Goal: Task Accomplishment & Management: Use online tool/utility

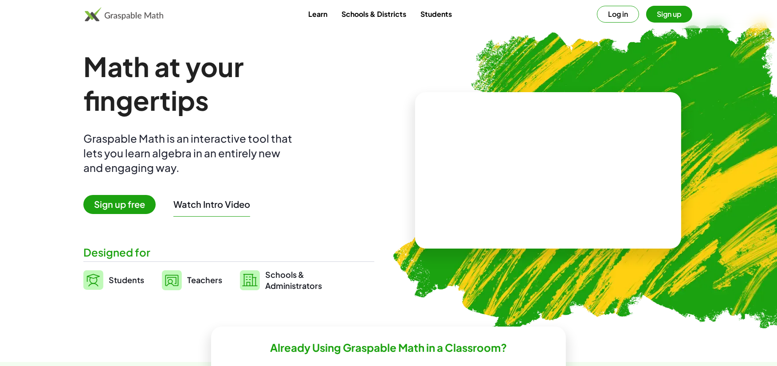
drag, startPoint x: 96, startPoint y: 275, endPoint x: 94, endPoint y: 270, distance: 6.2
click at [95, 275] on img at bounding box center [93, 280] width 20 height 20
drag, startPoint x: 121, startPoint y: 286, endPoint x: 124, endPoint y: 281, distance: 6.5
click at [122, 286] on link "Students" at bounding box center [113, 280] width 61 height 22
click at [124, 278] on span "Students" at bounding box center [126, 280] width 35 height 10
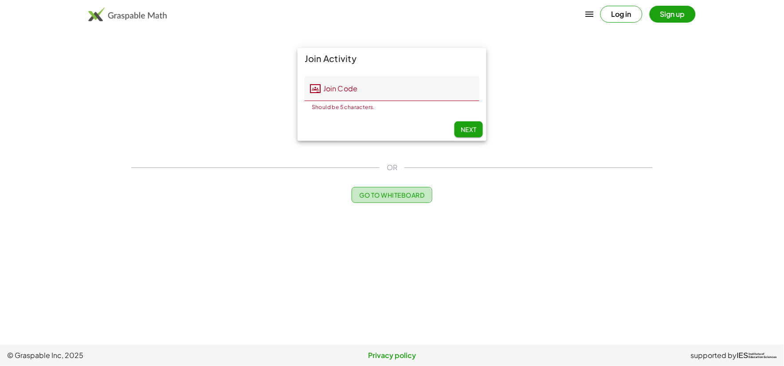
click at [377, 197] on span "Go to Whiteboard" at bounding box center [391, 195] width 65 height 8
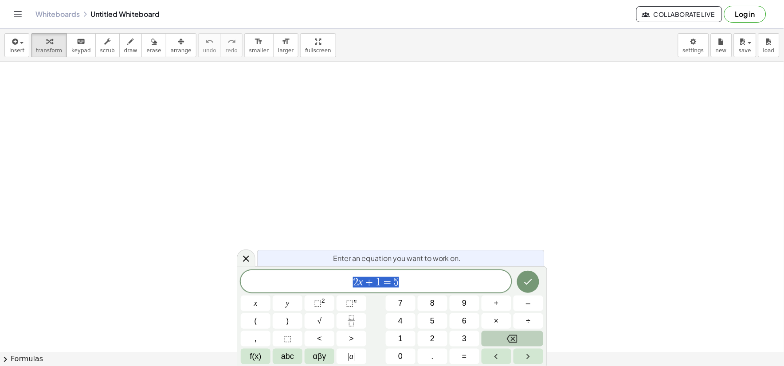
click at [522, 335] on button "Backspace" at bounding box center [512, 339] width 62 height 16
click at [247, 301] on button "x" at bounding box center [256, 304] width 30 height 16
click at [500, 301] on button "+" at bounding box center [496, 304] width 30 height 16
click at [277, 304] on button "y" at bounding box center [288, 304] width 30 height 16
click at [464, 354] on span "=" at bounding box center [464, 357] width 5 height 12
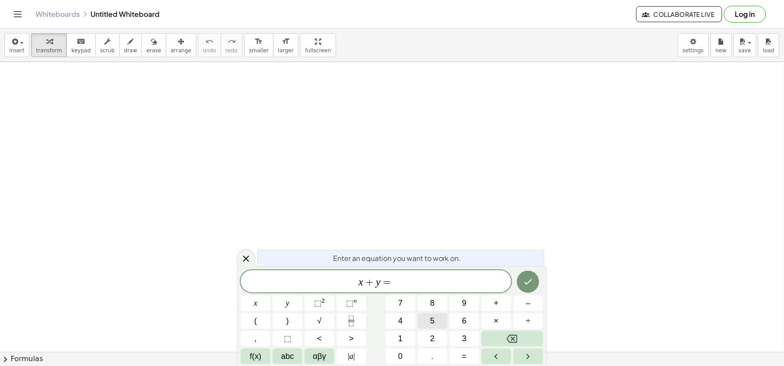
click at [438, 320] on button "5" at bounding box center [433, 321] width 30 height 16
click at [468, 318] on button "6" at bounding box center [465, 321] width 30 height 16
click at [531, 284] on icon "Done" at bounding box center [528, 282] width 11 height 11
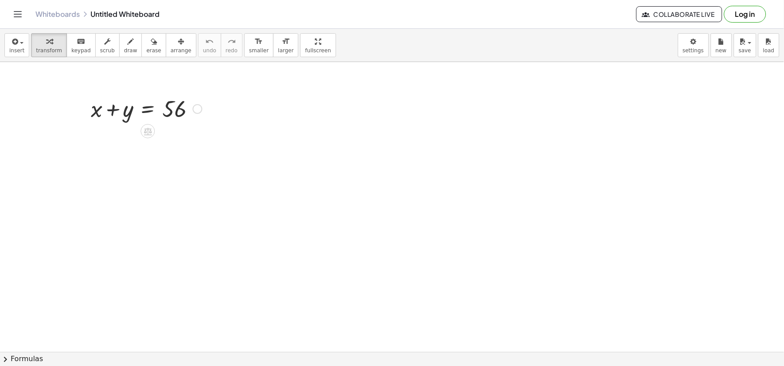
click at [114, 109] on div at bounding box center [146, 108] width 120 height 30
click at [151, 111] on div at bounding box center [146, 108] width 120 height 30
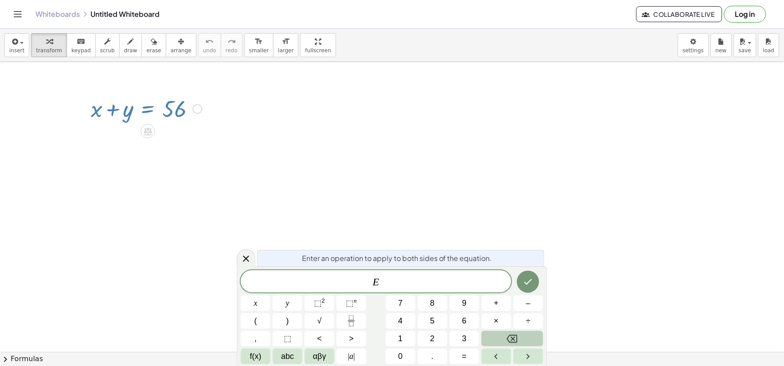
click at [522, 339] on button "Backspace" at bounding box center [512, 339] width 62 height 16
click at [528, 286] on icon "Done" at bounding box center [528, 282] width 11 height 11
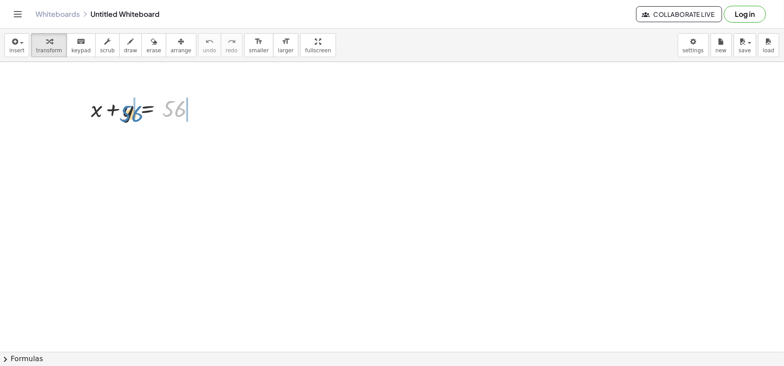
drag, startPoint x: 174, startPoint y: 111, endPoint x: 131, endPoint y: 116, distance: 43.3
click at [131, 116] on div at bounding box center [146, 108] width 120 height 30
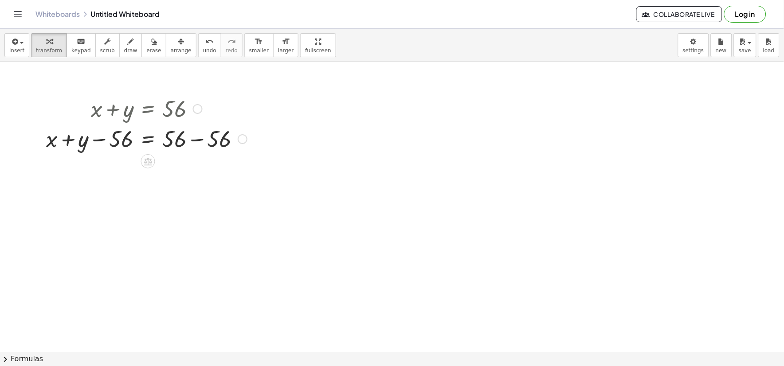
click at [100, 141] on div at bounding box center [147, 138] width 210 height 30
drag, startPoint x: 199, startPoint y: 142, endPoint x: 168, endPoint y: 125, distance: 35.5
click at [198, 141] on div at bounding box center [147, 138] width 210 height 30
click at [69, 167] on div at bounding box center [147, 168] width 210 height 30
drag, startPoint x: 86, startPoint y: 173, endPoint x: 82, endPoint y: 178, distance: 6.9
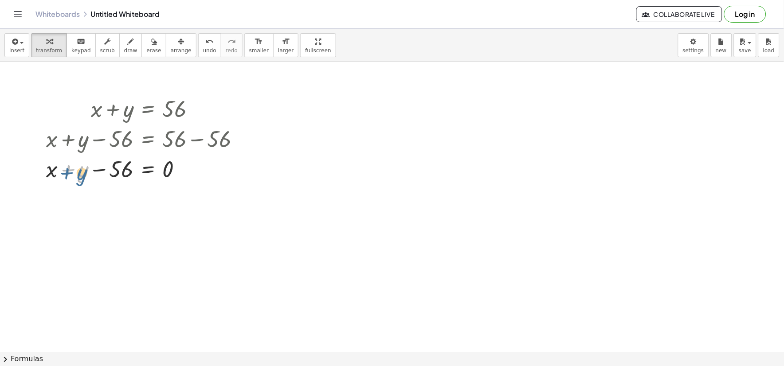
click at [82, 178] on div at bounding box center [147, 168] width 210 height 30
click at [203, 40] on div "undo" at bounding box center [209, 41] width 13 height 11
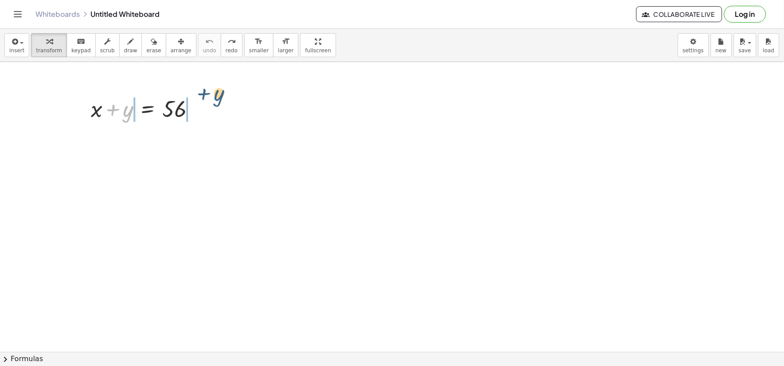
drag, startPoint x: 130, startPoint y: 111, endPoint x: 221, endPoint y: 105, distance: 90.6
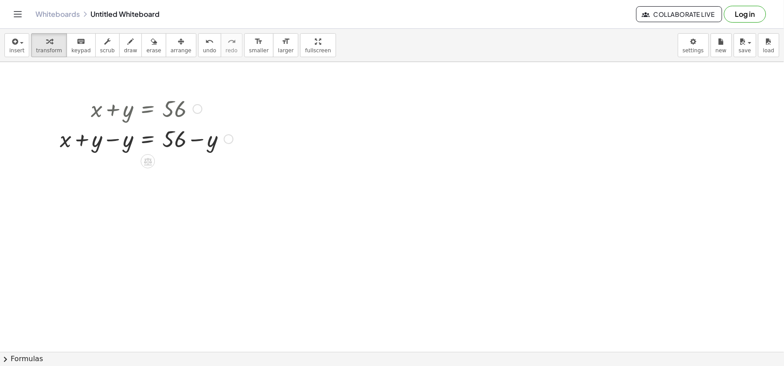
click at [112, 142] on div at bounding box center [146, 138] width 182 height 30
drag, startPoint x: 197, startPoint y: 168, endPoint x: 191, endPoint y: 163, distance: 8.1
click at [195, 168] on div at bounding box center [146, 168] width 182 height 30
click at [201, 173] on div at bounding box center [146, 168] width 182 height 30
click at [205, 42] on icon "undo" at bounding box center [209, 41] width 8 height 11
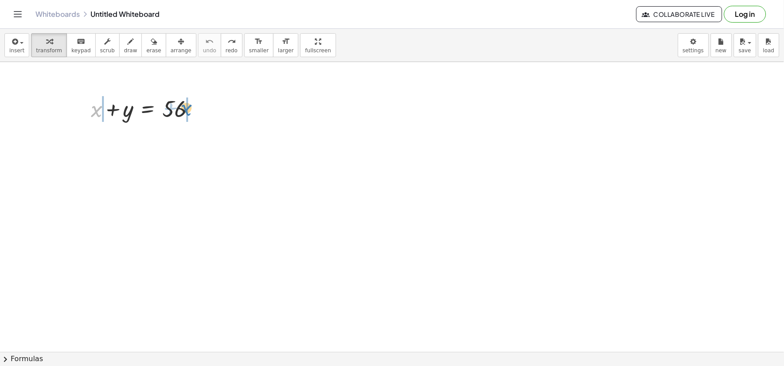
drag, startPoint x: 94, startPoint y: 114, endPoint x: 182, endPoint y: 113, distance: 88.2
click at [184, 113] on div at bounding box center [146, 108] width 120 height 30
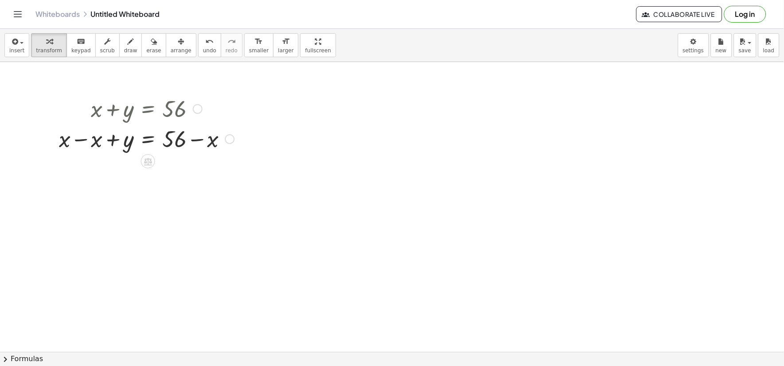
click at [86, 138] on div at bounding box center [147, 138] width 184 height 30
click at [196, 167] on div at bounding box center [147, 168] width 184 height 30
click at [203, 50] on span "undo" at bounding box center [209, 50] width 13 height 6
drag, startPoint x: 173, startPoint y: 92, endPoint x: 157, endPoint y: 105, distance: 20.8
click at [155, 101] on div "+ x + y = 56" at bounding box center [143, 108] width 131 height 35
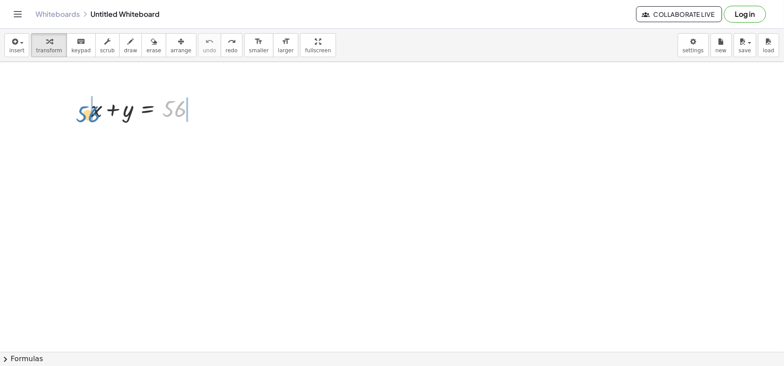
drag, startPoint x: 173, startPoint y: 107, endPoint x: 85, endPoint y: 111, distance: 88.3
click at [85, 111] on div "56 + x + y = 56" at bounding box center [143, 108] width 131 height 35
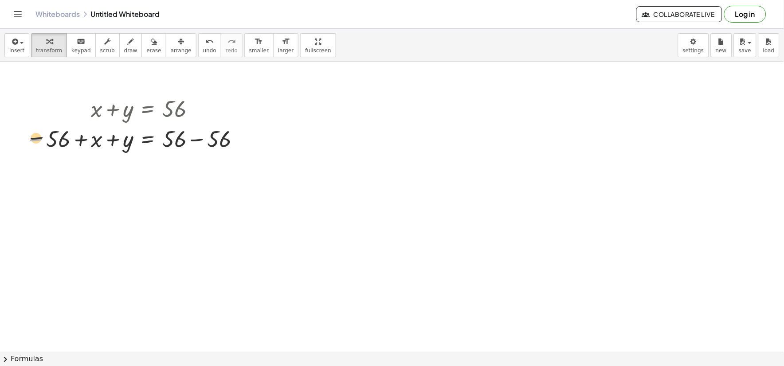
drag, startPoint x: 29, startPoint y: 140, endPoint x: 30, endPoint y: 131, distance: 8.4
click at [30, 137] on div at bounding box center [134, 138] width 227 height 30
click at [193, 140] on div at bounding box center [134, 138] width 227 height 30
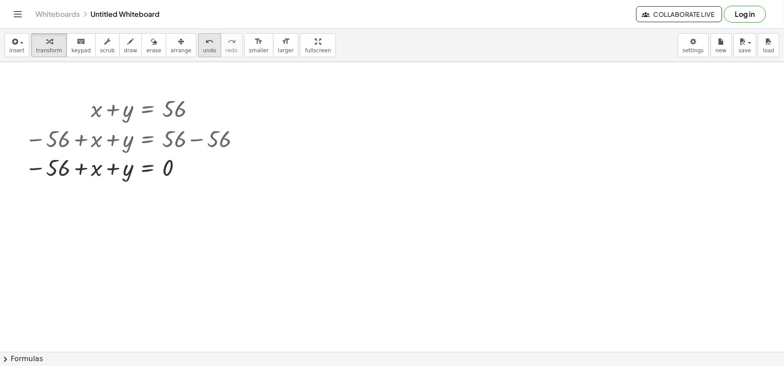
click at [203, 51] on span "undo" at bounding box center [209, 50] width 13 height 6
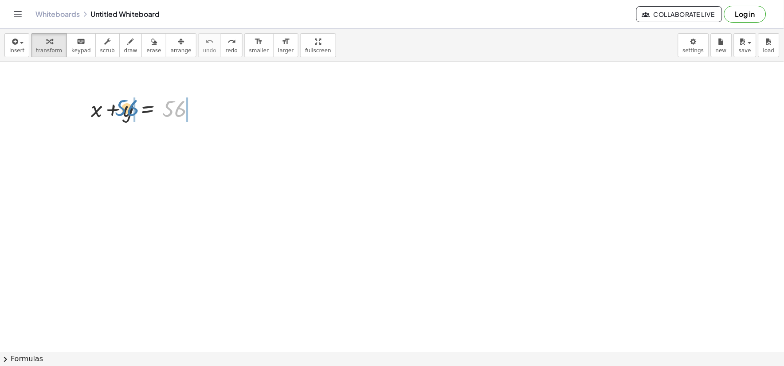
drag, startPoint x: 168, startPoint y: 109, endPoint x: 123, endPoint y: 107, distance: 44.3
click at [123, 107] on div at bounding box center [146, 108] width 120 height 30
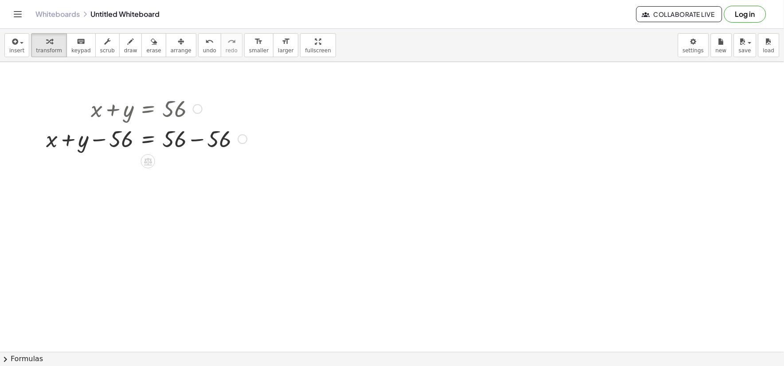
click at [97, 142] on div at bounding box center [147, 138] width 210 height 30
click at [109, 107] on div at bounding box center [146, 108] width 120 height 30
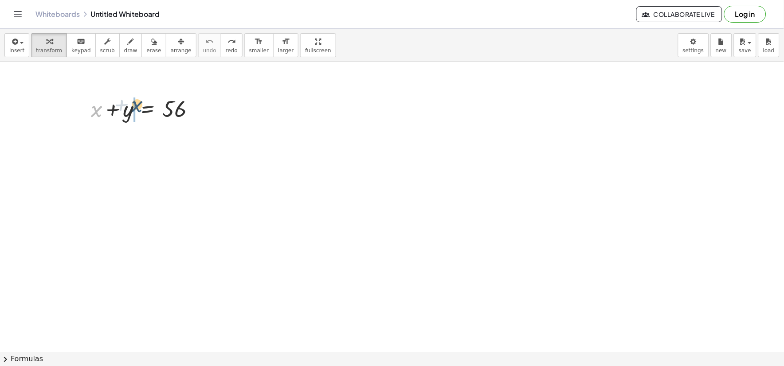
drag, startPoint x: 95, startPoint y: 108, endPoint x: 136, endPoint y: 106, distance: 40.8
click at [136, 106] on div at bounding box center [146, 108] width 120 height 30
click at [112, 144] on div at bounding box center [146, 138] width 120 height 30
click at [112, 140] on div at bounding box center [146, 138] width 120 height 30
click at [112, 135] on div at bounding box center [146, 138] width 120 height 30
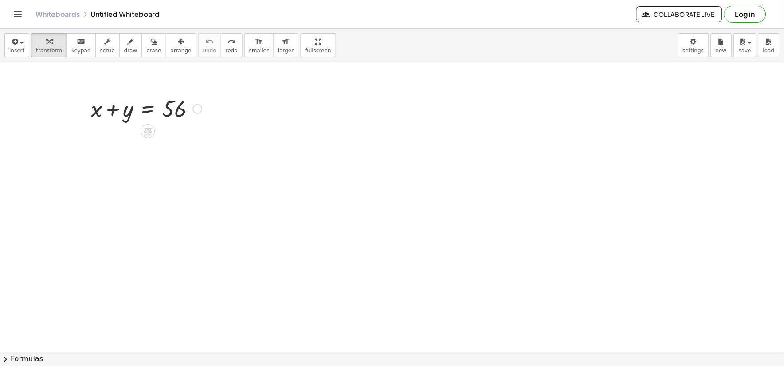
click at [133, 114] on div at bounding box center [146, 108] width 120 height 30
drag, startPoint x: 130, startPoint y: 111, endPoint x: 132, endPoint y: 101, distance: 10.9
click at [130, 110] on div at bounding box center [146, 108] width 120 height 30
drag, startPoint x: 154, startPoint y: 110, endPoint x: 175, endPoint y: 109, distance: 20.8
click at [157, 110] on div at bounding box center [146, 108] width 120 height 30
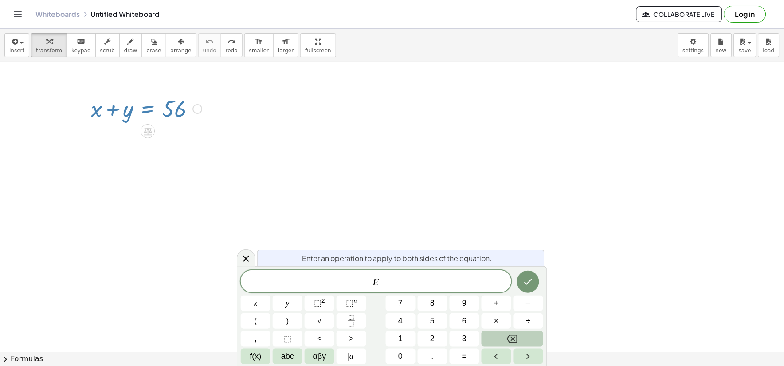
click at [515, 337] on icon "Backspace" at bounding box center [512, 339] width 11 height 11
click at [255, 305] on span "x" at bounding box center [256, 303] width 4 height 12
click at [495, 300] on span "+" at bounding box center [496, 303] width 5 height 12
click at [261, 302] on button "x" at bounding box center [256, 304] width 30 height 16
click at [491, 300] on button "+" at bounding box center [496, 304] width 30 height 16
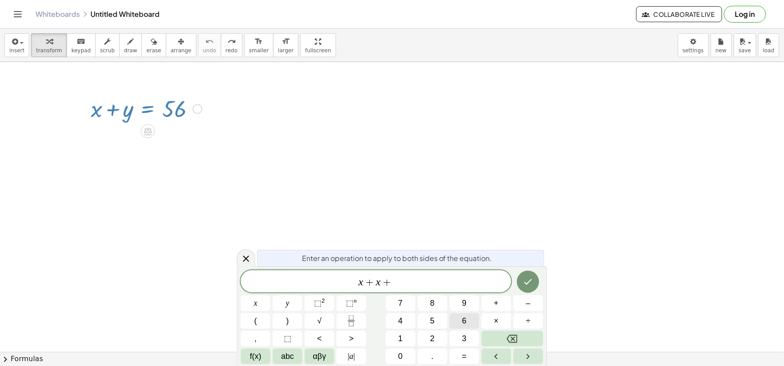
click at [460, 320] on button "6" at bounding box center [465, 321] width 30 height 16
click at [463, 349] on button "=" at bounding box center [465, 357] width 30 height 16
click at [439, 318] on button "5" at bounding box center [433, 321] width 30 height 16
click at [465, 320] on span "6" at bounding box center [464, 321] width 4 height 12
click at [526, 289] on button "Done" at bounding box center [528, 282] width 22 height 22
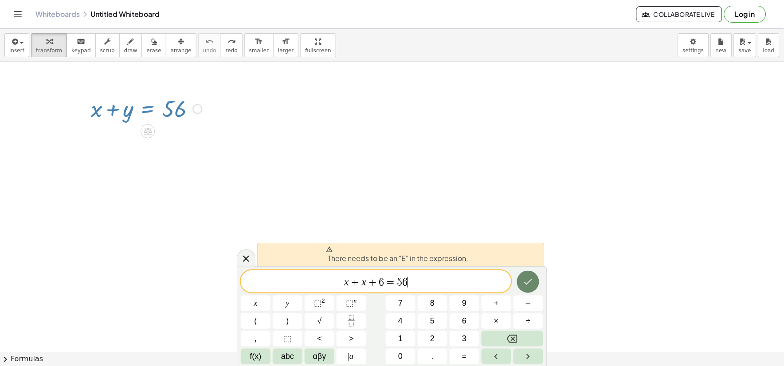
click at [519, 282] on button "Done" at bounding box center [528, 282] width 22 height 22
click at [518, 281] on button "Done" at bounding box center [528, 282] width 22 height 22
click at [520, 279] on button "Done" at bounding box center [528, 282] width 22 height 22
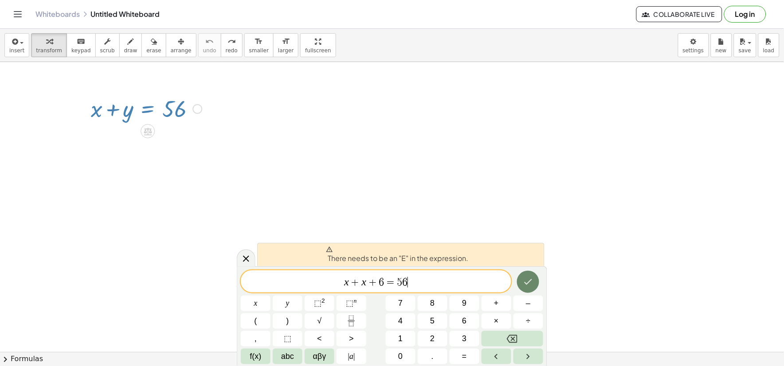
click at [520, 279] on button "Done" at bounding box center [528, 282] width 22 height 22
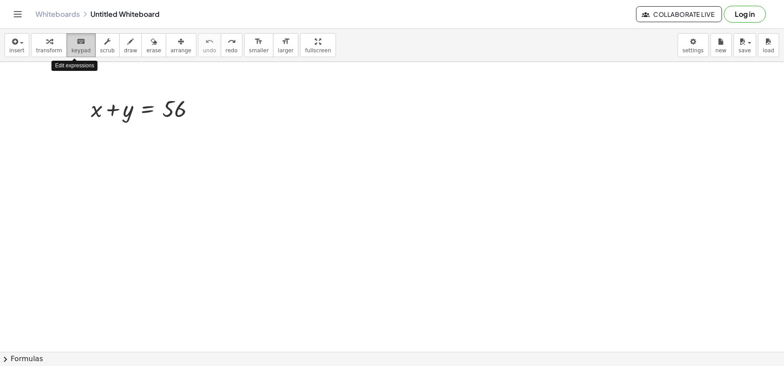
click at [76, 47] on span "keypad" at bounding box center [81, 50] width 20 height 6
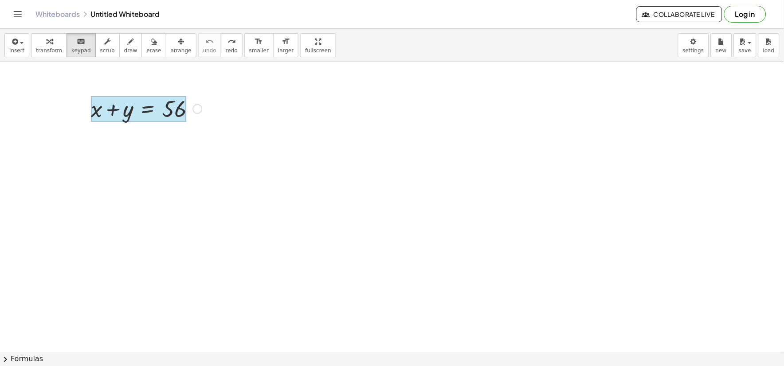
click at [149, 106] on div at bounding box center [138, 109] width 95 height 26
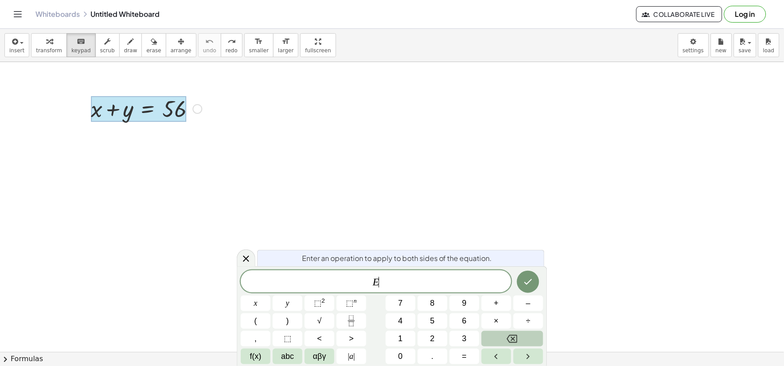
click at [498, 333] on button "Backspace" at bounding box center [512, 339] width 62 height 16
click at [259, 306] on button "x" at bounding box center [256, 304] width 30 height 16
click at [494, 299] on span "+" at bounding box center [496, 303] width 5 height 12
click at [253, 301] on button "x" at bounding box center [256, 304] width 30 height 16
click at [493, 300] on button "+" at bounding box center [496, 304] width 30 height 16
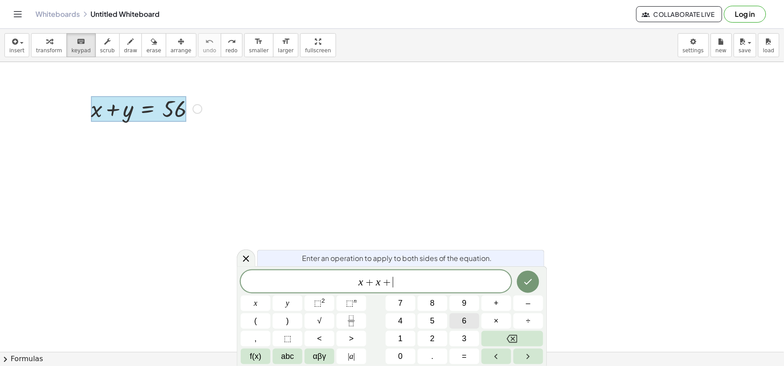
click at [461, 317] on button "6" at bounding box center [465, 321] width 30 height 16
click at [457, 336] on div "x + x + 6 ​ x y ⬚ 2 ⬚ n 7 8 9 + – ( ) √ 4 5 6 × ÷ , ⬚ < > 1 2 3 f(x) abc αβγ | …" at bounding box center [392, 317] width 302 height 94
click at [460, 347] on div "x + x + 6 ​ x y ⬚ 2 ⬚ n 7 8 9 + – ( ) √ 4 5 6 × ÷ , ⬚ < > 1 2 3 f(x) abc αβγ | …" at bounding box center [392, 317] width 302 height 94
click at [508, 336] on icon "Backspace" at bounding box center [512, 339] width 11 height 11
click at [457, 317] on button "6" at bounding box center [465, 321] width 30 height 16
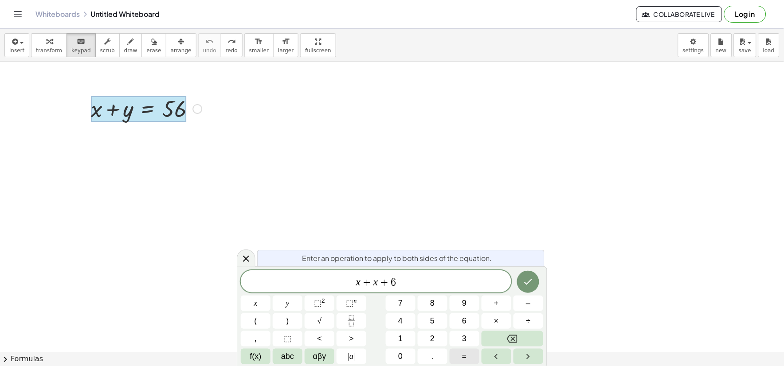
click at [468, 354] on button "=" at bounding box center [465, 357] width 30 height 16
click at [441, 318] on button "5" at bounding box center [433, 321] width 30 height 16
click at [467, 324] on button "6" at bounding box center [465, 321] width 30 height 16
click at [533, 278] on icon "Done" at bounding box center [528, 282] width 11 height 11
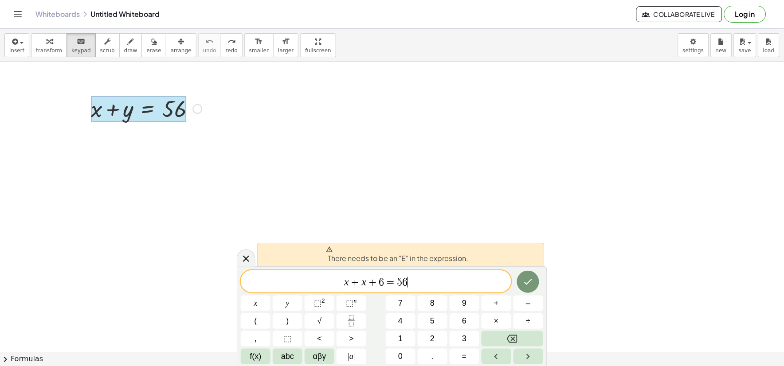
drag, startPoint x: 572, startPoint y: 242, endPoint x: 511, endPoint y: 252, distance: 62.5
click at [205, 113] on div at bounding box center [146, 108] width 120 height 30
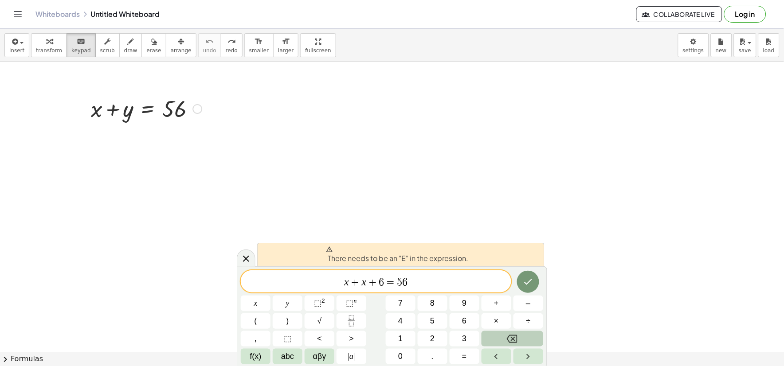
click at [529, 335] on button "Backspace" at bounding box center [512, 339] width 62 height 16
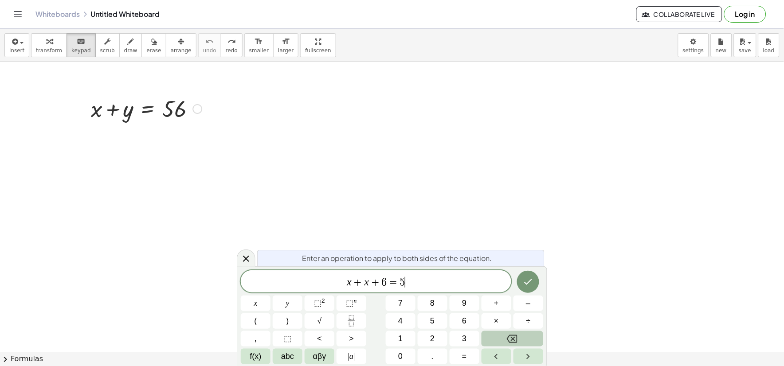
click at [529, 335] on button "Backspace" at bounding box center [512, 339] width 62 height 16
click at [532, 326] on div "x + x + 6 = 5 ​ x y ⬚ 2 ⬚ n 7 8 9 + – ( ) √ 4 5 6 × ÷ , ⬚ < > 1 2 3 f(x) abc αβ…" at bounding box center [392, 317] width 302 height 94
drag, startPoint x: 383, startPoint y: 188, endPoint x: 108, endPoint y: 39, distance: 312.8
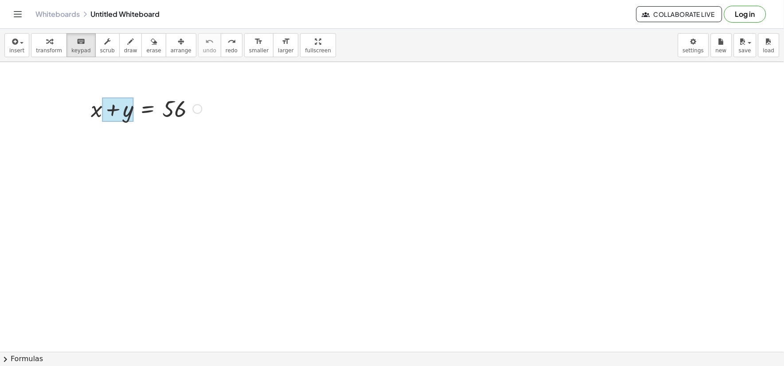
click at [132, 116] on div at bounding box center [117, 110] width 31 height 25
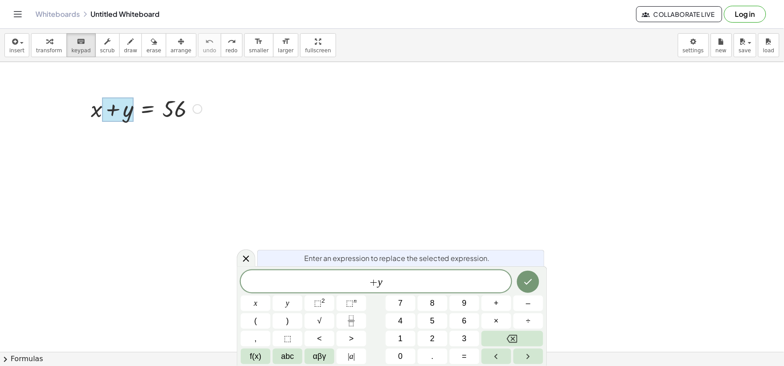
click at [176, 109] on div at bounding box center [146, 108] width 120 height 30
click at [156, 61] on div "insert select one: Math Expression Function Text Youtube Video Graphing Geometr…" at bounding box center [392, 45] width 784 height 33
click at [178, 43] on icon "button" at bounding box center [181, 41] width 6 height 11
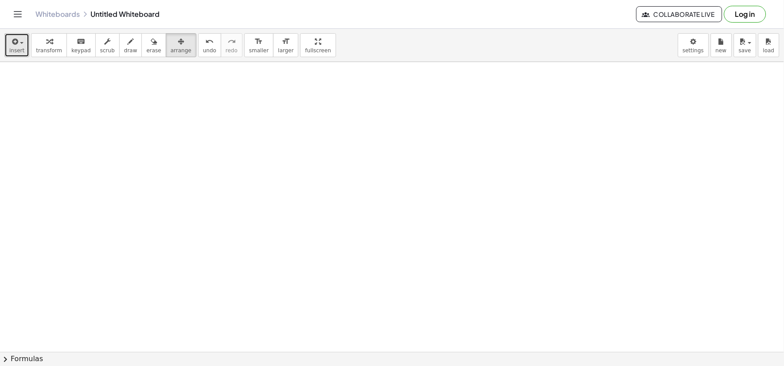
click at [18, 47] on span "insert" at bounding box center [16, 50] width 15 height 6
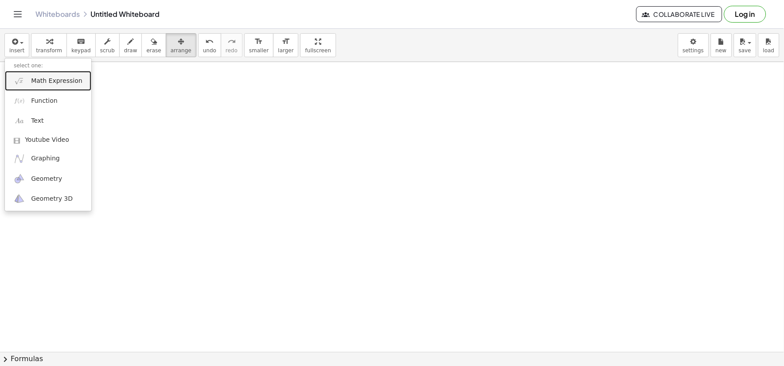
click at [37, 86] on link "Math Expression" at bounding box center [48, 81] width 86 height 20
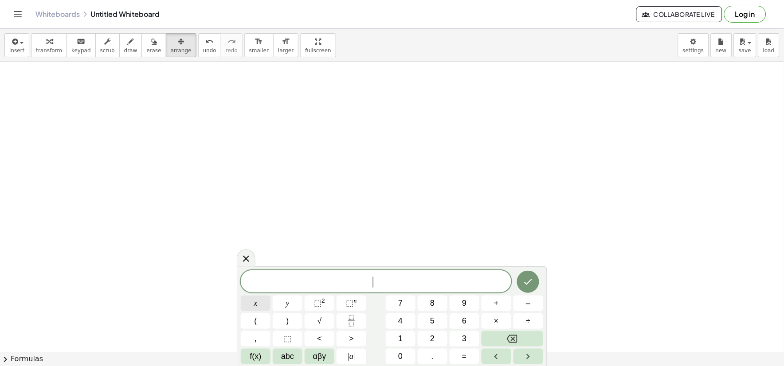
click at [259, 304] on button "x" at bounding box center [256, 304] width 30 height 16
click at [493, 297] on button "+" at bounding box center [496, 304] width 30 height 16
click at [251, 306] on button "x" at bounding box center [256, 304] width 30 height 16
click at [493, 300] on button "+" at bounding box center [496, 304] width 30 height 16
click at [467, 316] on button "6" at bounding box center [465, 321] width 30 height 16
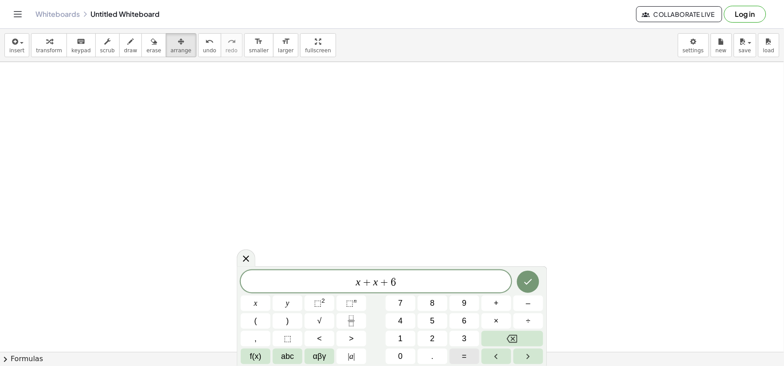
click at [469, 356] on button "=" at bounding box center [465, 357] width 30 height 16
click at [426, 316] on button "5" at bounding box center [433, 321] width 30 height 16
click at [463, 316] on span "6" at bounding box center [464, 321] width 4 height 12
click at [525, 285] on icon "Done" at bounding box center [528, 282] width 11 height 11
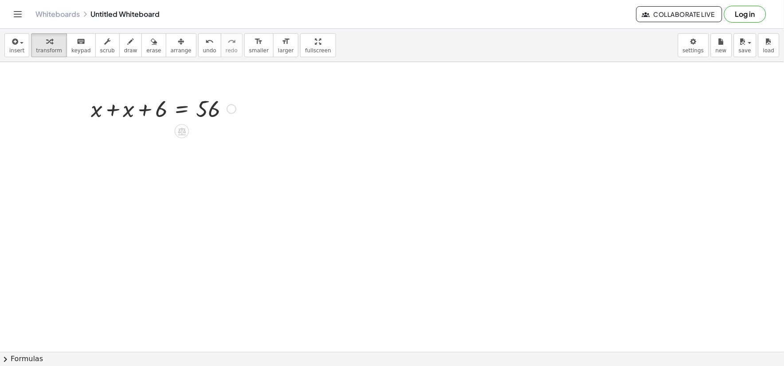
click at [140, 109] on div at bounding box center [163, 108] width 154 height 30
click at [143, 112] on div at bounding box center [163, 108] width 154 height 30
drag, startPoint x: 159, startPoint y: 110, endPoint x: 220, endPoint y: 106, distance: 61.8
click at [141, 138] on div at bounding box center [164, 138] width 220 height 30
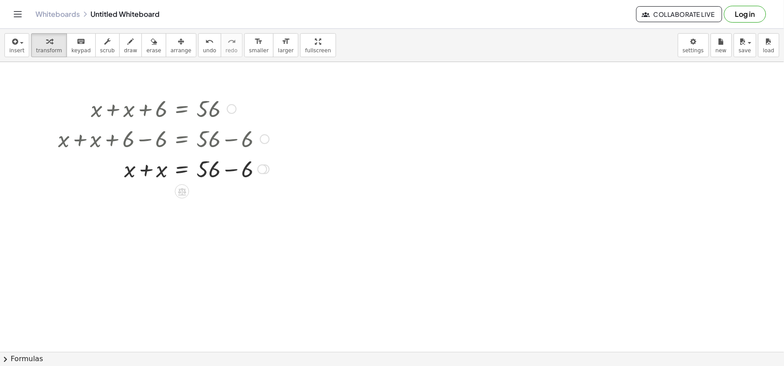
click at [148, 167] on div at bounding box center [164, 168] width 220 height 30
click at [227, 200] on div at bounding box center [164, 199] width 220 height 30
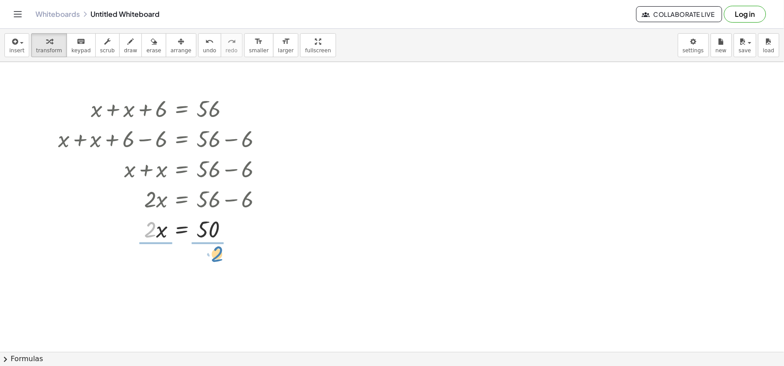
drag, startPoint x: 147, startPoint y: 231, endPoint x: 214, endPoint y: 256, distance: 70.8
click at [157, 260] on div at bounding box center [164, 266] width 220 height 44
drag, startPoint x: 167, startPoint y: 267, endPoint x: 163, endPoint y: 264, distance: 5.0
click at [167, 267] on div at bounding box center [164, 266] width 220 height 44
click at [163, 264] on div at bounding box center [164, 266] width 220 height 44
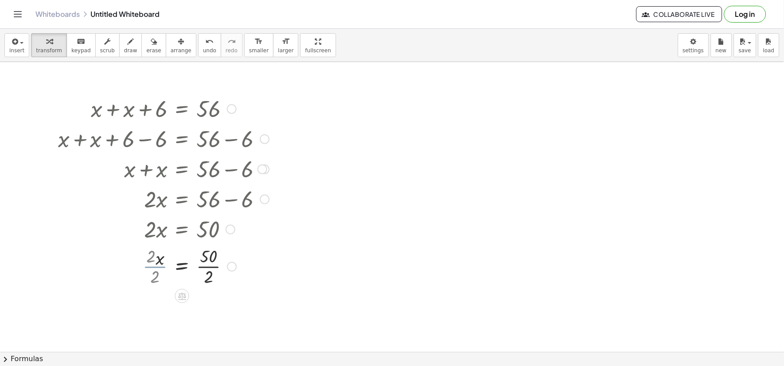
click at [166, 265] on div at bounding box center [164, 266] width 220 height 44
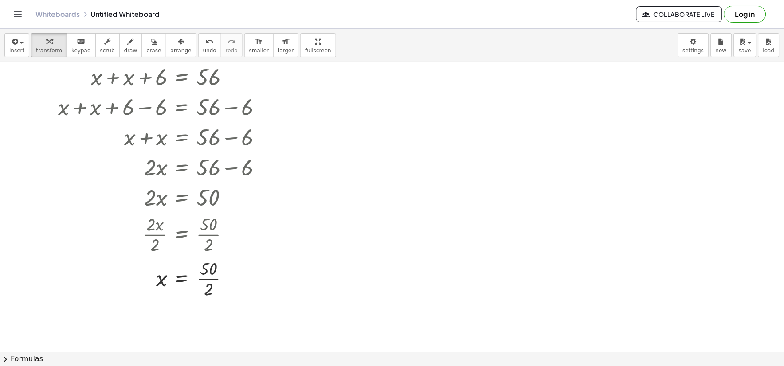
scroll to position [49, 0]
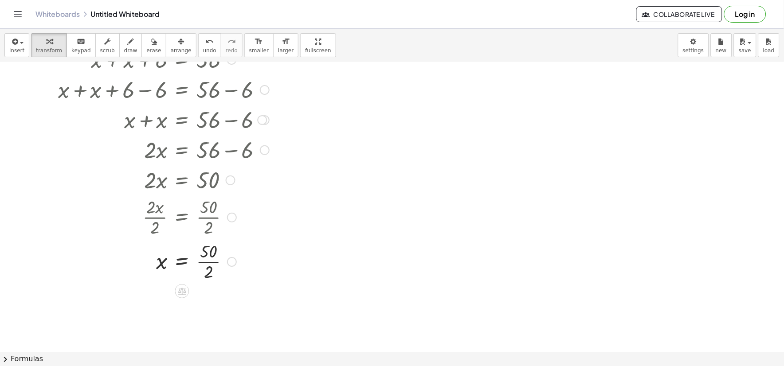
click at [209, 259] on div at bounding box center [164, 261] width 220 height 44
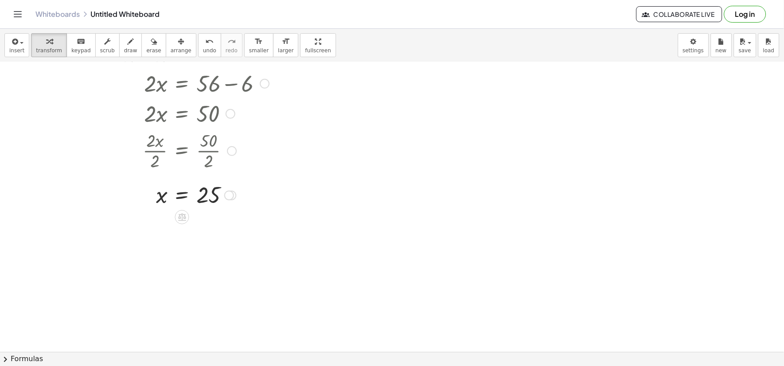
scroll to position [98, 0]
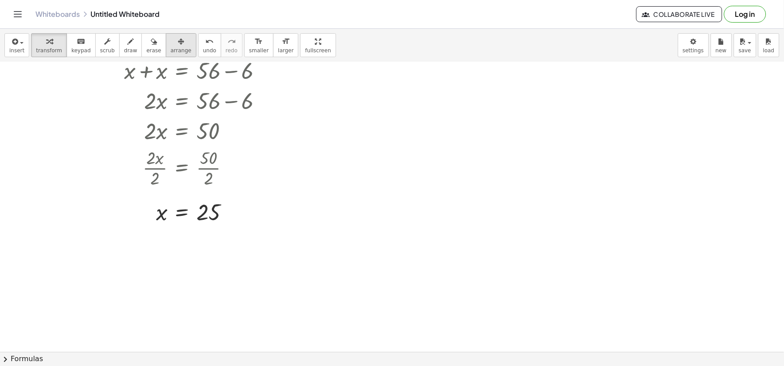
click at [171, 49] on span "arrange" at bounding box center [181, 50] width 21 height 6
click at [195, 106] on div at bounding box center [160, 110] width 231 height 236
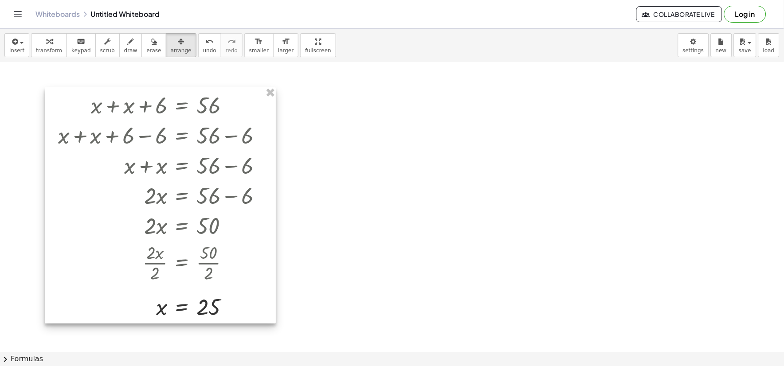
scroll to position [0, 0]
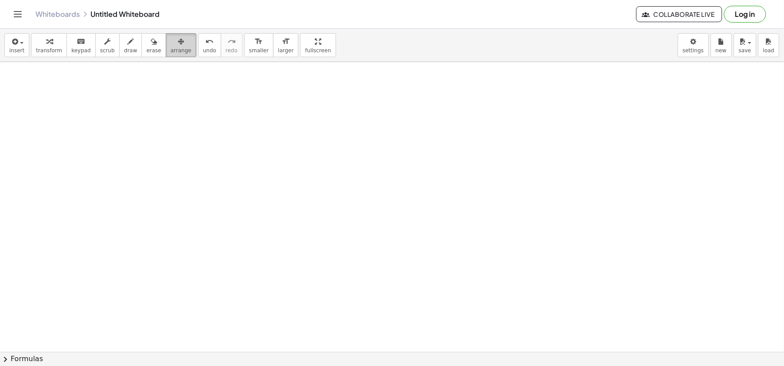
click at [171, 47] on span "arrange" at bounding box center [181, 50] width 21 height 6
click at [25, 47] on button "insert" at bounding box center [16, 45] width 25 height 24
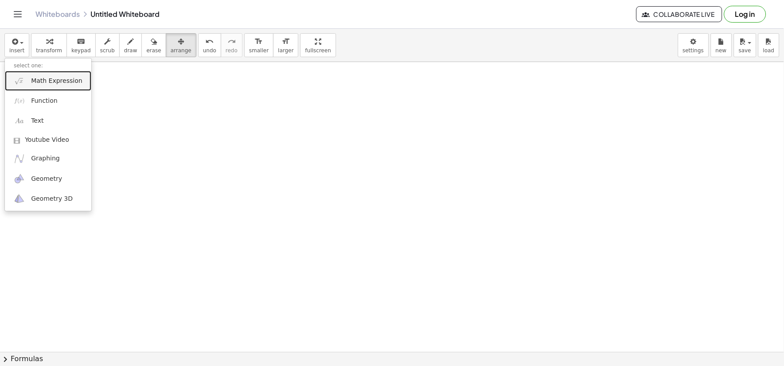
click at [42, 78] on span "Math Expression" at bounding box center [56, 81] width 51 height 9
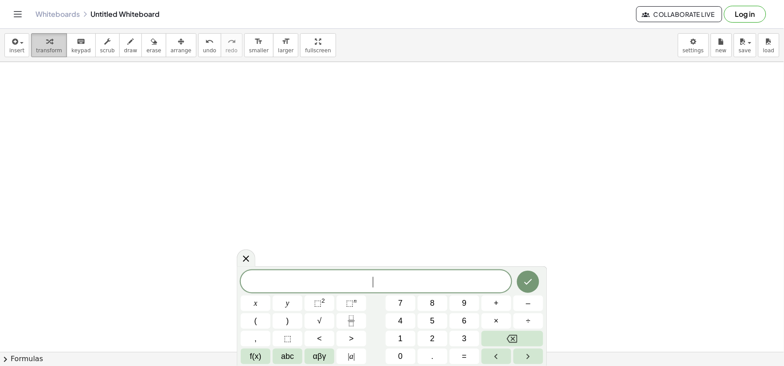
click at [50, 47] on span "transform" at bounding box center [49, 50] width 26 height 6
click at [256, 297] on span "x" at bounding box center [256, 303] width 4 height 12
click at [493, 306] on button "+" at bounding box center [496, 304] width 30 height 16
click at [258, 302] on button "x" at bounding box center [256, 304] width 30 height 16
click at [498, 304] on span "+" at bounding box center [496, 303] width 5 height 12
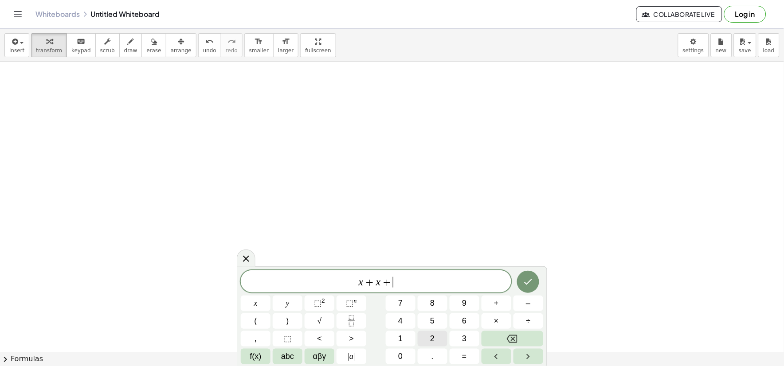
click at [434, 338] on button "2" at bounding box center [433, 339] width 30 height 16
click at [462, 352] on span "=" at bounding box center [464, 357] width 5 height 12
click at [427, 317] on button "5" at bounding box center [433, 321] width 30 height 16
click at [467, 321] on button "6" at bounding box center [465, 321] width 30 height 16
click at [529, 284] on icon "Done" at bounding box center [528, 282] width 11 height 11
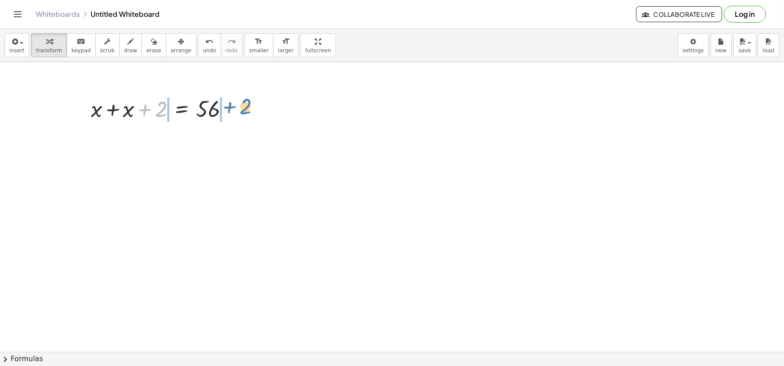
drag, startPoint x: 158, startPoint y: 108, endPoint x: 243, endPoint y: 106, distance: 85.1
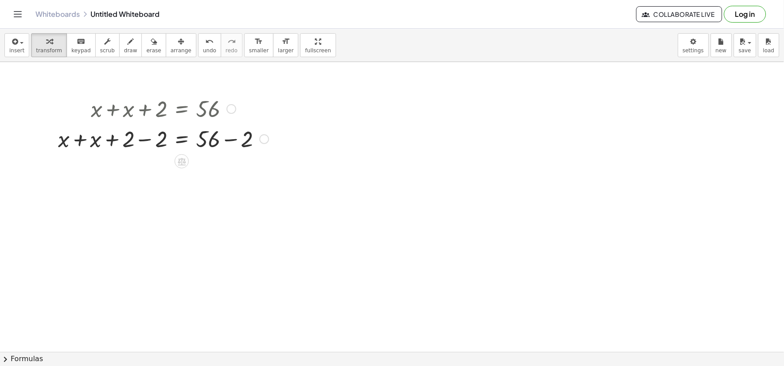
click at [219, 139] on div at bounding box center [163, 138] width 219 height 30
drag, startPoint x: 129, startPoint y: 146, endPoint x: 149, endPoint y: 146, distance: 20.8
click at [149, 146] on div at bounding box center [175, 138] width 242 height 30
click at [151, 146] on div at bounding box center [175, 138] width 242 height 30
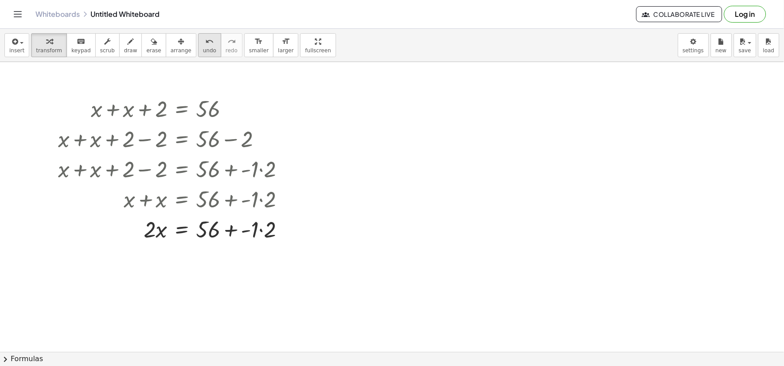
click at [205, 43] on icon "undo" at bounding box center [209, 41] width 8 height 11
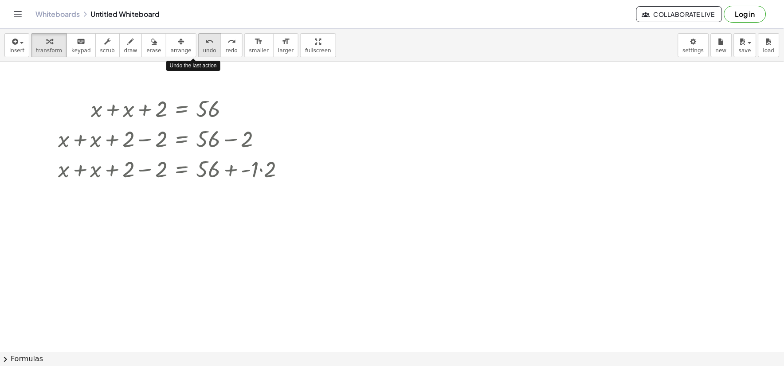
click at [205, 41] on icon "undo" at bounding box center [209, 41] width 8 height 11
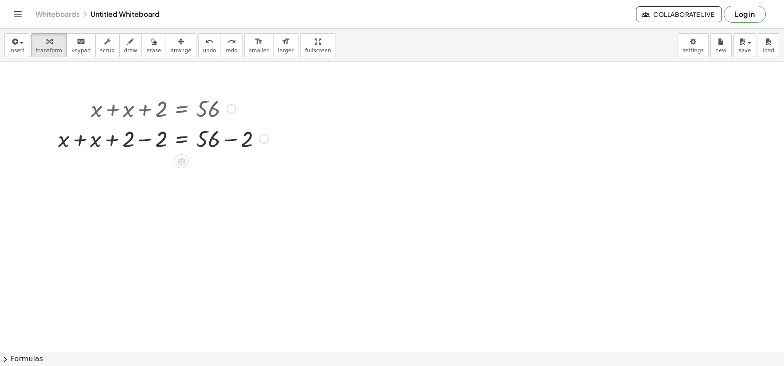
click at [231, 141] on div at bounding box center [163, 138] width 219 height 30
click at [143, 144] on div at bounding box center [147, 138] width 187 height 30
drag, startPoint x: 146, startPoint y: 170, endPoint x: 34, endPoint y: 94, distance: 135.7
click at [145, 170] on div at bounding box center [163, 168] width 219 height 30
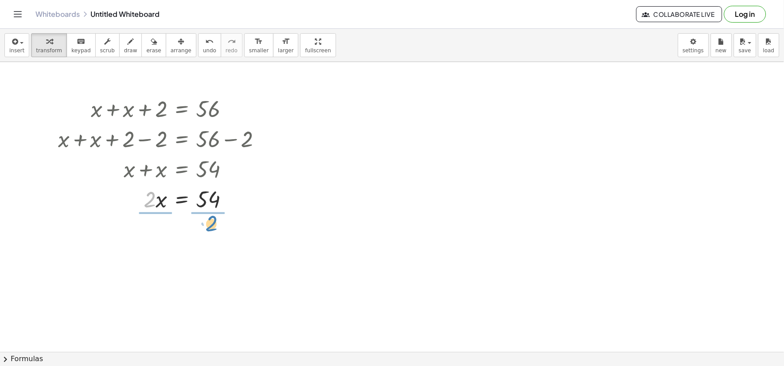
drag, startPoint x: 151, startPoint y: 200, endPoint x: 191, endPoint y: 222, distance: 45.2
click at [157, 232] on div at bounding box center [163, 236] width 219 height 44
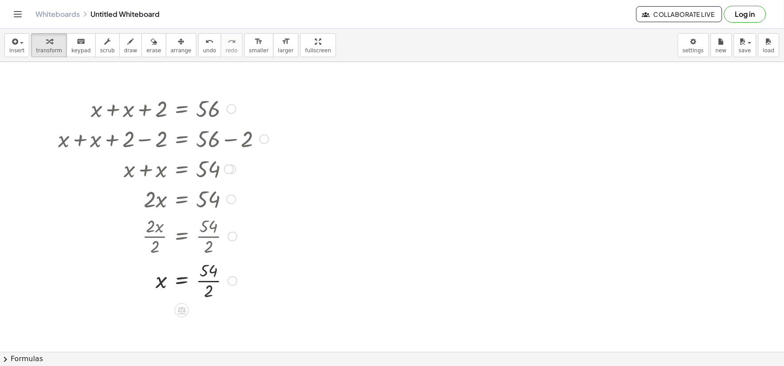
drag, startPoint x: 203, startPoint y: 280, endPoint x: 200, endPoint y: 276, distance: 4.7
click at [202, 280] on div at bounding box center [163, 280] width 219 height 44
drag, startPoint x: 91, startPoint y: 86, endPoint x: 133, endPoint y: 146, distance: 73.4
click at [132, 149] on div "+ x + x + 2 = 56 + x + x + 2 − 2 = + 56 − 2 + x + x + 2 − 2 = 54 + x + x + 0 = …" at bounding box center [392, 352] width 784 height 580
click at [25, 41] on button "insert" at bounding box center [16, 45] width 25 height 24
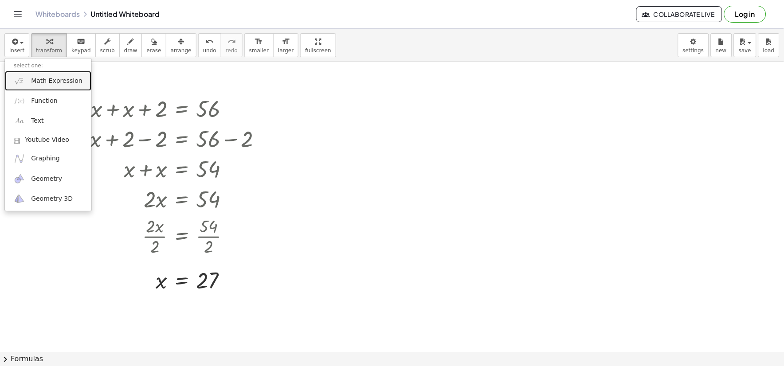
click at [29, 75] on link "Math Expression" at bounding box center [48, 81] width 86 height 20
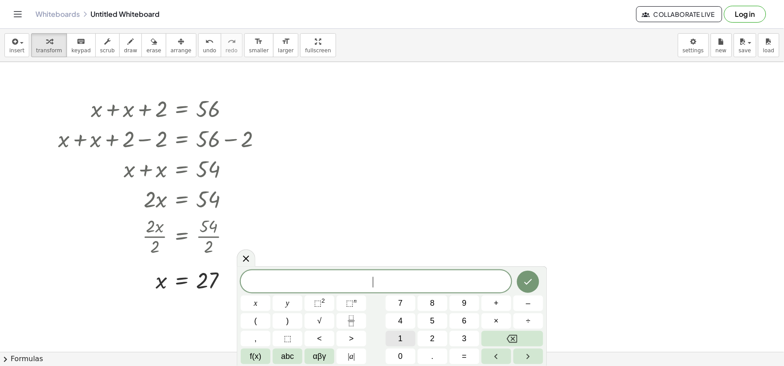
click at [402, 339] on span "1" at bounding box center [400, 339] width 4 height 12
click at [460, 335] on button "3" at bounding box center [465, 339] width 30 height 16
click at [426, 356] on button "." at bounding box center [433, 357] width 30 height 16
click at [401, 320] on span "4" at bounding box center [400, 321] width 4 height 12
click at [397, 352] on button "0" at bounding box center [401, 357] width 30 height 16
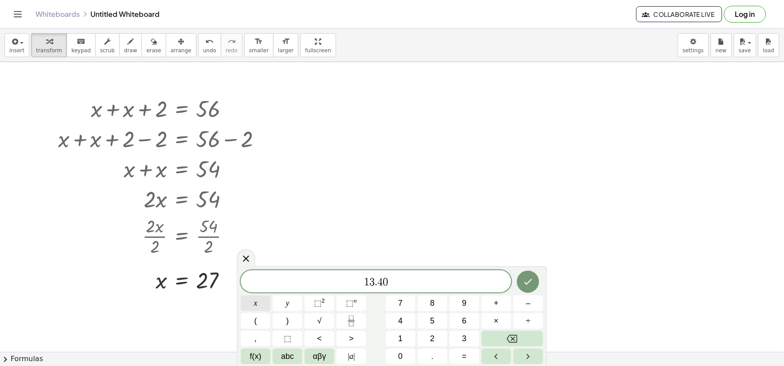
click at [258, 306] on button "x" at bounding box center [256, 304] width 30 height 16
click at [501, 300] on button "+" at bounding box center [496, 304] width 30 height 16
click at [432, 340] on span "2" at bounding box center [432, 339] width 4 height 12
click at [459, 335] on button "3" at bounding box center [465, 339] width 30 height 16
click at [431, 361] on span "." at bounding box center [432, 357] width 2 height 12
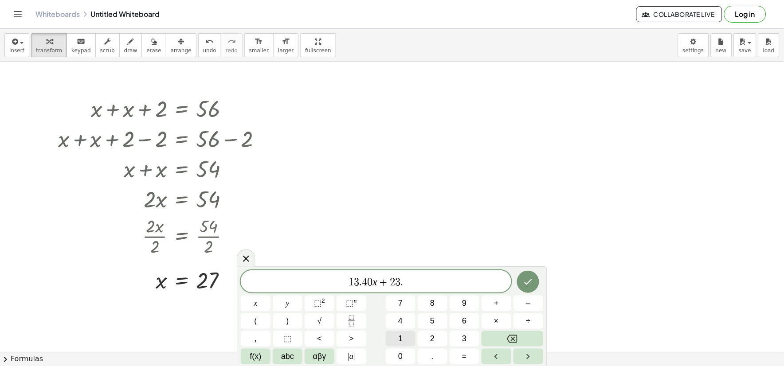
click at [403, 340] on button "1" at bounding box center [401, 339] width 30 height 16
click at [406, 353] on button "0" at bounding box center [401, 357] width 30 height 16
click at [286, 305] on span "y" at bounding box center [288, 303] width 4 height 12
click at [469, 356] on button "=" at bounding box center [465, 357] width 30 height 16
click at [423, 301] on button "8" at bounding box center [433, 304] width 30 height 16
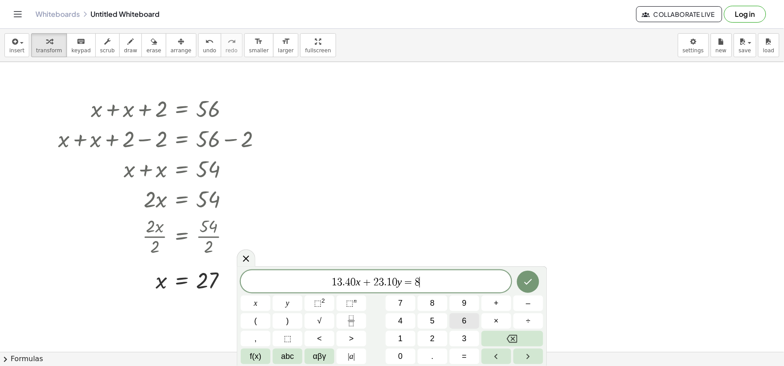
click at [470, 324] on button "6" at bounding box center [465, 321] width 30 height 16
click at [428, 358] on button "." at bounding box center [433, 357] width 30 height 16
click at [407, 320] on button "4" at bounding box center [401, 321] width 30 height 16
click at [399, 353] on span "0" at bounding box center [400, 357] width 4 height 12
click at [521, 282] on button "Done" at bounding box center [528, 282] width 22 height 22
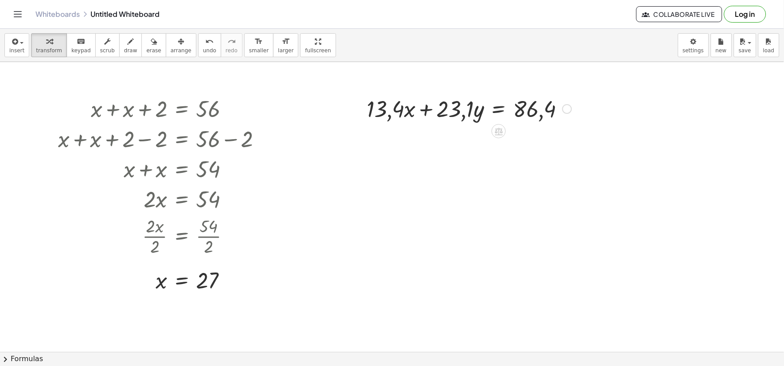
click at [423, 113] on div at bounding box center [469, 108] width 214 height 30
drag, startPoint x: 443, startPoint y: 117, endPoint x: 438, endPoint y: 118, distance: 5.6
click at [438, 118] on div at bounding box center [469, 108] width 214 height 30
click at [477, 109] on div at bounding box center [469, 108] width 214 height 30
drag, startPoint x: 545, startPoint y: 112, endPoint x: 506, endPoint y: 112, distance: 39.5
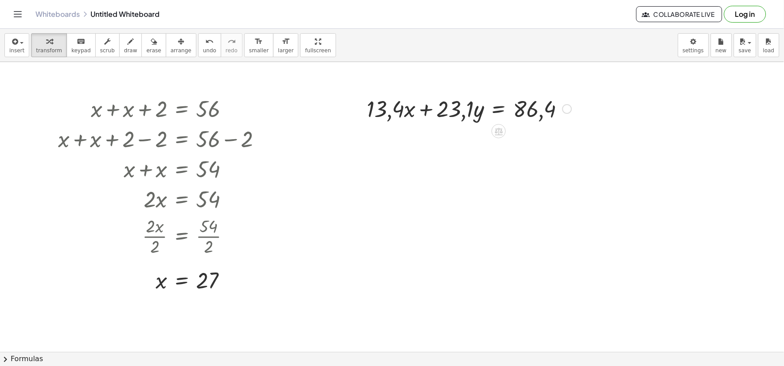
click at [538, 112] on div at bounding box center [469, 108] width 214 height 30
click at [420, 108] on div at bounding box center [469, 108] width 214 height 30
click at [422, 112] on div at bounding box center [469, 108] width 214 height 30
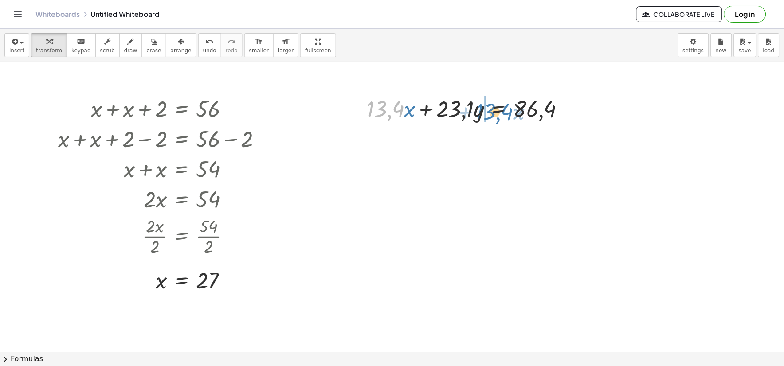
drag, startPoint x: 395, startPoint y: 113, endPoint x: 507, endPoint y: 115, distance: 112.6
click at [507, 115] on div at bounding box center [469, 108] width 214 height 30
drag, startPoint x: 387, startPoint y: 105, endPoint x: 494, endPoint y: 107, distance: 107.7
click at [494, 107] on div at bounding box center [469, 108] width 214 height 30
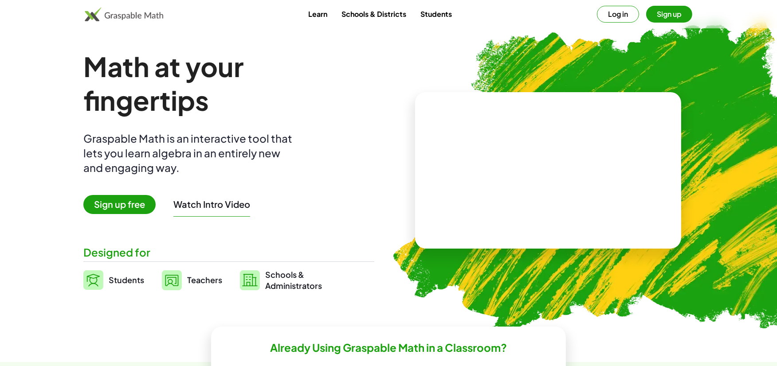
click at [94, 285] on img at bounding box center [93, 280] width 20 height 20
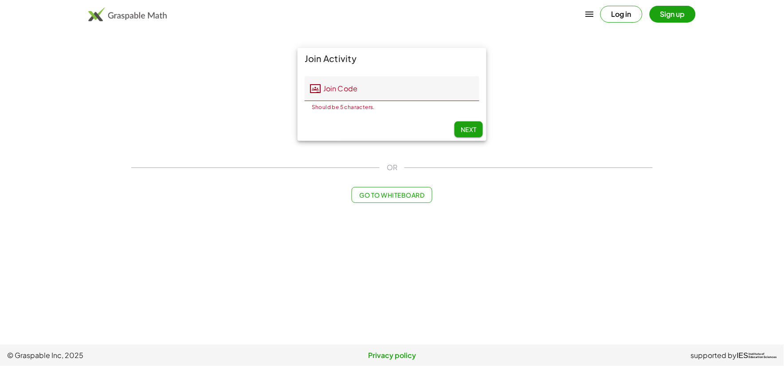
click at [387, 186] on div "Join Activity Join Code Join Code Should be 5 characters. 0 / 5 Next OR Go to W…" at bounding box center [392, 126] width 532 height 166
click at [384, 195] on span "Go to Whiteboard" at bounding box center [391, 195] width 65 height 8
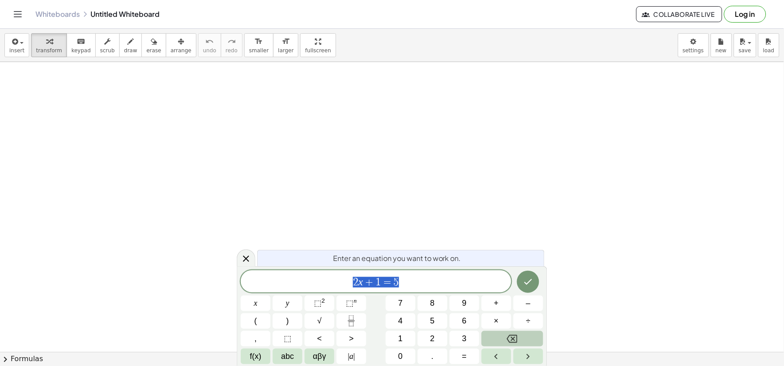
click at [510, 334] on button "Backspace" at bounding box center [512, 339] width 62 height 16
click at [255, 301] on span "x" at bounding box center [256, 303] width 4 height 12
click at [497, 301] on span "+" at bounding box center [496, 303] width 5 height 12
click at [432, 300] on span "8" at bounding box center [432, 303] width 4 height 12
click at [467, 349] on button "=" at bounding box center [465, 357] width 30 height 16
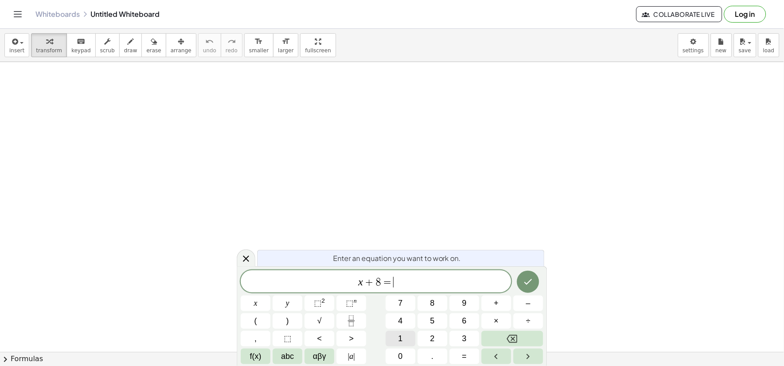
click at [403, 338] on button "1" at bounding box center [401, 339] width 30 height 16
click at [403, 300] on button "7" at bounding box center [401, 304] width 30 height 16
click at [535, 283] on button "Done" at bounding box center [528, 282] width 22 height 22
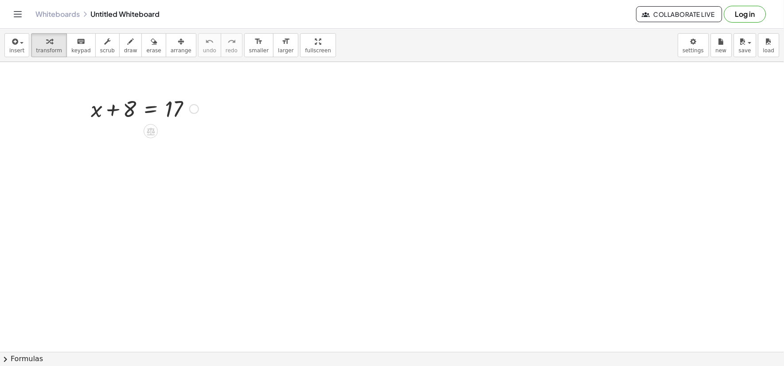
click at [114, 108] on div at bounding box center [144, 108] width 117 height 30
drag, startPoint x: 137, startPoint y: 115, endPoint x: 197, endPoint y: 111, distance: 60.4
click at [200, 111] on div at bounding box center [144, 108] width 117 height 30
click at [118, 140] on div at bounding box center [144, 138] width 184 height 30
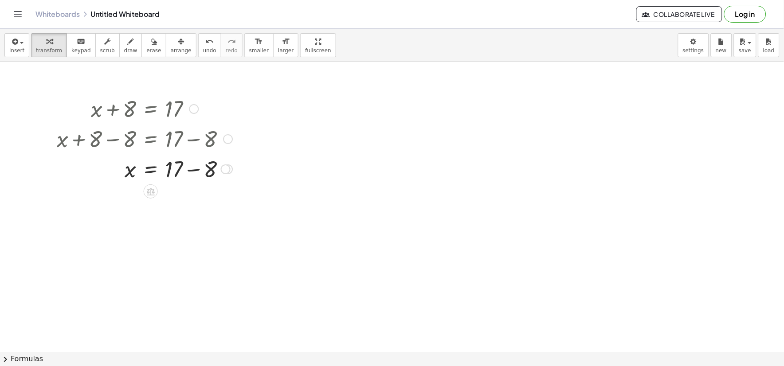
click at [199, 169] on div at bounding box center [144, 168] width 184 height 30
click at [14, 50] on span "insert" at bounding box center [16, 50] width 15 height 6
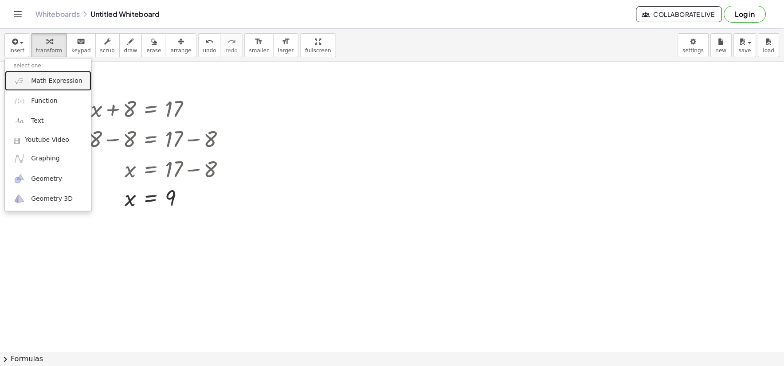
click at [53, 80] on span "Math Expression" at bounding box center [56, 81] width 51 height 9
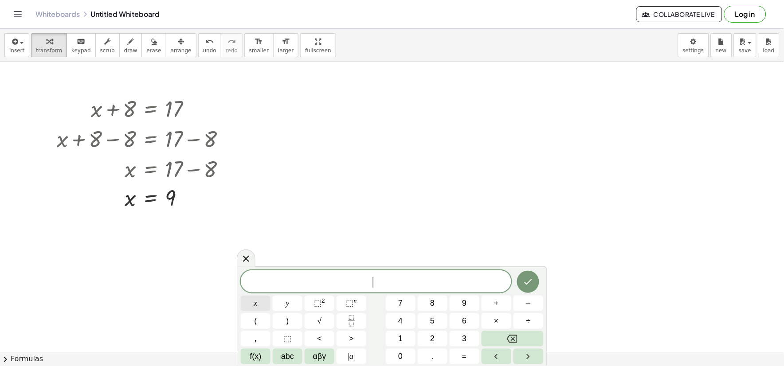
click at [255, 304] on span "x" at bounding box center [256, 303] width 4 height 12
click at [493, 306] on button "+" at bounding box center [496, 304] width 30 height 16
click at [400, 339] on span "1" at bounding box center [400, 339] width 4 height 12
click at [430, 315] on button "5" at bounding box center [433, 321] width 30 height 16
click at [464, 350] on button "=" at bounding box center [465, 357] width 30 height 16
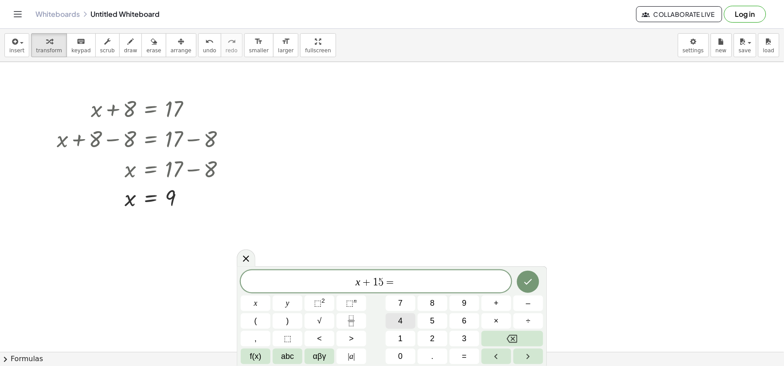
click at [402, 321] on span "4" at bounding box center [400, 321] width 4 height 12
click at [439, 320] on button "5" at bounding box center [433, 321] width 30 height 16
click at [524, 282] on icon "Done" at bounding box center [528, 282] width 11 height 11
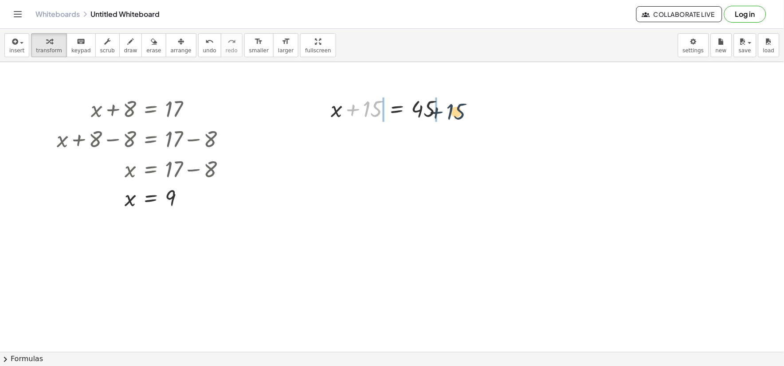
drag, startPoint x: 373, startPoint y: 109, endPoint x: 378, endPoint y: 118, distance: 10.3
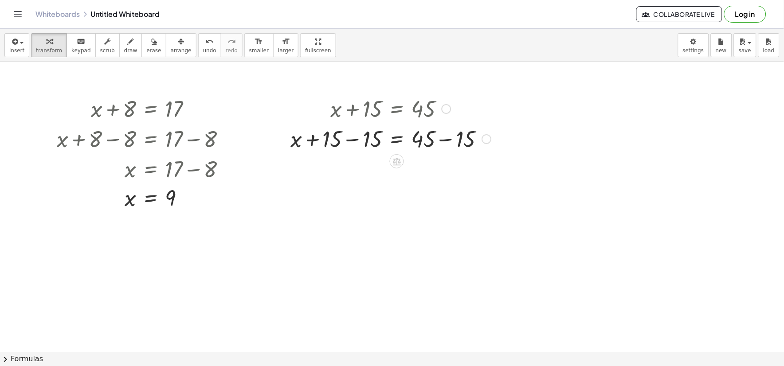
click at [357, 139] on div at bounding box center [390, 138] width 209 height 30
click at [442, 168] on div at bounding box center [390, 168] width 209 height 30
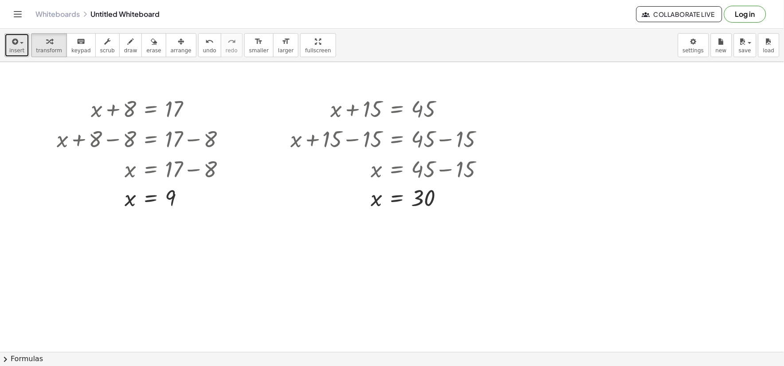
click at [10, 42] on icon "button" at bounding box center [14, 41] width 8 height 11
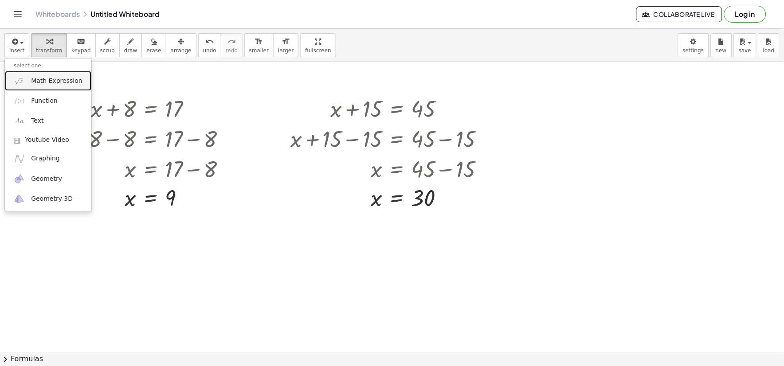
click at [66, 74] on link "Math Expression" at bounding box center [48, 81] width 86 height 20
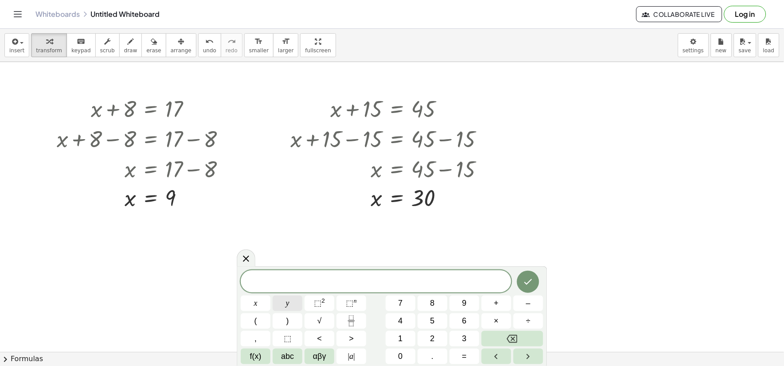
click at [266, 302] on button "x" at bounding box center [256, 304] width 30 height 16
click at [529, 309] on span "–" at bounding box center [528, 303] width 4 height 12
click at [431, 306] on span "8" at bounding box center [432, 303] width 4 height 12
click at [461, 353] on button "=" at bounding box center [465, 357] width 30 height 16
click at [401, 338] on span "1" at bounding box center [400, 339] width 4 height 12
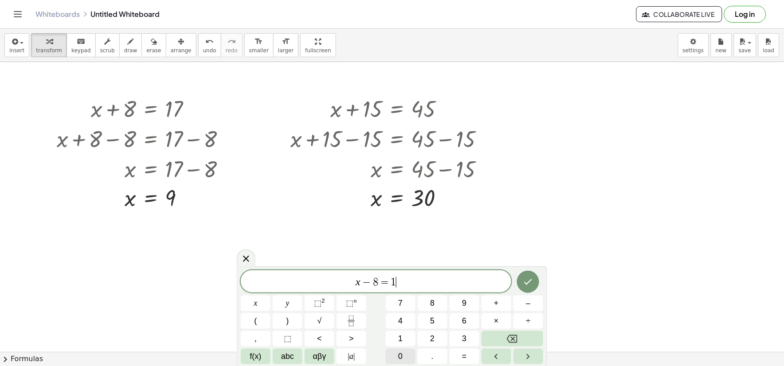
click at [400, 351] on span "0" at bounding box center [400, 357] width 4 height 12
click at [529, 301] on span "–" at bounding box center [528, 303] width 4 height 12
click at [433, 333] on span "2" at bounding box center [432, 339] width 4 height 12
click at [519, 340] on button "Backspace" at bounding box center [512, 339] width 62 height 16
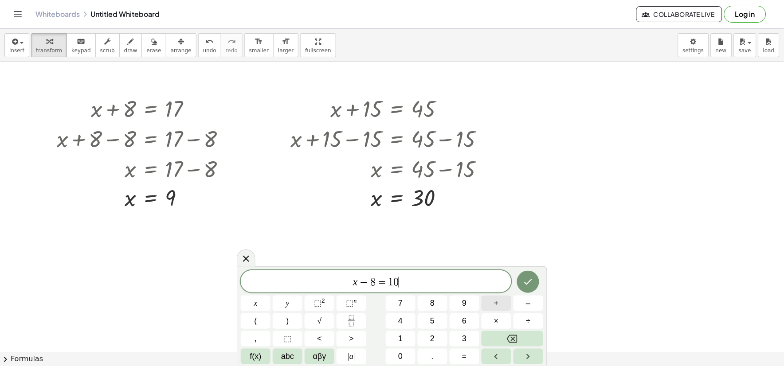
click at [501, 302] on button "+" at bounding box center [496, 304] width 30 height 16
click at [438, 338] on button "2" at bounding box center [433, 339] width 30 height 16
click at [532, 285] on icon "Done" at bounding box center [528, 282] width 11 height 11
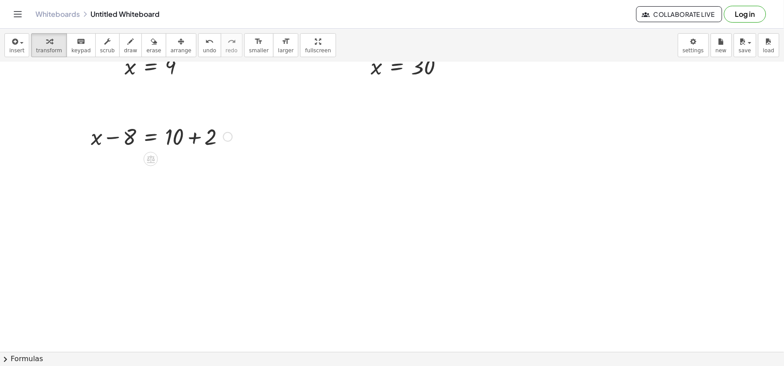
scroll to position [148, 0]
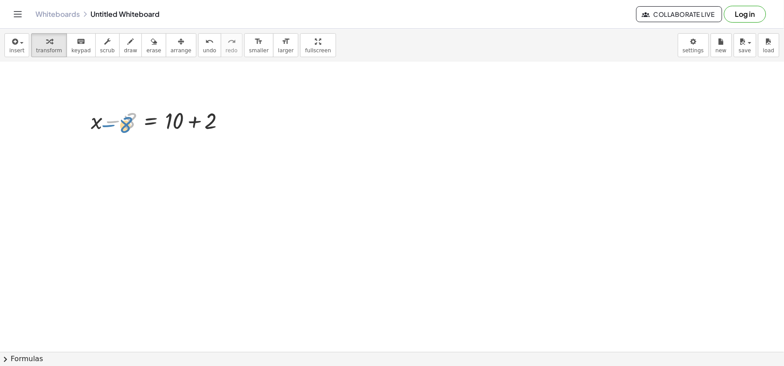
drag, startPoint x: 132, startPoint y: 124, endPoint x: 130, endPoint y: 129, distance: 4.8
click at [130, 129] on div at bounding box center [161, 120] width 150 height 30
drag, startPoint x: 198, startPoint y: 125, endPoint x: 189, endPoint y: 128, distance: 9.6
click at [191, 128] on div at bounding box center [161, 120] width 150 height 30
click at [191, 122] on div at bounding box center [161, 120] width 150 height 30
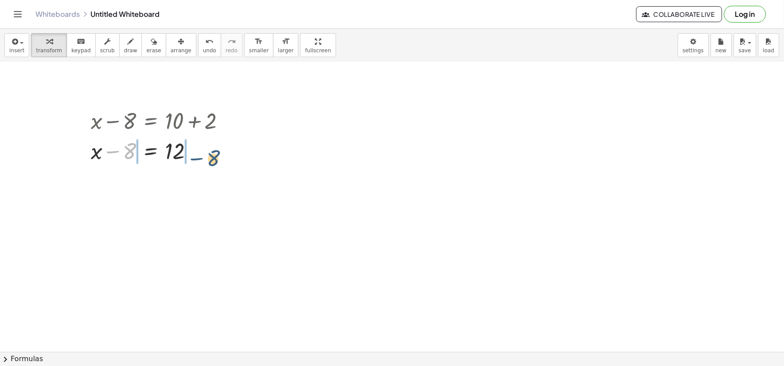
drag, startPoint x: 129, startPoint y: 145, endPoint x: 163, endPoint y: 140, distance: 34.6
click at [208, 148] on div at bounding box center [161, 150] width 150 height 30
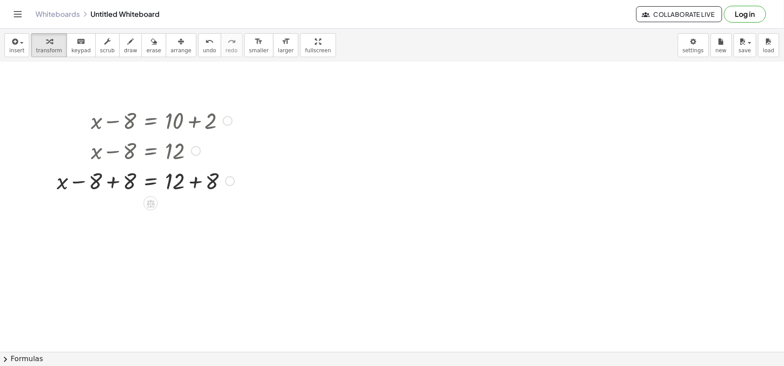
click at [115, 178] on div at bounding box center [145, 180] width 187 height 30
click at [195, 212] on div at bounding box center [145, 210] width 187 height 30
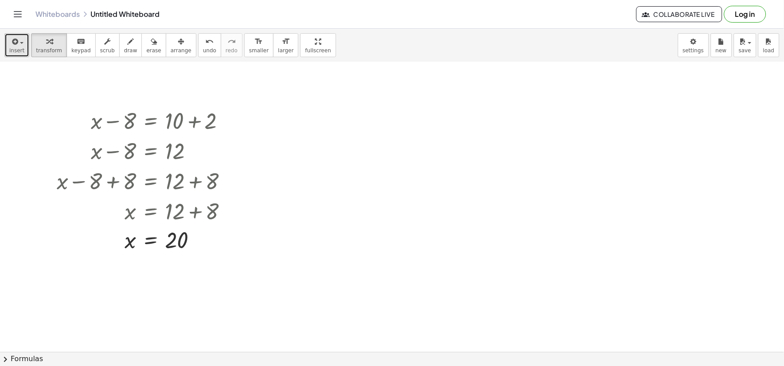
click at [8, 50] on button "insert" at bounding box center [16, 45] width 25 height 24
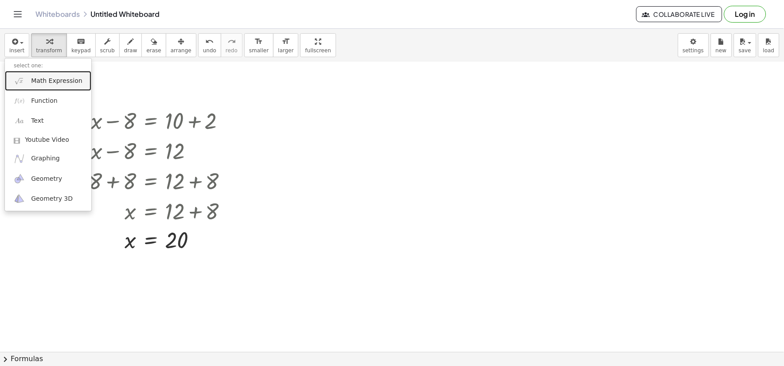
click at [54, 82] on span "Math Expression" at bounding box center [56, 81] width 51 height 9
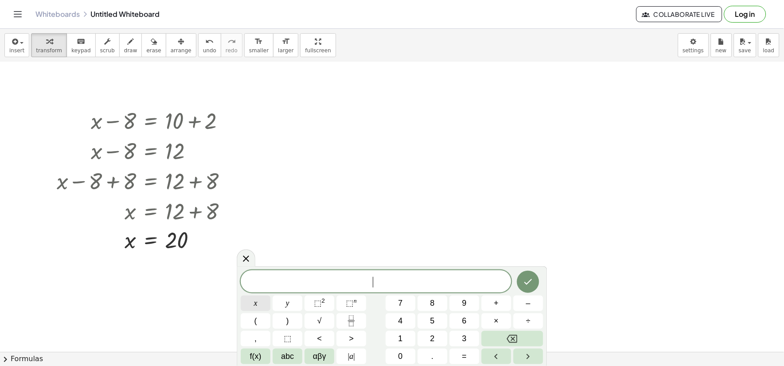
click at [255, 303] on span "x" at bounding box center [256, 303] width 4 height 12
click at [501, 305] on button "+" at bounding box center [496, 304] width 30 height 16
click at [464, 307] on span "9" at bounding box center [464, 303] width 4 height 12
click at [430, 335] on span "2" at bounding box center [432, 339] width 4 height 12
click at [471, 364] on button "=" at bounding box center [465, 357] width 30 height 16
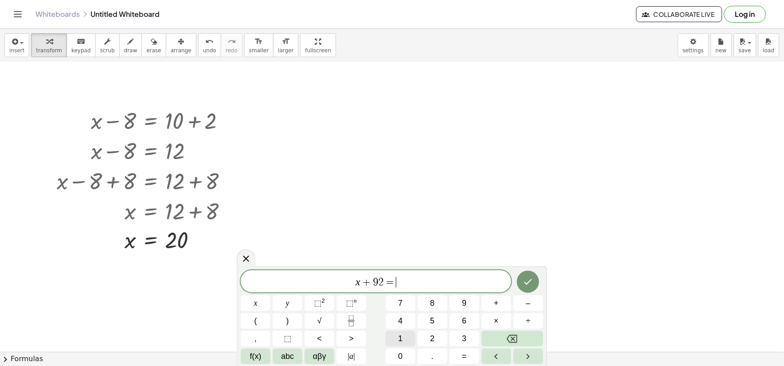
click at [401, 340] on span "1" at bounding box center [400, 339] width 4 height 12
click at [429, 320] on button "5" at bounding box center [433, 321] width 30 height 16
click at [392, 358] on button "0" at bounding box center [401, 357] width 30 height 16
click at [496, 305] on span "+" at bounding box center [496, 303] width 5 height 12
click at [404, 336] on button "1" at bounding box center [401, 339] width 30 height 16
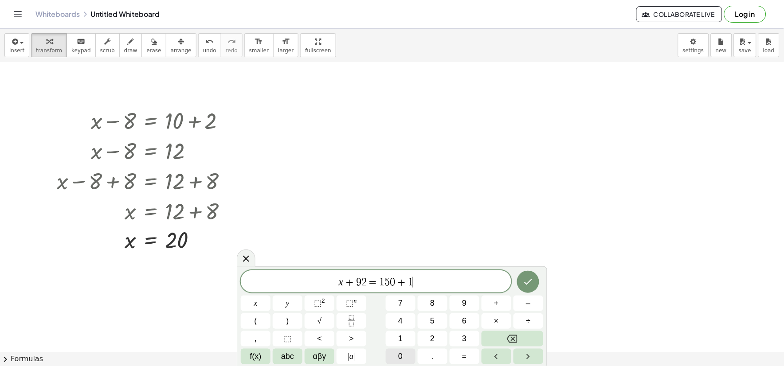
click at [401, 349] on button "0" at bounding box center [401, 357] width 30 height 16
drag, startPoint x: 540, startPoint y: 278, endPoint x: 531, endPoint y: 279, distance: 9.0
click at [270, 296] on div at bounding box center [256, 304] width 30 height 16
drag, startPoint x: 516, startPoint y: 278, endPoint x: 533, endPoint y: 280, distance: 16.5
click at [270, 296] on div at bounding box center [256, 304] width 30 height 16
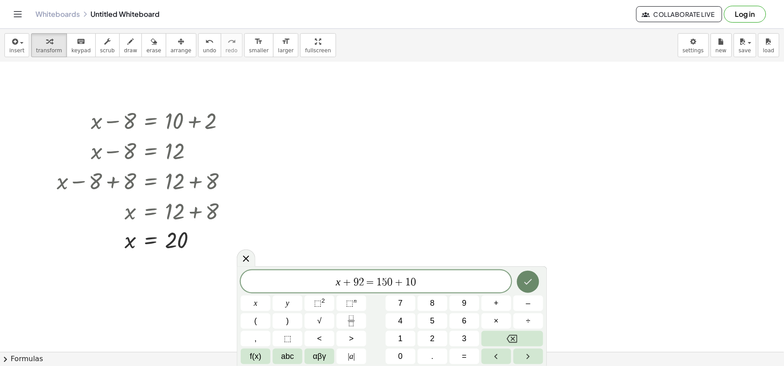
click at [526, 278] on icon "Done" at bounding box center [528, 282] width 11 height 11
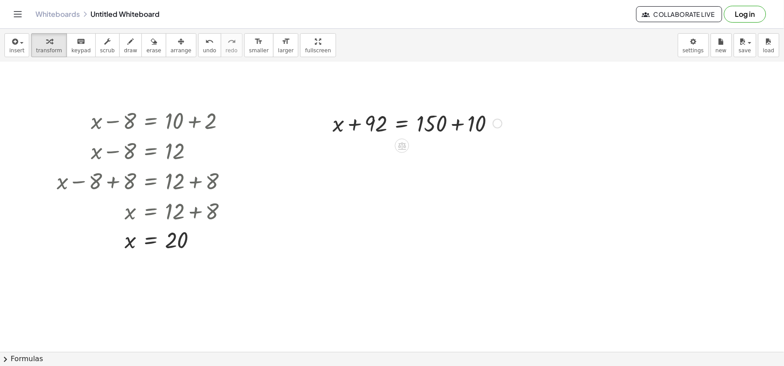
click at [356, 122] on div at bounding box center [417, 123] width 178 height 30
click at [451, 123] on div at bounding box center [417, 123] width 178 height 30
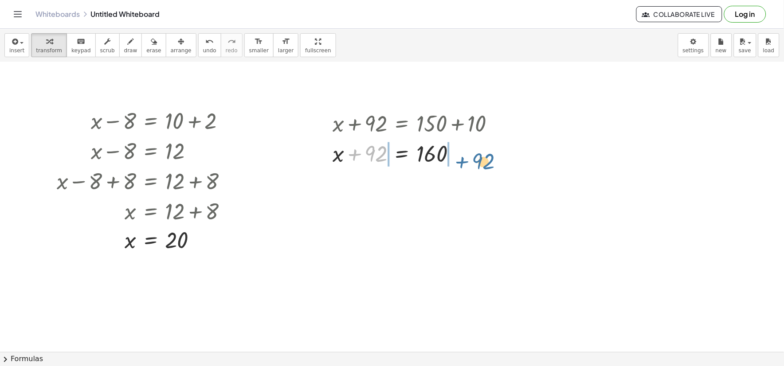
drag, startPoint x: 379, startPoint y: 133, endPoint x: 473, endPoint y: 125, distance: 93.9
click at [477, 125] on div "+ x + 8 = 17 + x + 8 − 8 = + 17 − 8 + x + 0 = + 17 − 8 x = + 17 − 8 x = 9 + x +…" at bounding box center [392, 233] width 784 height 638
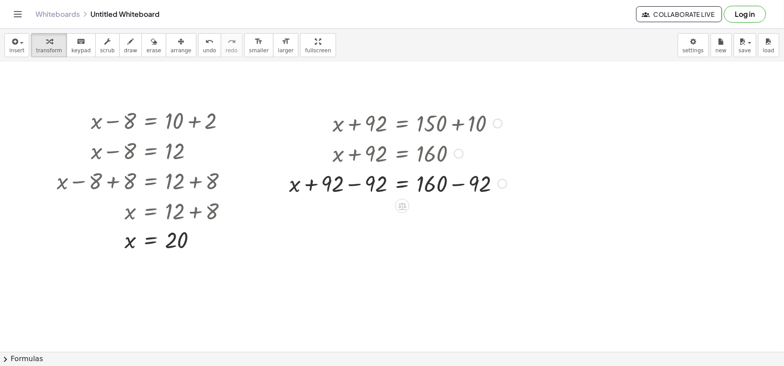
drag, startPoint x: 356, startPoint y: 176, endPoint x: 356, endPoint y: 182, distance: 5.4
click at [356, 180] on div at bounding box center [398, 183] width 227 height 30
drag, startPoint x: 356, startPoint y: 182, endPoint x: 440, endPoint y: 194, distance: 85.1
click at [383, 189] on div at bounding box center [419, 183] width 183 height 30
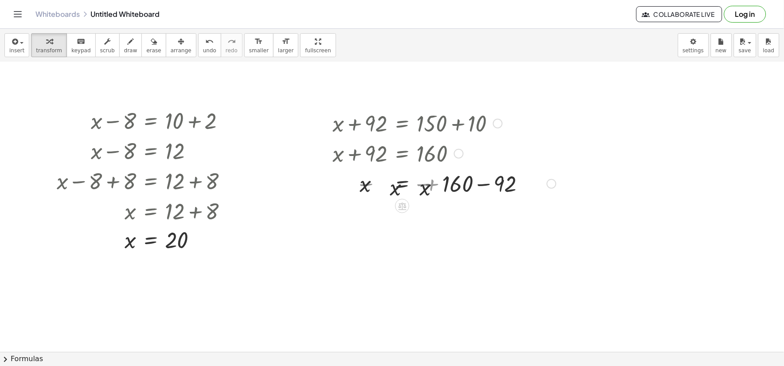
click at [456, 192] on div at bounding box center [423, 183] width 276 height 30
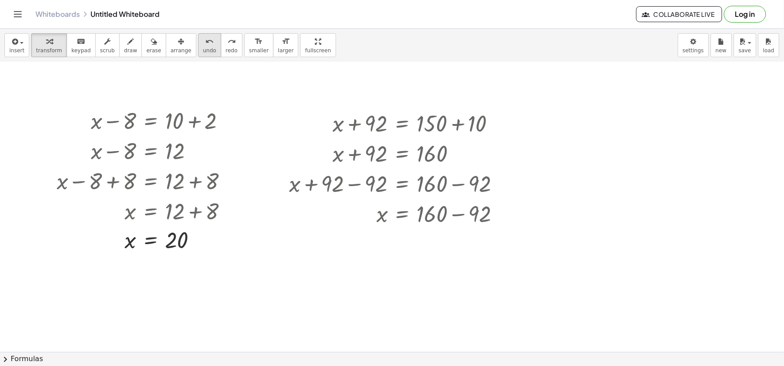
click at [201, 50] on button "undo undo" at bounding box center [209, 45] width 23 height 24
drag, startPoint x: 457, startPoint y: 216, endPoint x: 454, endPoint y: 213, distance: 4.7
click at [457, 215] on div at bounding box center [398, 213] width 227 height 30
click at [11, 47] on icon "button" at bounding box center [14, 41] width 8 height 11
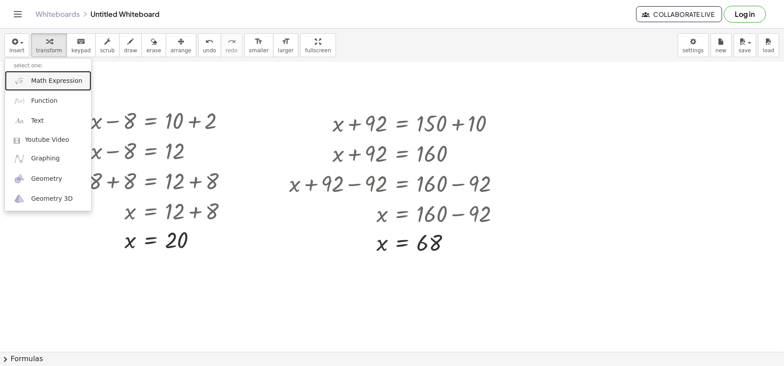
click at [44, 83] on span "Math Expression" at bounding box center [56, 81] width 51 height 9
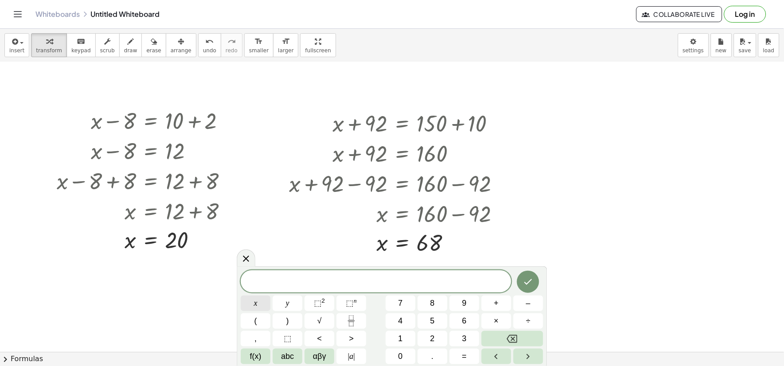
click at [253, 299] on button "x" at bounding box center [256, 304] width 30 height 16
click at [526, 305] on span "–" at bounding box center [528, 303] width 4 height 12
click at [406, 340] on button "1" at bounding box center [401, 339] width 30 height 16
click at [480, 324] on div "x − 1 ​ x y ⬚ 2 ⬚ n 7 8 9 + – ( ) √ 4 5 6 × ÷ , ⬚ < > 1 2 3 f(x) abc αβγ | a | …" at bounding box center [392, 317] width 302 height 94
click at [466, 321] on span "6" at bounding box center [464, 321] width 4 height 12
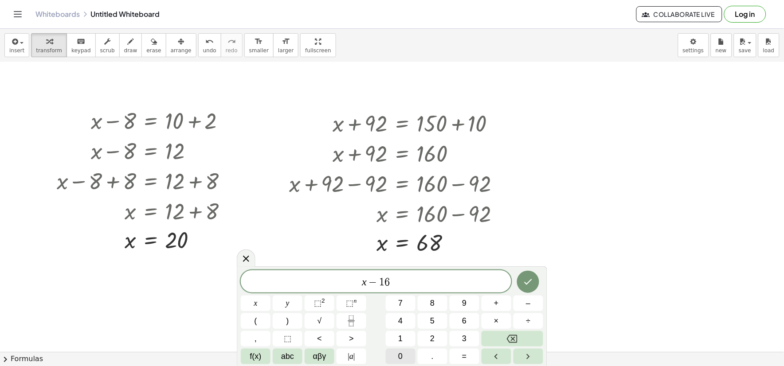
click at [402, 355] on span "0" at bounding box center [400, 357] width 4 height 12
click at [465, 352] on button "=" at bounding box center [465, 357] width 30 height 16
click at [460, 336] on button "3" at bounding box center [465, 339] width 30 height 16
click at [427, 339] on button "2" at bounding box center [433, 339] width 30 height 16
click at [404, 351] on button "0" at bounding box center [401, 357] width 30 height 16
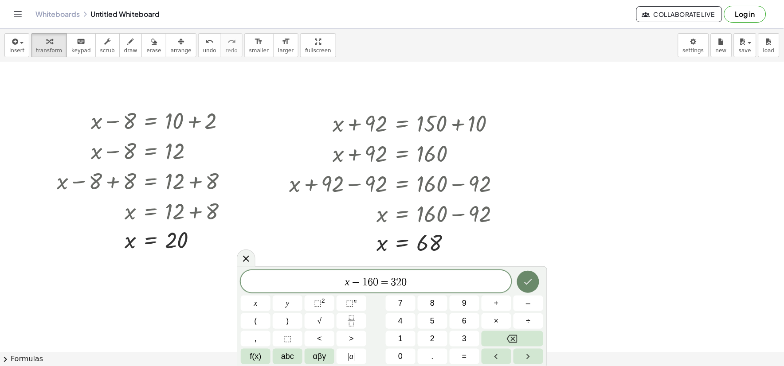
click at [528, 281] on icon "Done" at bounding box center [528, 282] width 11 height 11
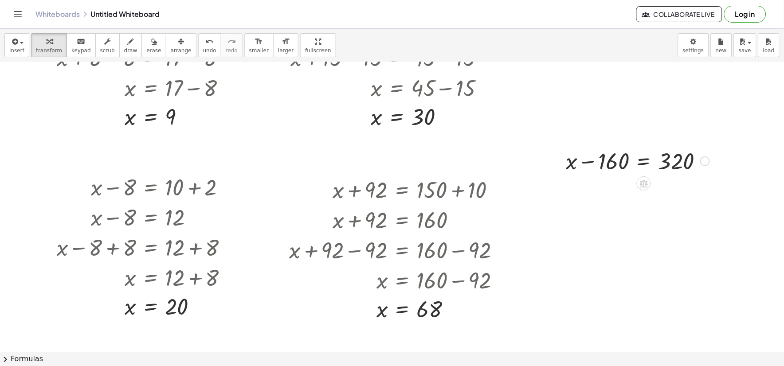
scroll to position [98, 0]
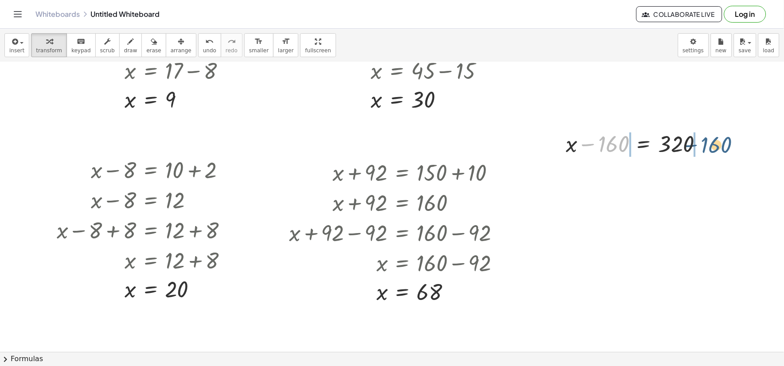
drag, startPoint x: 612, startPoint y: 140, endPoint x: 715, endPoint y: 141, distance: 103.3
drag, startPoint x: 704, startPoint y: 145, endPoint x: 662, endPoint y: 164, distance: 45.4
click at [703, 145] on div at bounding box center [638, 143] width 256 height 30
drag, startPoint x: 592, startPoint y: 148, endPoint x: 577, endPoint y: 192, distance: 46.7
click at [592, 149] on div at bounding box center [612, 143] width 205 height 30
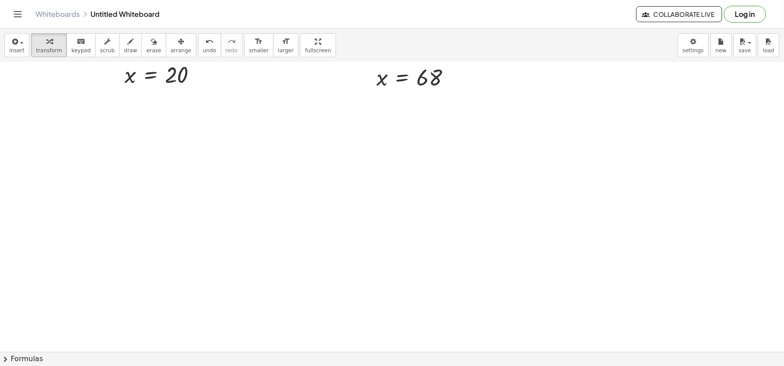
scroll to position [295, 0]
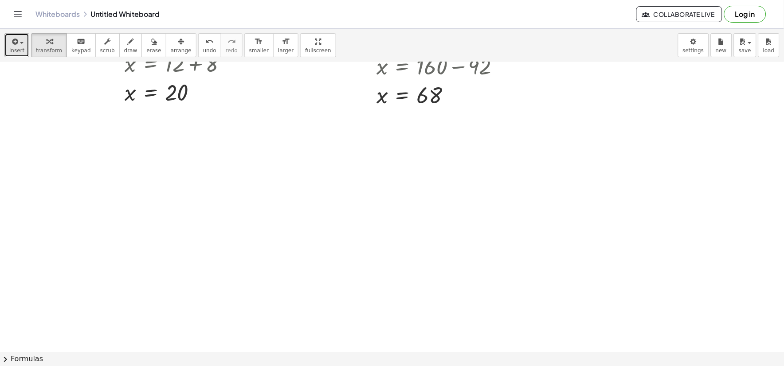
click at [18, 39] on span "button" at bounding box center [19, 42] width 2 height 6
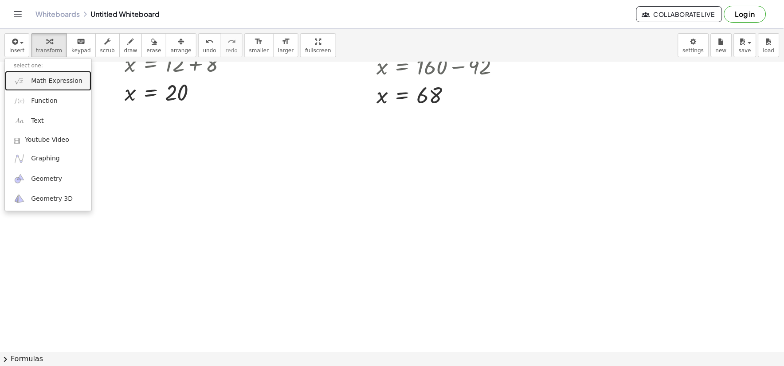
click at [39, 82] on span "Math Expression" at bounding box center [56, 81] width 51 height 9
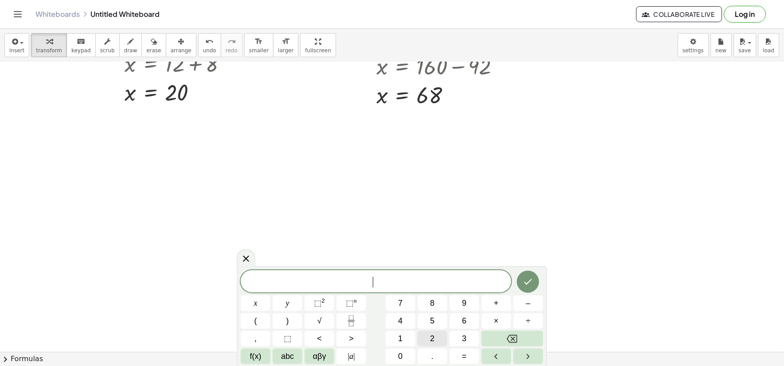
click at [432, 333] on span "2" at bounding box center [432, 339] width 4 height 12
click at [253, 306] on button "x" at bounding box center [256, 304] width 30 height 16
click at [467, 356] on button "=" at bounding box center [465, 357] width 30 height 16
click at [409, 321] on button "4" at bounding box center [401, 321] width 30 height 16
click at [399, 365] on div "2 x = 4 ​ x y ⬚ 2 ⬚ n 7 8 9 + – ( ) √ 4 5 6 × ÷ , ⬚ < > 1 2 3 f(x) abc αβγ | a …" at bounding box center [392, 316] width 310 height 100
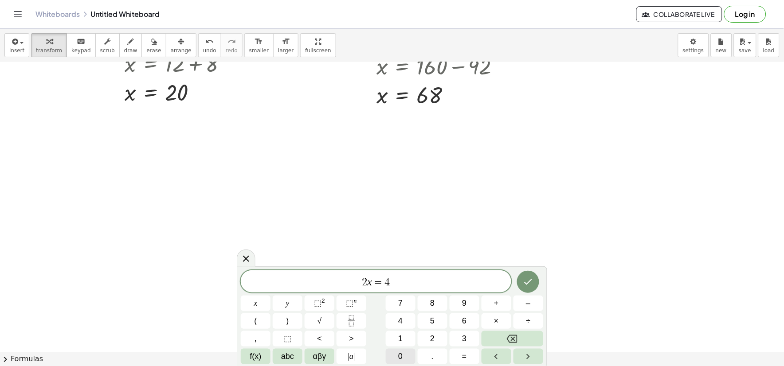
click at [408, 348] on div "2 x = 4 x y ⬚ 2 ⬚ n 7 8 9 + – ( ) √ 4 5 6 × ÷ , ⬚ < > 1 2 3 f(x) abc αβγ | a | …" at bounding box center [392, 317] width 302 height 94
click at [402, 355] on span "0" at bounding box center [400, 357] width 4 height 12
click at [523, 278] on icon "Done" at bounding box center [528, 282] width 11 height 11
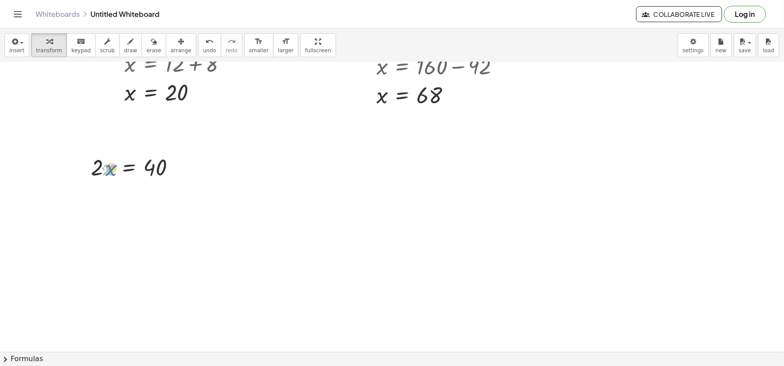
click at [109, 169] on div at bounding box center [136, 167] width 100 height 30
drag, startPoint x: 97, startPoint y: 168, endPoint x: 154, endPoint y: 187, distance: 60.3
click at [102, 206] on div at bounding box center [136, 204] width 103 height 44
click at [152, 241] on div at bounding box center [136, 248] width 103 height 44
click at [156, 251] on div at bounding box center [136, 248] width 103 height 44
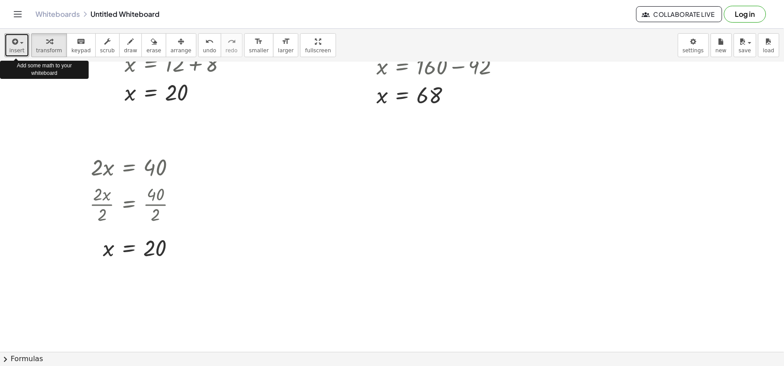
drag, startPoint x: 23, startPoint y: 43, endPoint x: 137, endPoint y: 71, distance: 117.3
click at [27, 43] on button "insert" at bounding box center [16, 45] width 25 height 24
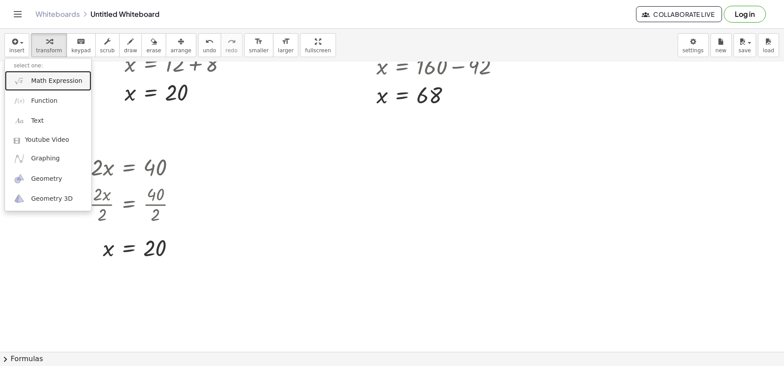
click at [62, 79] on span "Math Expression" at bounding box center [56, 81] width 51 height 9
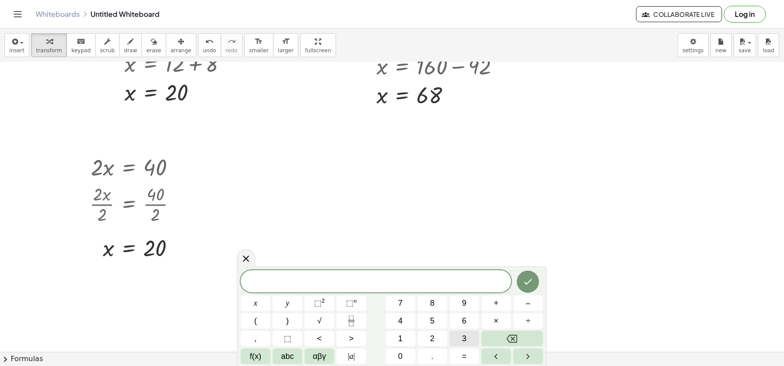
click at [466, 340] on span "3" at bounding box center [464, 339] width 4 height 12
click at [262, 304] on button "x" at bounding box center [256, 304] width 30 height 16
click at [465, 355] on span "=" at bounding box center [464, 357] width 5 height 12
click at [429, 335] on button "2" at bounding box center [433, 339] width 30 height 16
click at [404, 301] on button "7" at bounding box center [401, 304] width 30 height 16
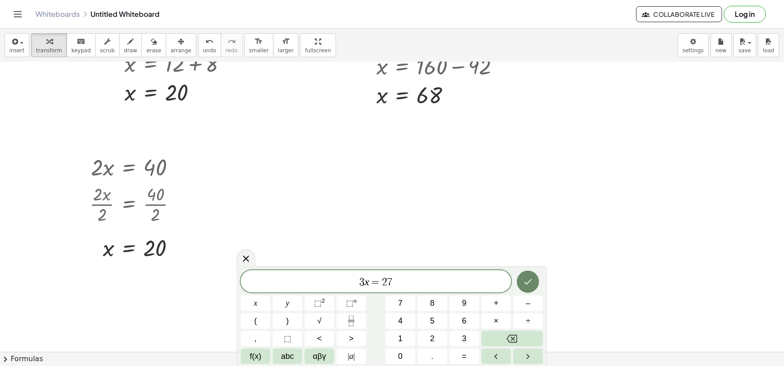
click at [520, 282] on button "Done" at bounding box center [528, 282] width 22 height 22
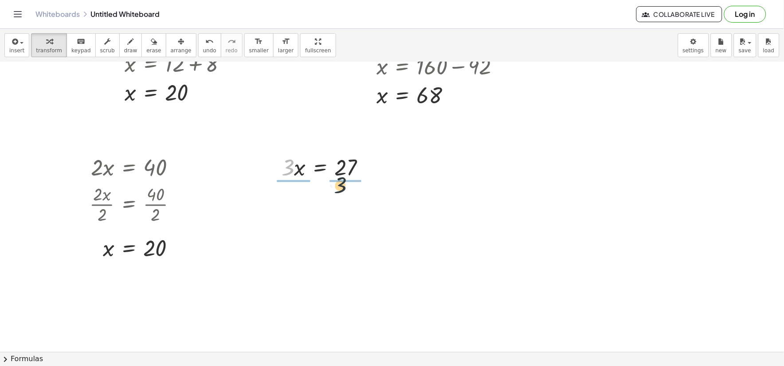
drag, startPoint x: 286, startPoint y: 170, endPoint x: 340, endPoint y: 187, distance: 56.2
drag, startPoint x: 291, startPoint y: 202, endPoint x: 344, endPoint y: 203, distance: 53.2
click at [342, 203] on div at bounding box center [327, 204] width 102 height 44
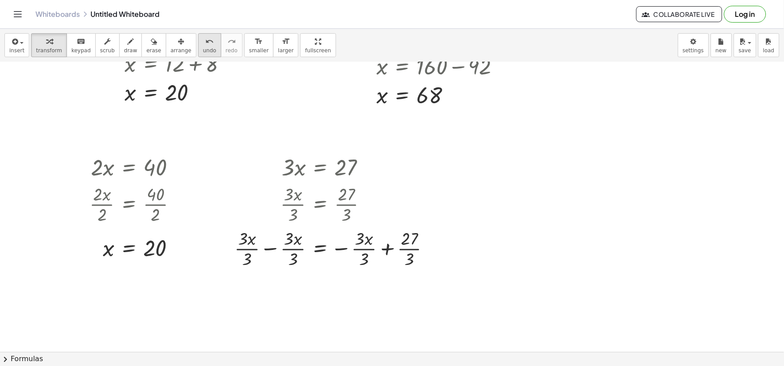
click at [205, 45] on icon "undo" at bounding box center [209, 41] width 8 height 11
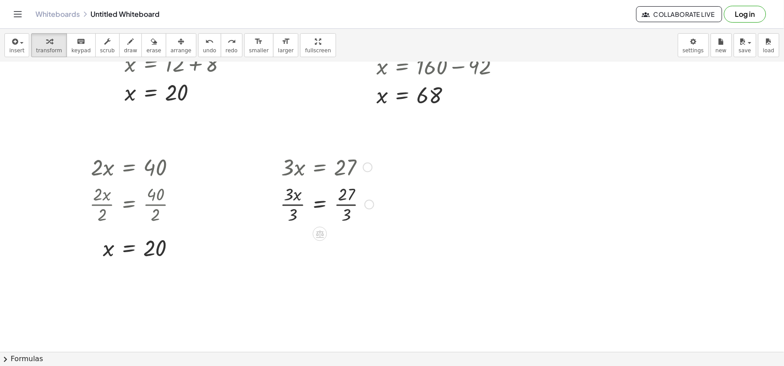
click at [286, 207] on div at bounding box center [327, 204] width 102 height 44
click at [342, 203] on div at bounding box center [327, 204] width 101 height 44
click at [340, 205] on div at bounding box center [327, 204] width 101 height 44
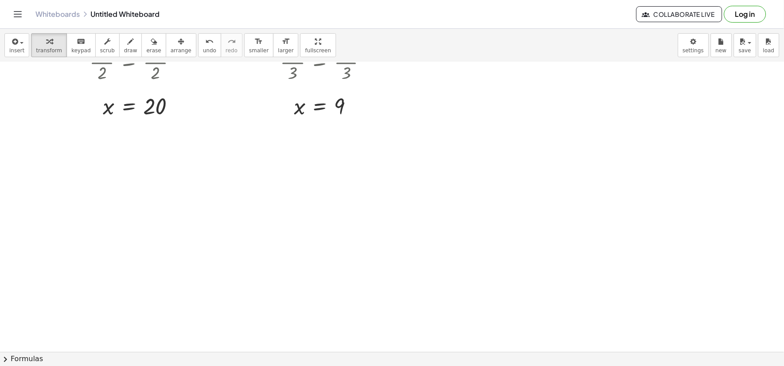
scroll to position [422, 0]
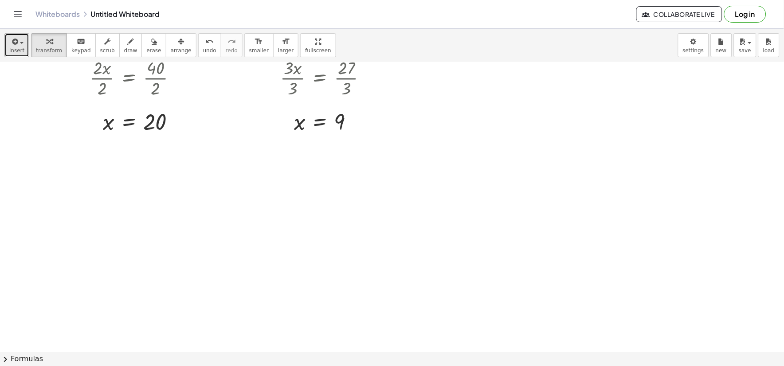
click at [14, 44] on icon "button" at bounding box center [14, 41] width 8 height 11
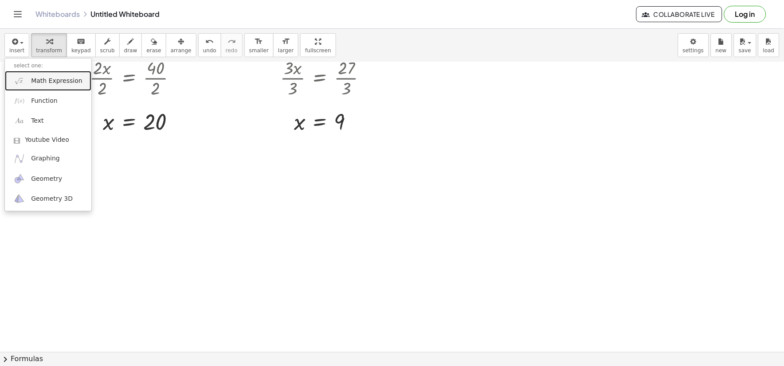
click at [30, 73] on link "Math Expression" at bounding box center [48, 81] width 86 height 20
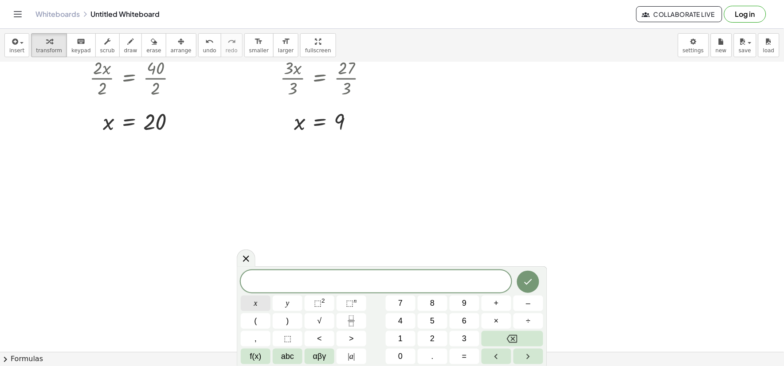
click at [256, 296] on button "x" at bounding box center [256, 304] width 30 height 16
click at [483, 303] on button "+" at bounding box center [496, 304] width 30 height 16
click at [250, 301] on button "x" at bounding box center [256, 304] width 30 height 16
click at [485, 299] on button "+" at bounding box center [496, 304] width 30 height 16
click at [404, 337] on button "1" at bounding box center [401, 339] width 30 height 16
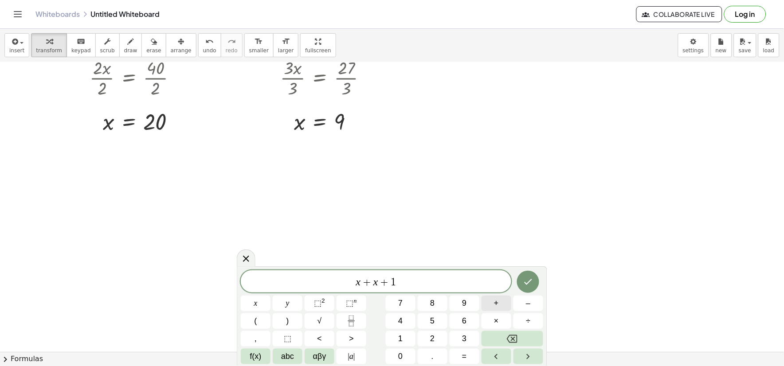
click at [491, 299] on button "+" at bounding box center [496, 304] width 30 height 16
click at [258, 307] on button "x" at bounding box center [256, 304] width 30 height 16
click at [491, 301] on button "+" at bounding box center [496, 304] width 30 height 16
click at [424, 334] on button "2" at bounding box center [433, 339] width 30 height 16
click at [466, 355] on span "=" at bounding box center [464, 357] width 5 height 12
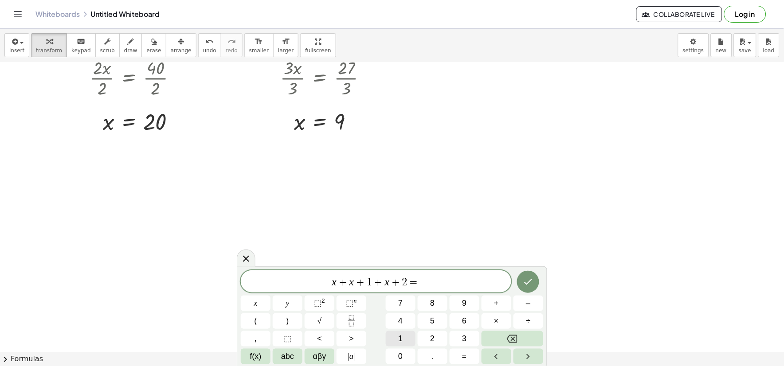
click at [402, 340] on span "1" at bounding box center [400, 339] width 4 height 12
click at [402, 349] on button "0" at bounding box center [401, 357] width 30 height 16
click at [527, 280] on icon "Done" at bounding box center [528, 282] width 11 height 11
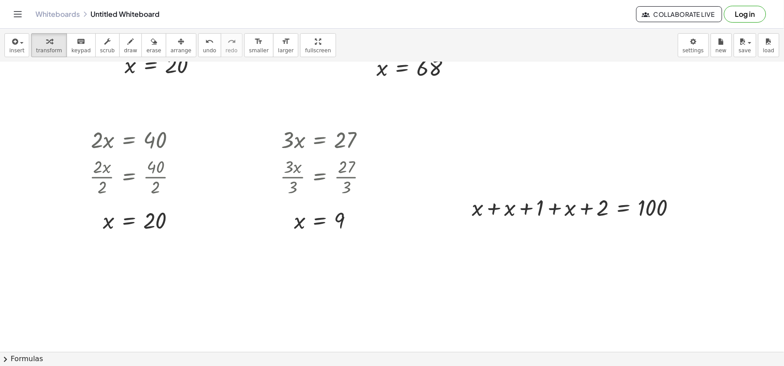
scroll to position [372, 0]
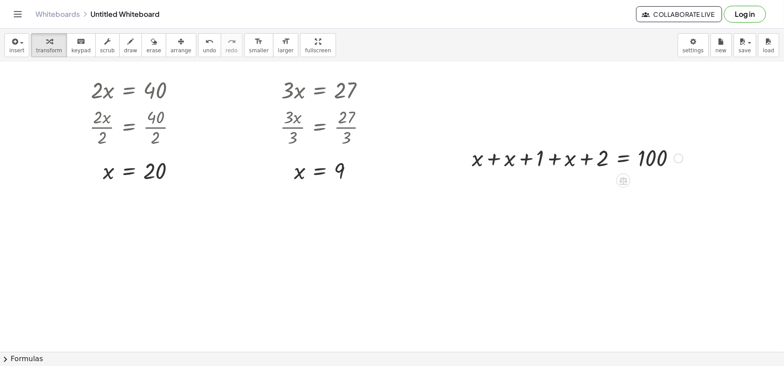
click at [553, 162] on div at bounding box center [578, 158] width 220 height 30
drag, startPoint x: 543, startPoint y: 158, endPoint x: 609, endPoint y: 158, distance: 66.5
click at [609, 158] on div at bounding box center [578, 158] width 220 height 30
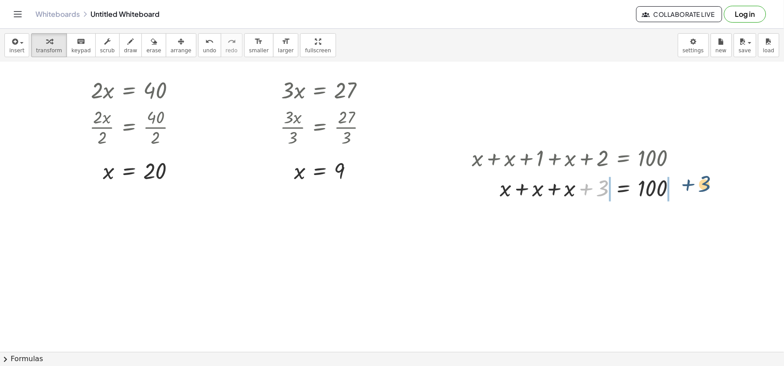
drag, startPoint x: 604, startPoint y: 186, endPoint x: 709, endPoint y: 181, distance: 105.6
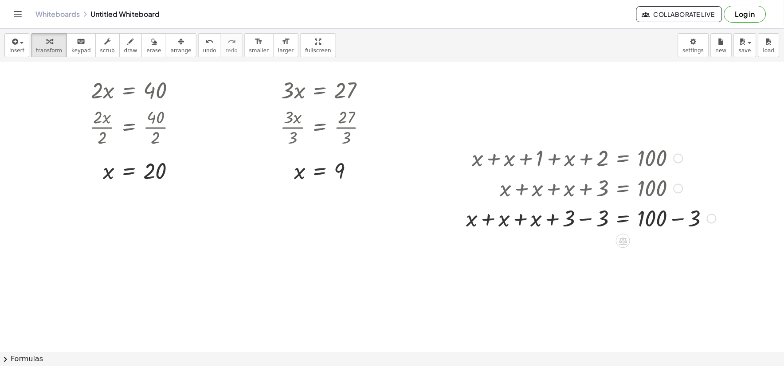
drag, startPoint x: 593, startPoint y: 219, endPoint x: 572, endPoint y: 222, distance: 21.1
click at [588, 219] on div at bounding box center [591, 218] width 258 height 30
click at [583, 220] on div at bounding box center [591, 218] width 258 height 30
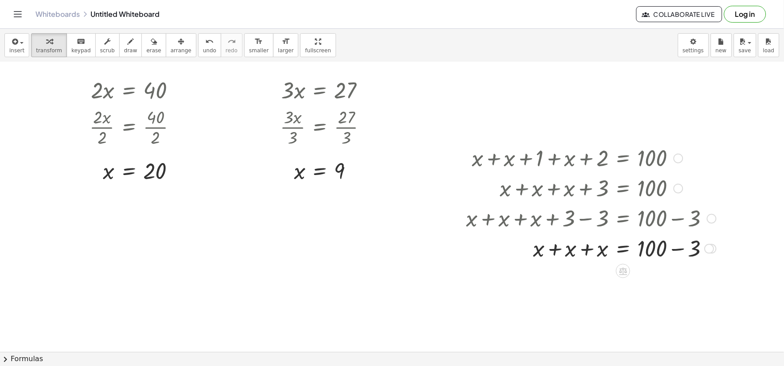
click at [603, 250] on div at bounding box center [591, 248] width 258 height 30
click at [578, 278] on div at bounding box center [591, 278] width 258 height 30
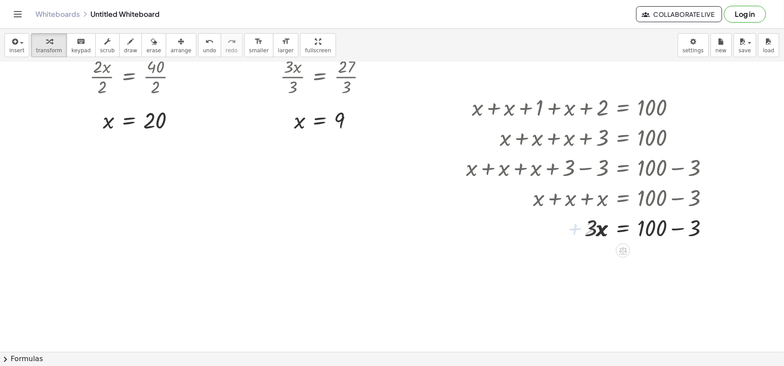
scroll to position [471, 0]
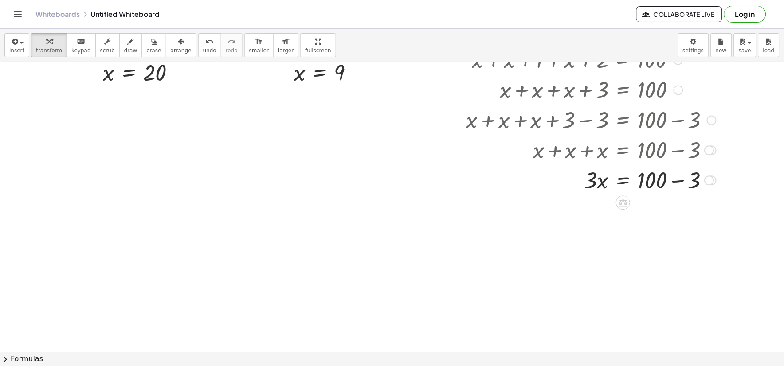
click at [679, 184] on div at bounding box center [591, 180] width 258 height 30
drag, startPoint x: 592, startPoint y: 215, endPoint x: 643, endPoint y: 227, distance: 52.6
click at [599, 224] on div at bounding box center [591, 210] width 258 height 44
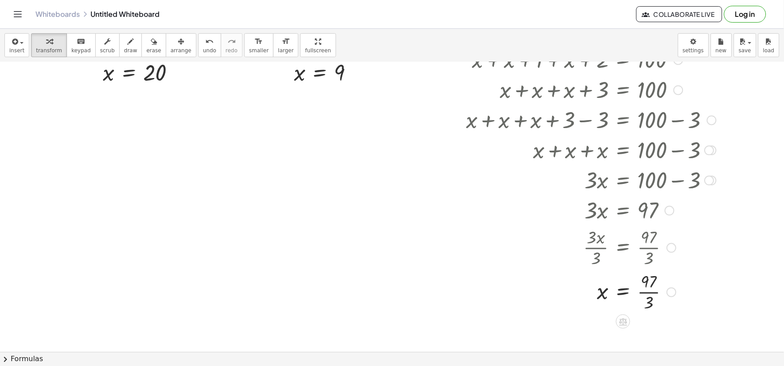
click at [644, 292] on div at bounding box center [591, 292] width 258 height 44
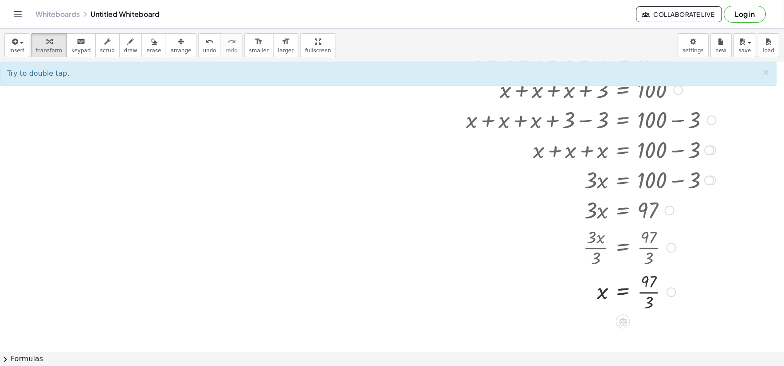
click at [648, 287] on div at bounding box center [591, 292] width 258 height 44
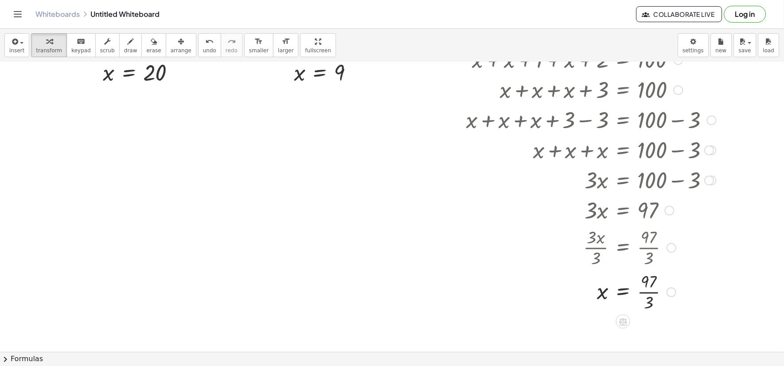
drag, startPoint x: 648, startPoint y: 296, endPoint x: 646, endPoint y: 292, distance: 4.6
click at [646, 295] on div at bounding box center [591, 292] width 258 height 44
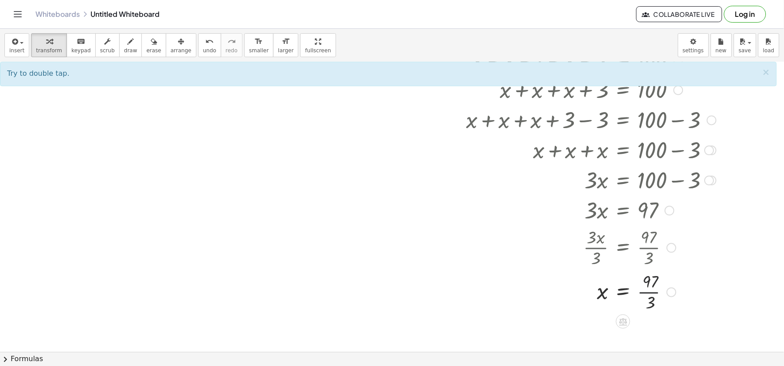
click at [646, 291] on div at bounding box center [591, 292] width 258 height 44
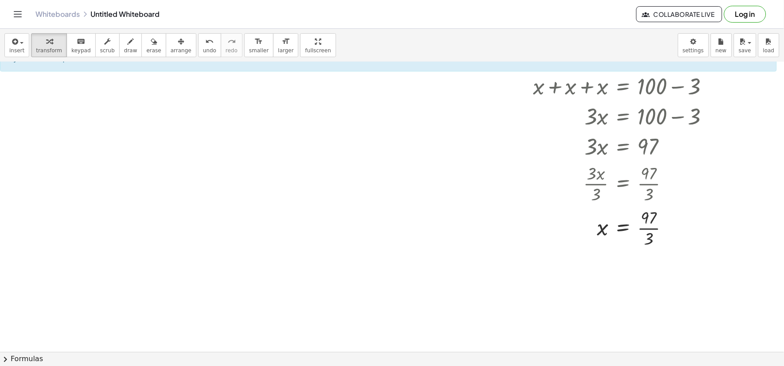
scroll to position [520, 0]
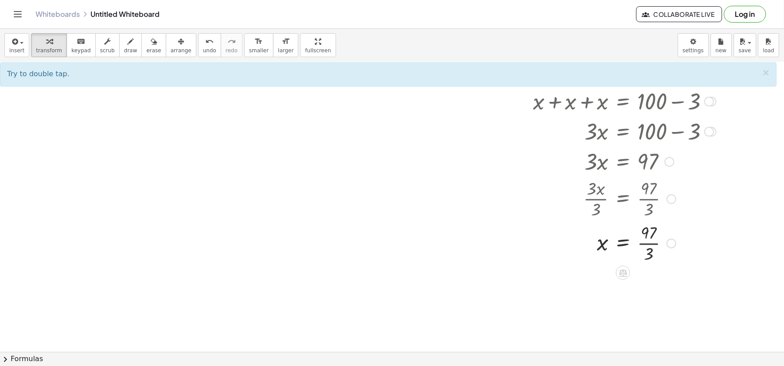
click at [649, 233] on div at bounding box center [591, 242] width 258 height 44
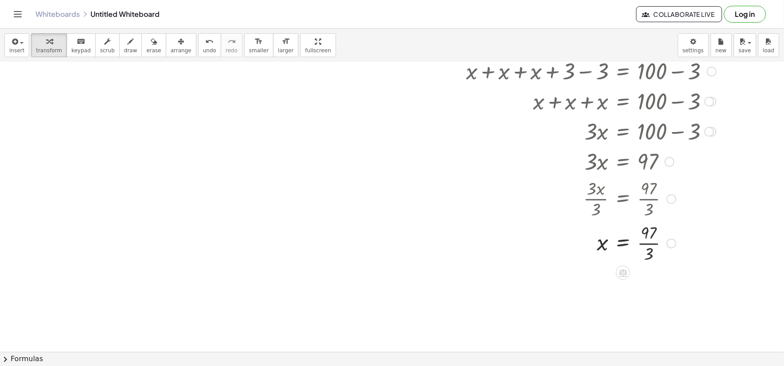
click at [649, 248] on div at bounding box center [591, 242] width 258 height 44
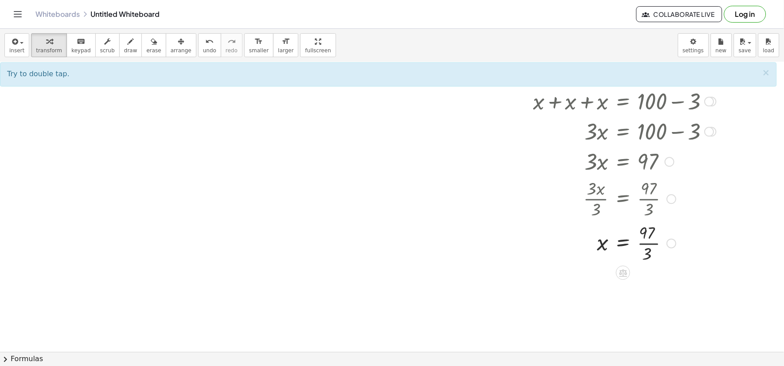
click at [649, 244] on div at bounding box center [591, 242] width 258 height 44
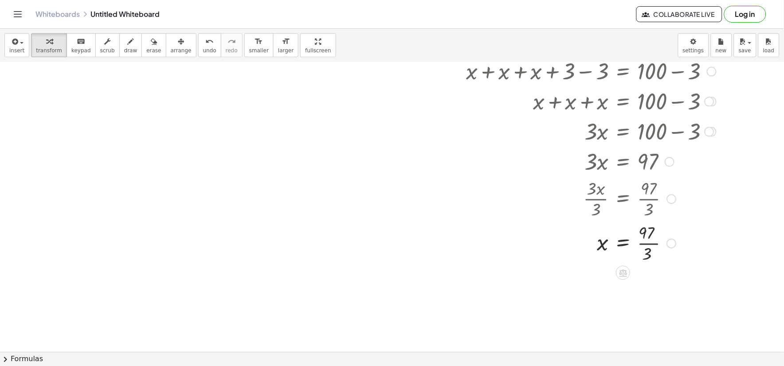
click at [649, 244] on div at bounding box center [591, 242] width 258 height 44
click at [649, 244] on div at bounding box center [597, 242] width 270 height 29
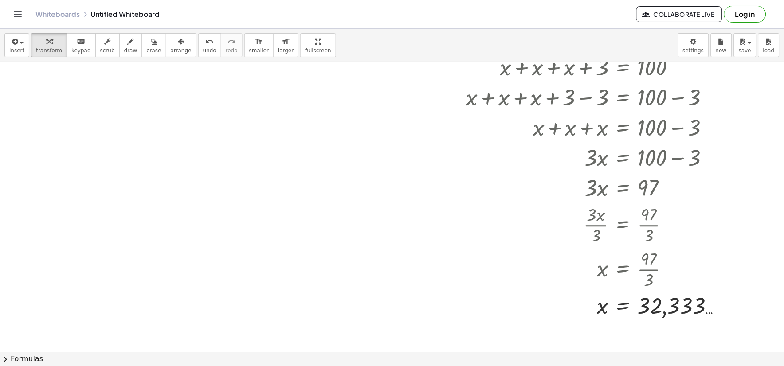
scroll to position [471, 0]
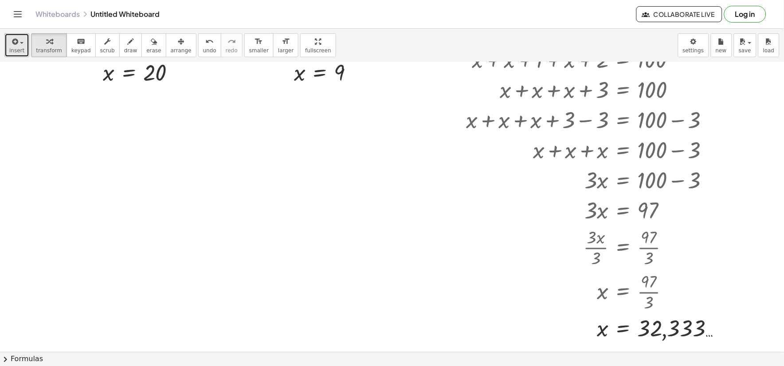
click at [12, 41] on icon "button" at bounding box center [14, 41] width 8 height 11
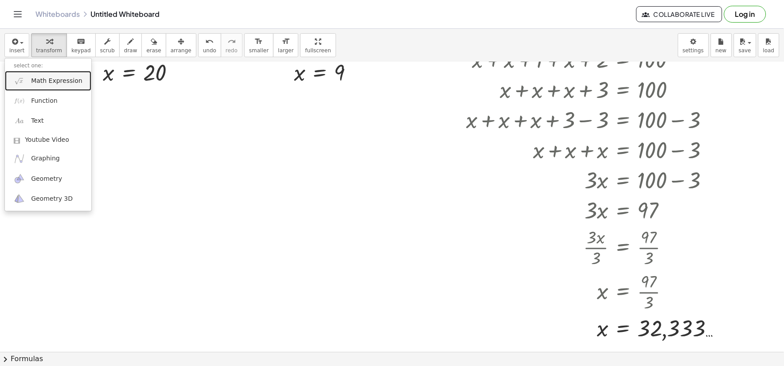
click at [51, 82] on span "Math Expression" at bounding box center [56, 81] width 51 height 9
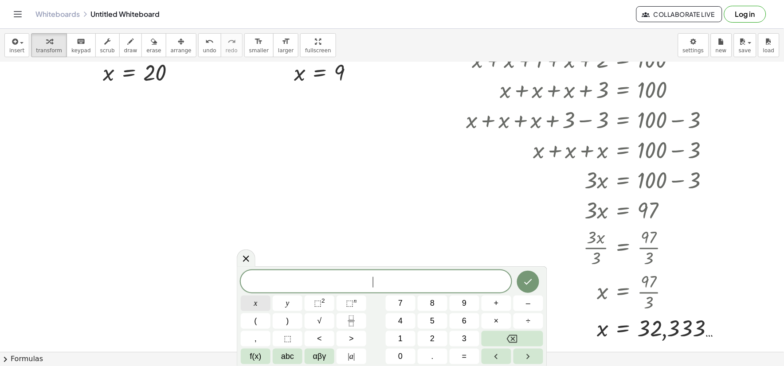
click at [249, 303] on button "x" at bounding box center [256, 304] width 30 height 16
click at [495, 307] on span "+" at bounding box center [496, 303] width 5 height 12
click at [259, 309] on button "x" at bounding box center [256, 304] width 30 height 16
click at [496, 305] on span "+" at bounding box center [496, 303] width 5 height 12
click at [399, 334] on span "1" at bounding box center [400, 339] width 4 height 12
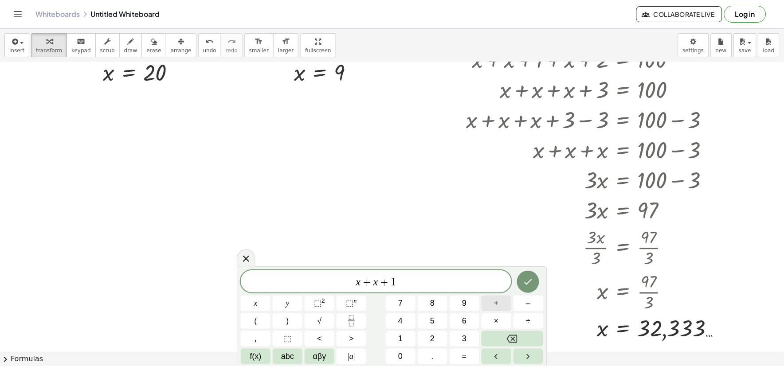
click at [493, 303] on button "+" at bounding box center [496, 304] width 30 height 16
click at [254, 304] on span "x" at bounding box center [256, 303] width 4 height 12
click at [502, 298] on button "+" at bounding box center [496, 304] width 30 height 16
click at [437, 333] on button "2" at bounding box center [433, 339] width 30 height 16
click at [483, 303] on button "+" at bounding box center [496, 304] width 30 height 16
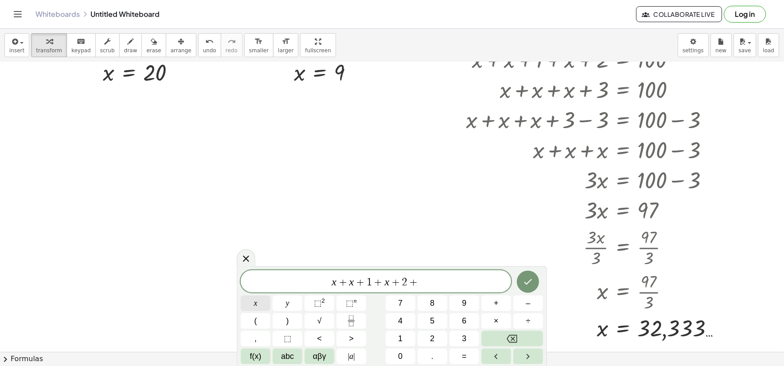
click at [264, 303] on button "x" at bounding box center [256, 304] width 30 height 16
click at [498, 303] on span "+" at bounding box center [496, 303] width 5 height 12
click at [469, 335] on button "3" at bounding box center [465, 339] width 30 height 16
click at [491, 302] on button "+" at bounding box center [496, 304] width 30 height 16
click at [253, 299] on button "x" at bounding box center [256, 304] width 30 height 16
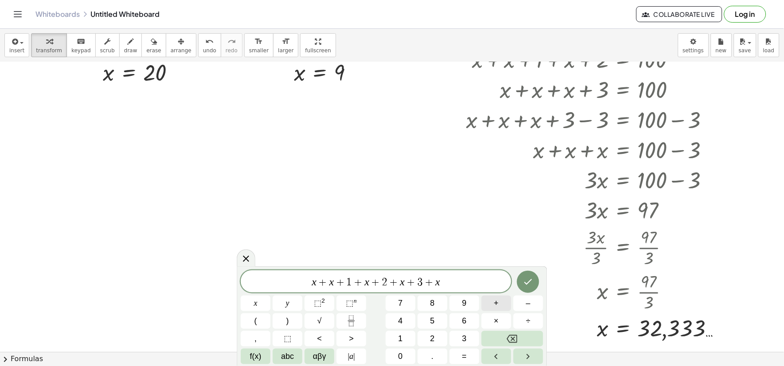
click at [495, 302] on span "+" at bounding box center [496, 303] width 5 height 12
click at [407, 321] on button "4" at bounding box center [401, 321] width 30 height 16
click at [465, 357] on span "=" at bounding box center [464, 357] width 5 height 12
click at [395, 335] on button "1" at bounding box center [401, 339] width 30 height 16
click at [437, 297] on button "8" at bounding box center [433, 304] width 30 height 16
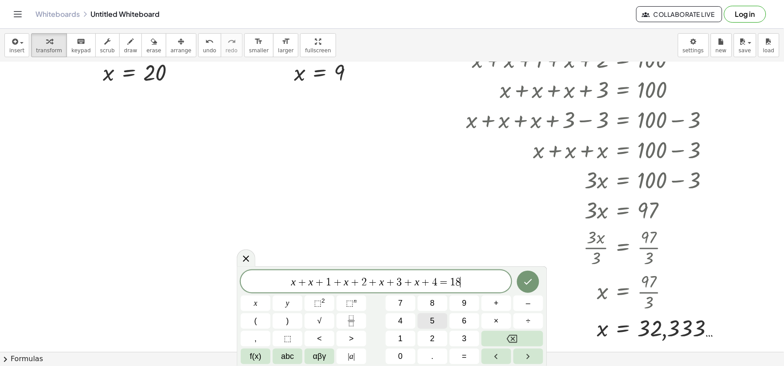
click at [439, 316] on button "5" at bounding box center [433, 321] width 30 height 16
click at [525, 283] on icon "Done" at bounding box center [528, 282] width 11 height 11
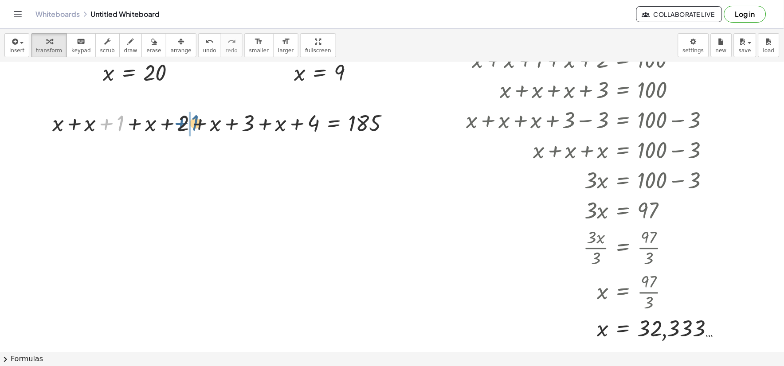
drag, startPoint x: 118, startPoint y: 125, endPoint x: 194, endPoint y: 124, distance: 76.2
click at [194, 124] on div at bounding box center [224, 123] width 353 height 30
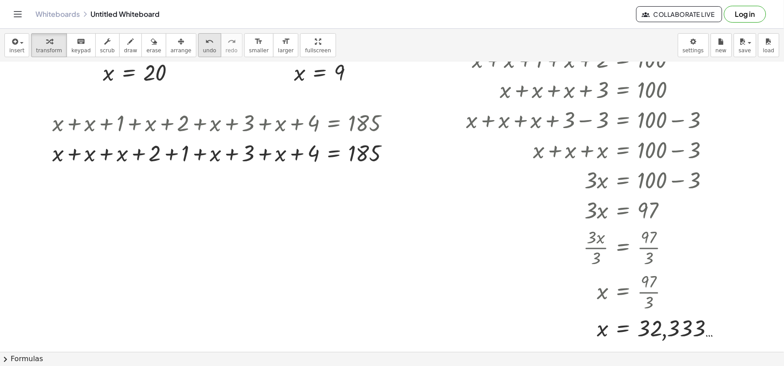
click at [203, 43] on div "undo" at bounding box center [209, 41] width 13 height 11
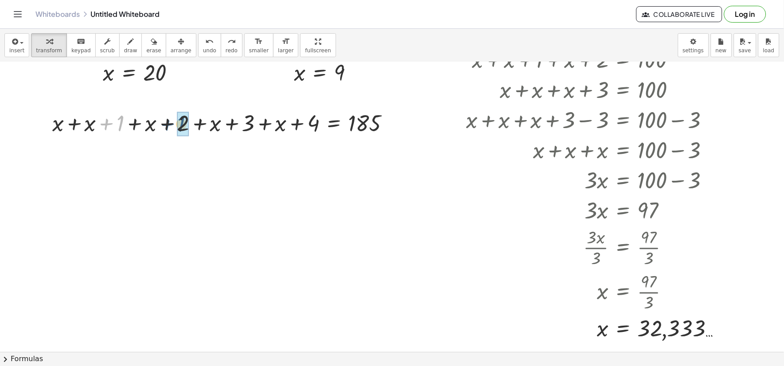
drag, startPoint x: 116, startPoint y: 126, endPoint x: 178, endPoint y: 126, distance: 62.1
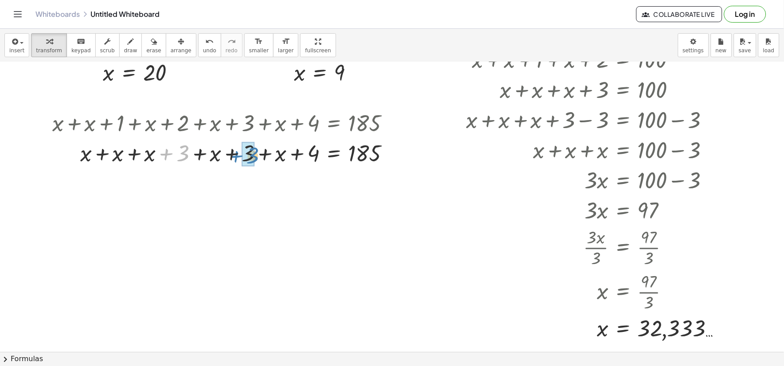
drag, startPoint x: 182, startPoint y: 150, endPoint x: 251, endPoint y: 151, distance: 68.7
drag, startPoint x: 246, startPoint y: 158, endPoint x: 311, endPoint y: 158, distance: 65.2
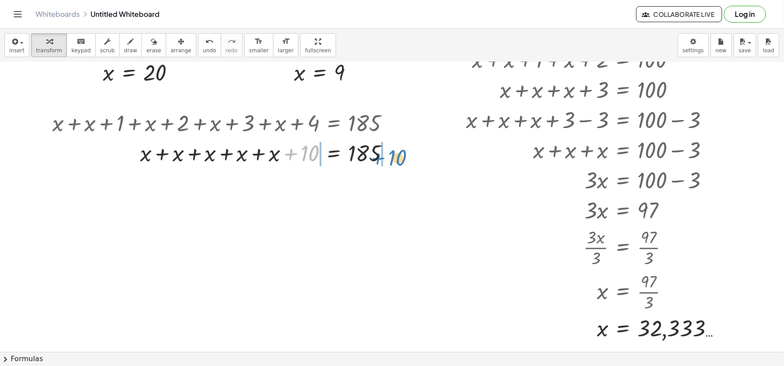
drag, startPoint x: 308, startPoint y: 157, endPoint x: 393, endPoint y: 162, distance: 85.2
click at [393, 162] on div at bounding box center [224, 153] width 353 height 30
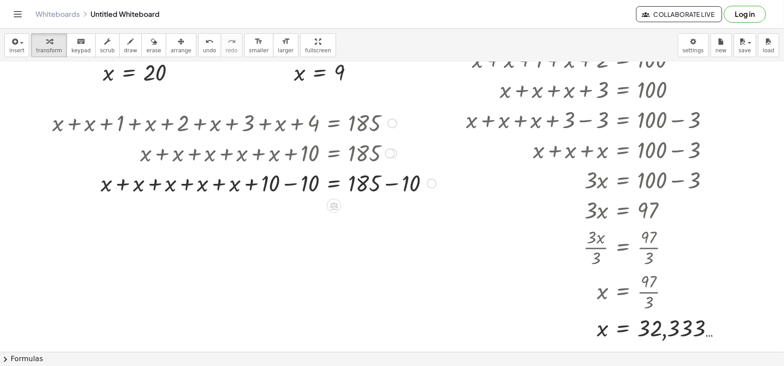
click at [291, 187] on div at bounding box center [244, 183] width 393 height 30
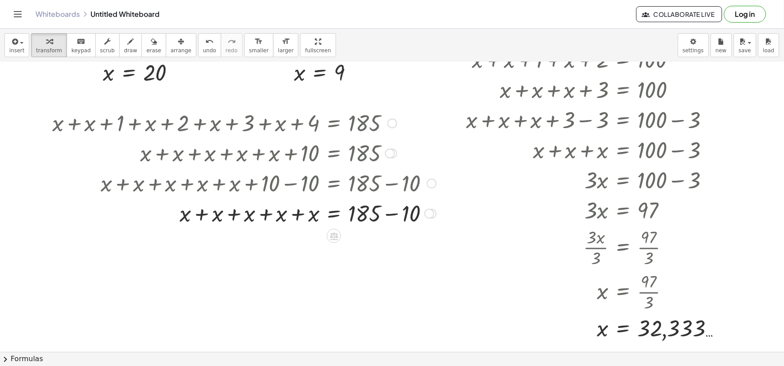
click at [299, 211] on div at bounding box center [244, 213] width 393 height 30
click at [286, 214] on div at bounding box center [244, 213] width 393 height 30
click at [286, 215] on div at bounding box center [244, 213] width 393 height 30
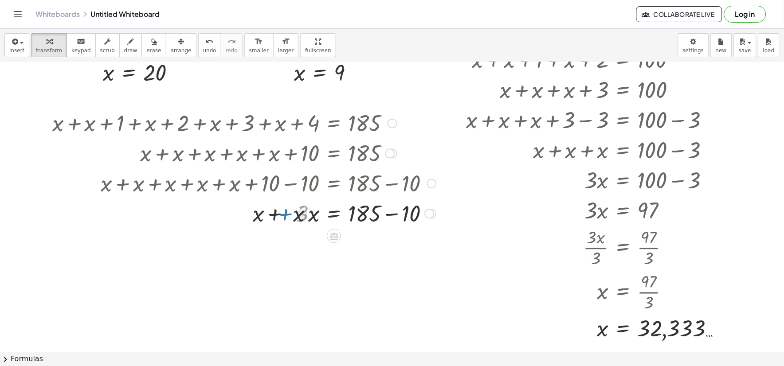
click at [286, 215] on div at bounding box center [244, 213] width 393 height 30
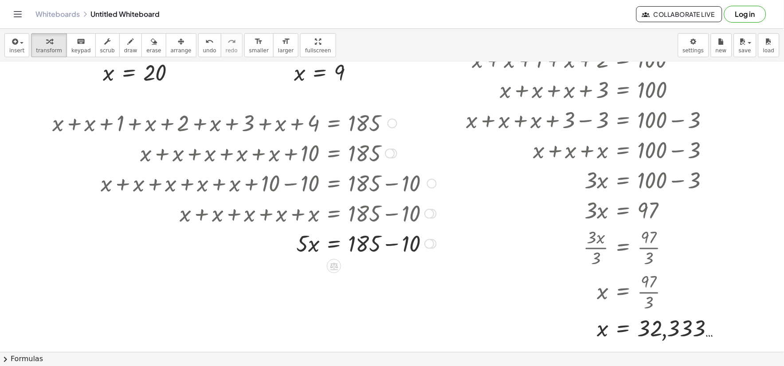
click at [386, 245] on div at bounding box center [244, 243] width 393 height 30
drag, startPoint x: 300, startPoint y: 274, endPoint x: 375, endPoint y: 294, distance: 78.2
click at [318, 277] on div at bounding box center [244, 273] width 393 height 44
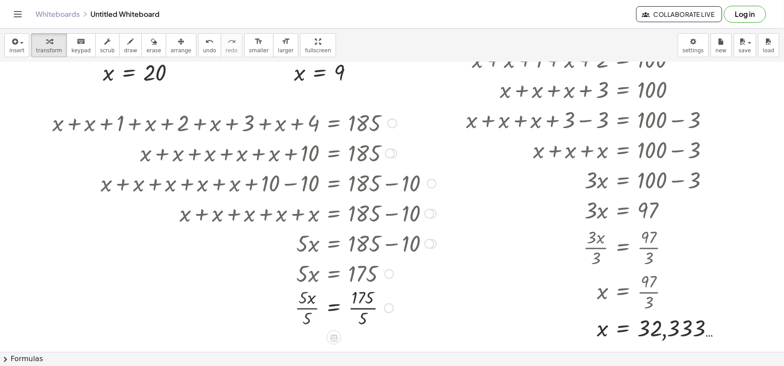
drag, startPoint x: 317, startPoint y: 278, endPoint x: 328, endPoint y: 292, distance: 17.9
click at [334, 124] on div "+ x + x + 1 + x + 2 + x + 3 + x + 4 = 185 + x + x + x + 3 + x + 3 + x + 4 = 185…" at bounding box center [334, 124] width 0 height 0
drag, startPoint x: 328, startPoint y: 292, endPoint x: 357, endPoint y: 308, distance: 32.9
click at [357, 308] on div at bounding box center [244, 311] width 393 height 44
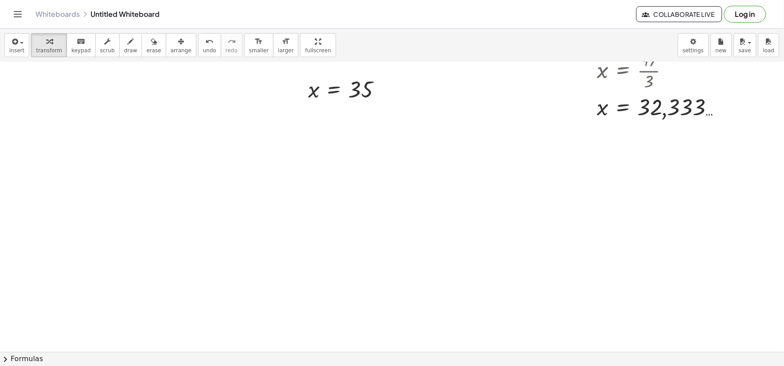
scroll to position [679, 0]
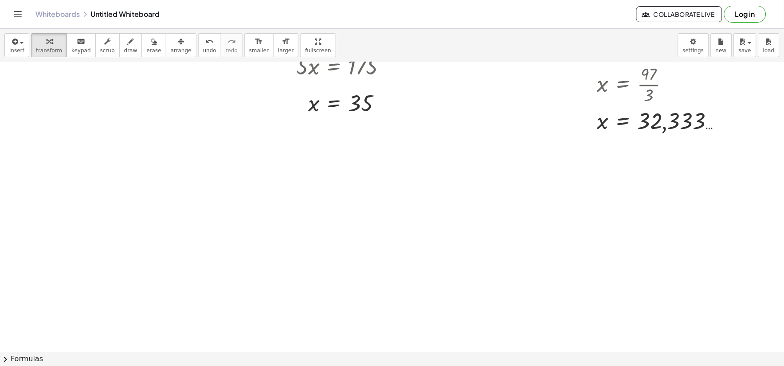
drag, startPoint x: 275, startPoint y: 164, endPoint x: 272, endPoint y: 199, distance: 35.2
drag, startPoint x: 14, startPoint y: 45, endPoint x: 21, endPoint y: 44, distance: 7.1
click at [14, 45] on icon "button" at bounding box center [14, 41] width 8 height 11
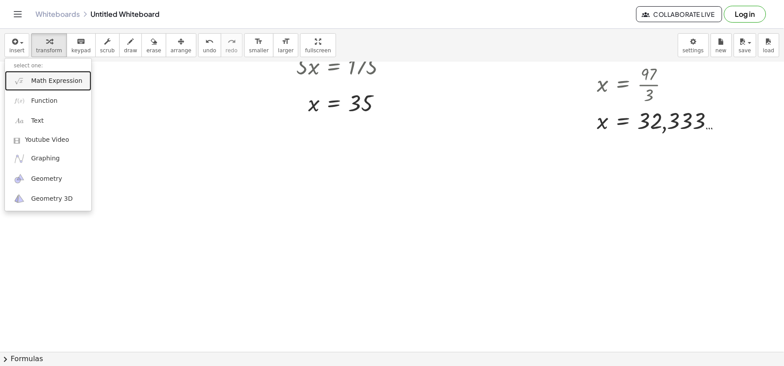
click at [49, 78] on span "Math Expression" at bounding box center [56, 81] width 51 height 9
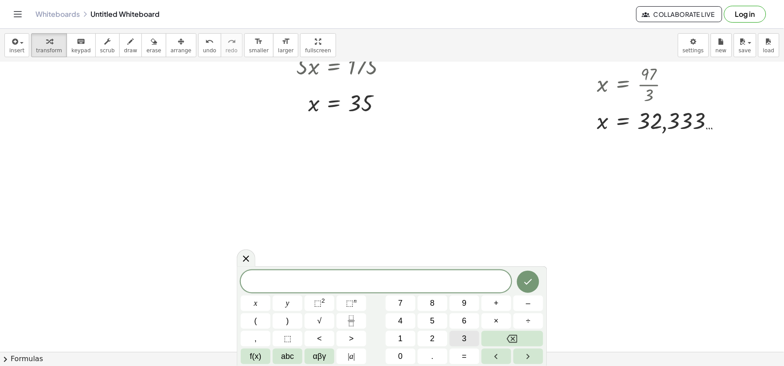
click at [471, 338] on button "3" at bounding box center [465, 339] width 30 height 16
click at [258, 303] on button "x" at bounding box center [256, 304] width 30 height 16
click at [498, 306] on span "+" at bounding box center [496, 303] width 5 height 12
click at [440, 307] on button "8" at bounding box center [433, 304] width 30 height 16
click at [502, 338] on button "Backspace" at bounding box center [512, 339] width 62 height 16
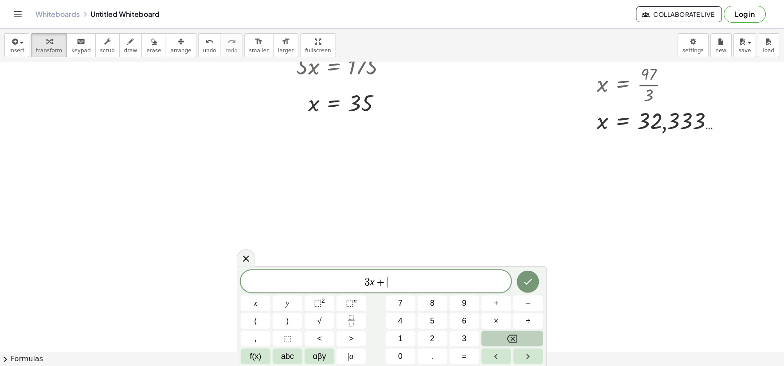
click at [502, 338] on button "Backspace" at bounding box center [512, 339] width 62 height 16
click at [468, 356] on button "=" at bounding box center [465, 357] width 30 height 16
click at [435, 321] on button "5" at bounding box center [433, 321] width 30 height 16
click at [502, 339] on button "Backspace" at bounding box center [512, 339] width 62 height 16
click at [441, 305] on button "8" at bounding box center [433, 304] width 30 height 16
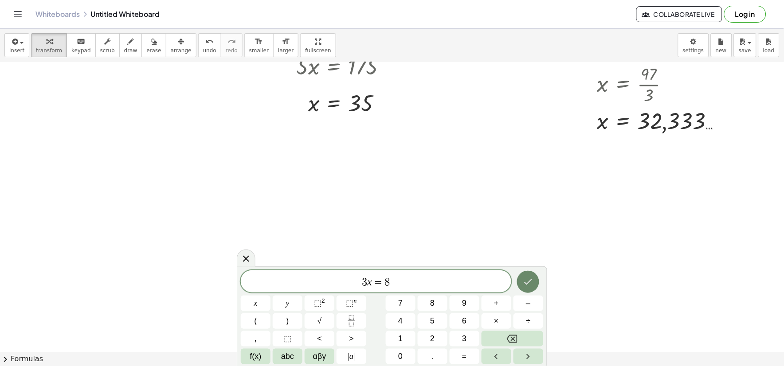
click at [530, 286] on icon "Done" at bounding box center [528, 282] width 11 height 11
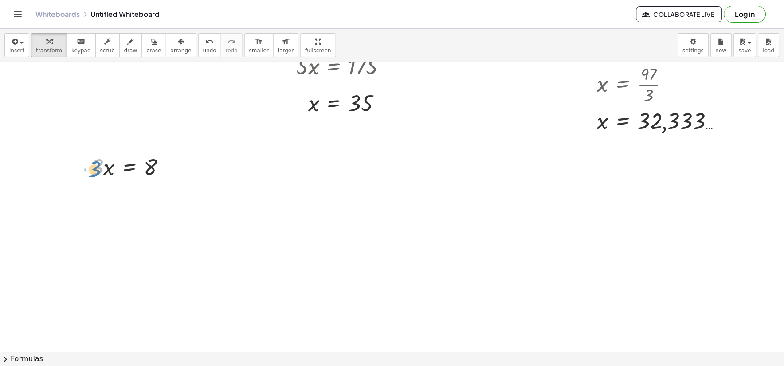
click at [94, 172] on div at bounding box center [131, 166] width 90 height 30
drag, startPoint x: 89, startPoint y: 168, endPoint x: 95, endPoint y: 169, distance: 6.9
click at [91, 168] on div at bounding box center [84, 166] width 13 height 35
drag, startPoint x: 99, startPoint y: 169, endPoint x: 160, endPoint y: 180, distance: 62.1
click at [103, 205] on div at bounding box center [136, 203] width 96 height 44
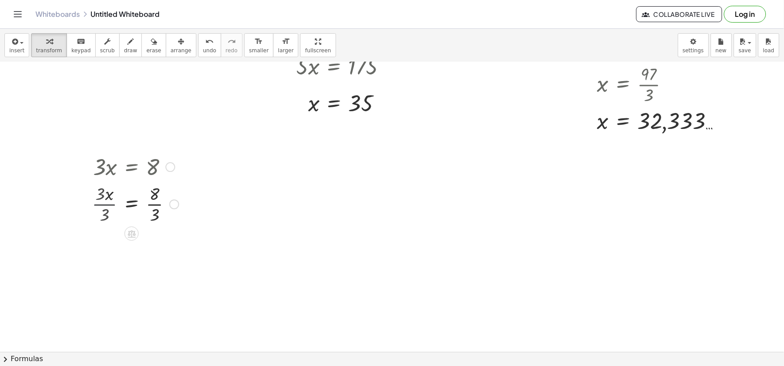
drag, startPoint x: 145, startPoint y: 201, endPoint x: 147, endPoint y: 207, distance: 6.8
click at [146, 207] on div at bounding box center [136, 203] width 94 height 44
click at [151, 208] on div at bounding box center [136, 203] width 96 height 44
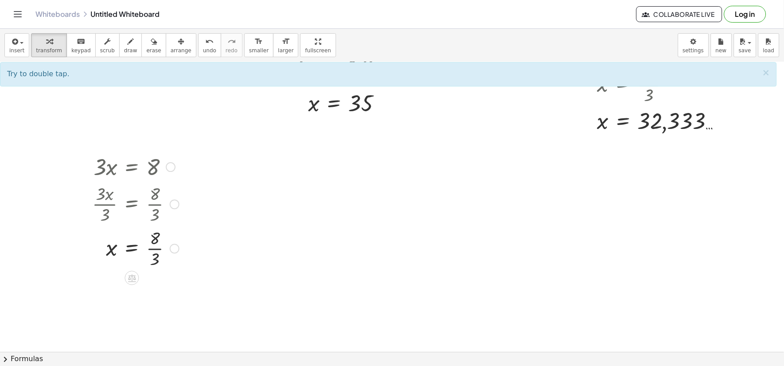
click at [157, 246] on div at bounding box center [136, 248] width 96 height 44
click at [156, 249] on div at bounding box center [136, 248] width 96 height 44
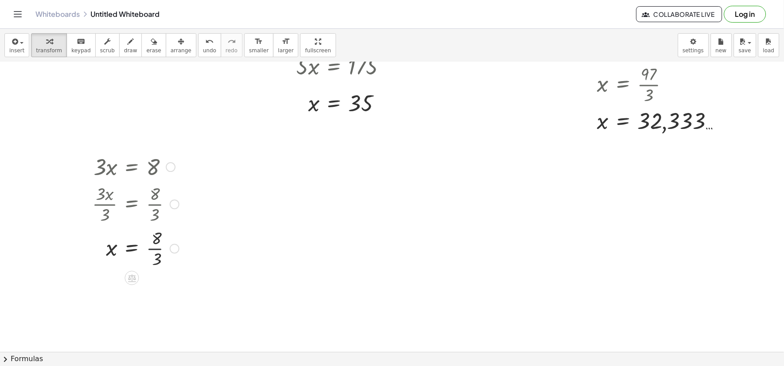
click at [156, 249] on div at bounding box center [136, 248] width 96 height 44
click at [156, 249] on div at bounding box center [157, 248] width 138 height 29
click at [18, 43] on span "button" at bounding box center [19, 42] width 2 height 6
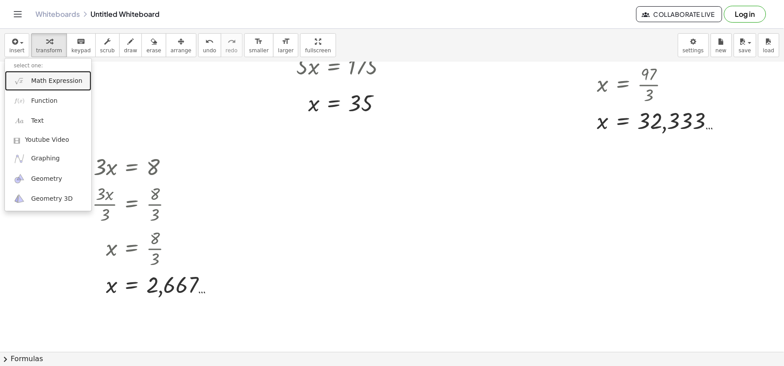
click at [60, 81] on span "Math Expression" at bounding box center [56, 81] width 51 height 9
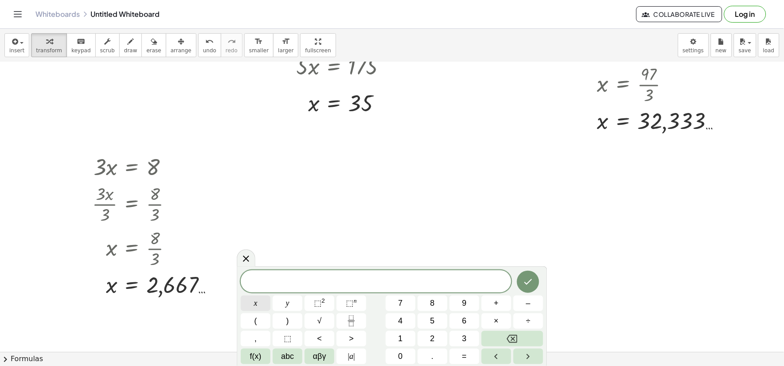
click at [248, 306] on button "x" at bounding box center [256, 304] width 30 height 16
click at [528, 323] on span "÷" at bounding box center [528, 321] width 4 height 12
click at [502, 336] on button "Backspace" at bounding box center [512, 339] width 62 height 16
click at [498, 308] on span "+" at bounding box center [496, 303] width 5 height 12
click at [530, 321] on span "÷" at bounding box center [528, 321] width 4 height 12
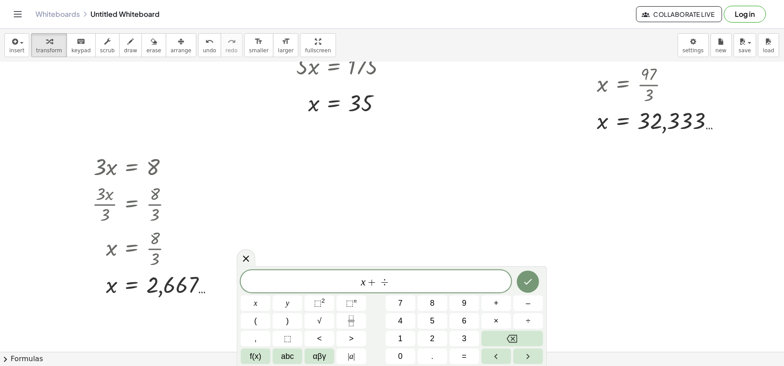
click at [425, 329] on div "x + ÷ ​ x y ⬚ 2 ⬚ n 7 8 9 + – ( ) √ 4 5 6 × ÷ , ⬚ < > 1 2 3 f(x) abc αβγ | a | …" at bounding box center [392, 317] width 302 height 94
click at [433, 337] on span "2" at bounding box center [432, 339] width 4 height 12
click at [511, 340] on icon "Backspace" at bounding box center [512, 339] width 11 height 11
click at [510, 342] on icon "Backspace" at bounding box center [512, 339] width 11 height 11
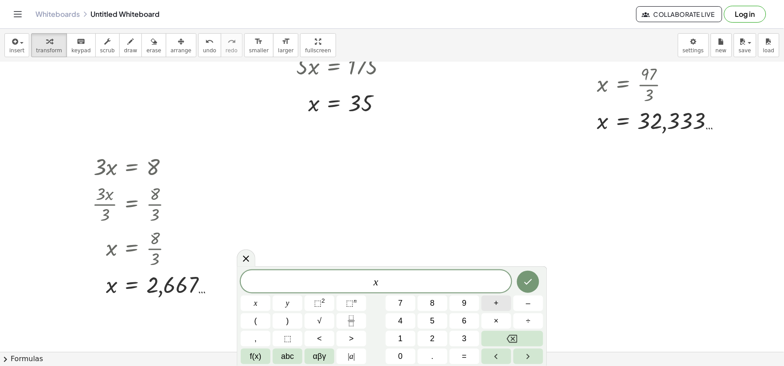
click at [505, 307] on button "+" at bounding box center [496, 304] width 30 height 16
click at [250, 298] on button "x" at bounding box center [256, 304] width 30 height 16
click at [532, 322] on button "÷" at bounding box center [528, 321] width 30 height 16
click at [432, 337] on span "2" at bounding box center [432, 339] width 4 height 12
click at [495, 307] on span "+" at bounding box center [496, 303] width 5 height 12
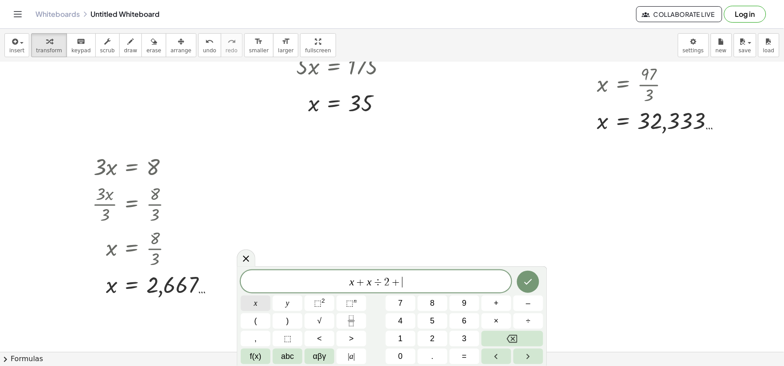
click at [254, 306] on span "x" at bounding box center [256, 303] width 4 height 12
click at [494, 304] on span "+" at bounding box center [496, 303] width 5 height 12
click at [439, 334] on button "2" at bounding box center [433, 339] width 30 height 16
click at [503, 302] on button "+" at bounding box center [496, 304] width 30 height 16
click at [295, 311] on div "x + x ÷ 2 + x + 2 + ​ x y ⬚ 2 ⬚ n 7 8 9 + – ( ) √ 4 5 6 × ÷ , ⬚ < > 1 2 3 f(x) …" at bounding box center [392, 317] width 302 height 94
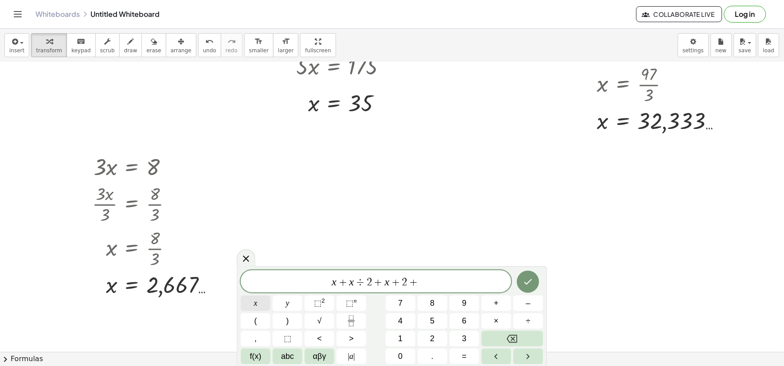
click at [259, 303] on button "x" at bounding box center [256, 304] width 30 height 16
click at [496, 300] on span "+" at bounding box center [496, 303] width 5 height 12
click at [466, 332] on button "3" at bounding box center [465, 339] width 30 height 16
click at [464, 356] on span "=" at bounding box center [464, 357] width 5 height 12
click at [432, 325] on span "5" at bounding box center [432, 321] width 4 height 12
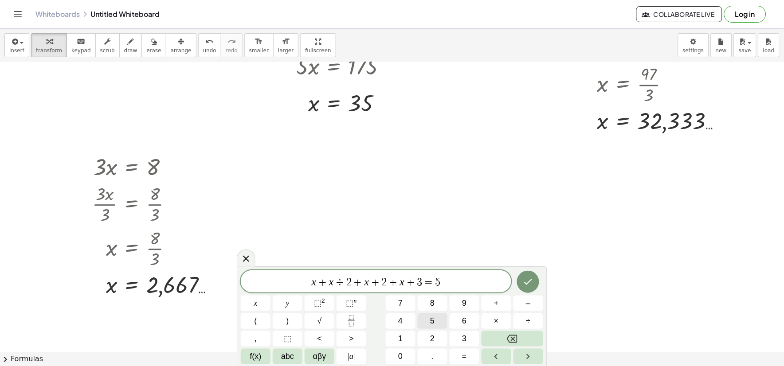
click at [441, 318] on button "5" at bounding box center [433, 321] width 30 height 16
click at [535, 276] on button "Done" at bounding box center [528, 282] width 22 height 22
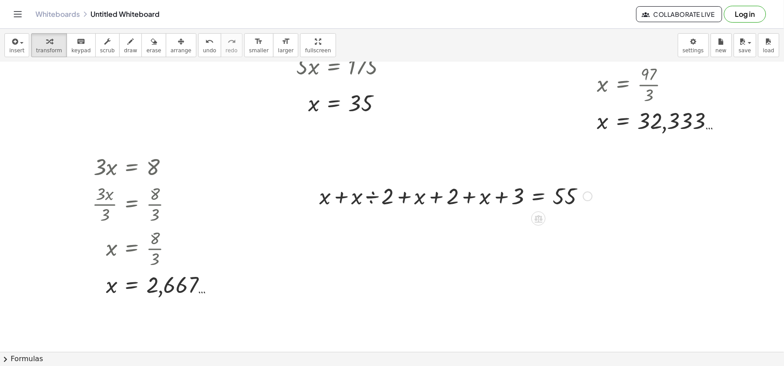
click at [344, 195] on div at bounding box center [456, 195] width 282 height 30
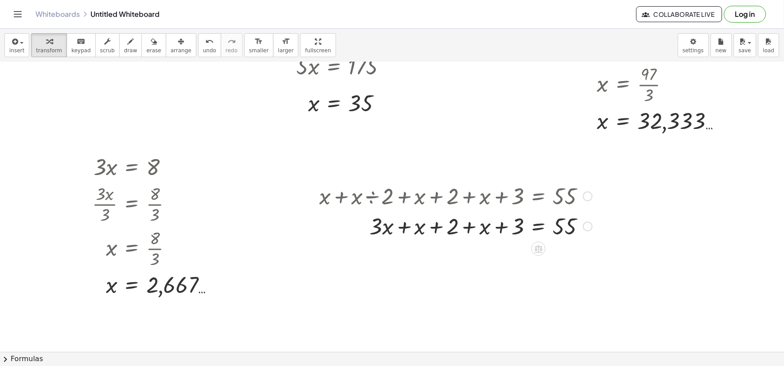
click at [431, 230] on div at bounding box center [456, 226] width 282 height 30
click at [437, 232] on div at bounding box center [456, 226] width 282 height 30
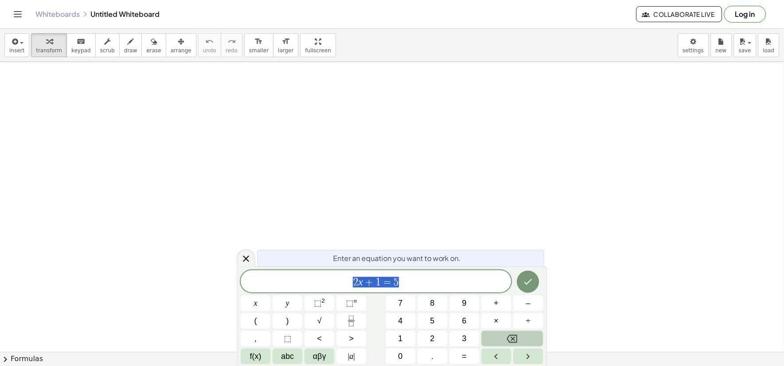
click at [517, 340] on button "Backspace" at bounding box center [512, 339] width 62 height 16
click at [246, 302] on button "x" at bounding box center [256, 304] width 30 height 16
click at [500, 303] on button "+" at bounding box center [496, 304] width 30 height 16
click at [258, 303] on button "x" at bounding box center [256, 304] width 30 height 16
click at [528, 317] on span "÷" at bounding box center [528, 321] width 4 height 12
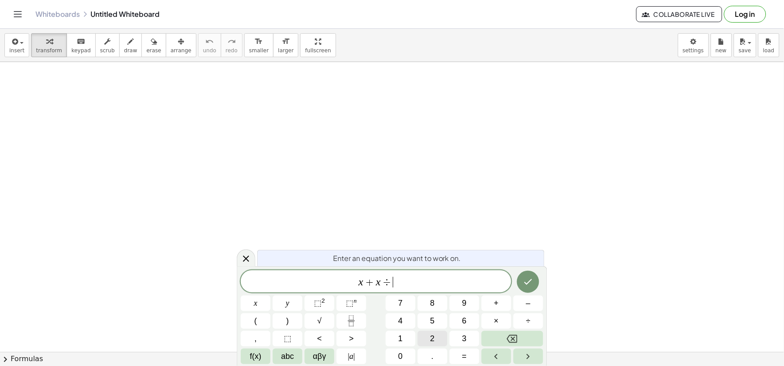
click at [434, 338] on span "2" at bounding box center [432, 339] width 4 height 12
click at [502, 305] on button "+" at bounding box center [496, 304] width 30 height 16
click at [432, 340] on span "2" at bounding box center [432, 339] width 4 height 12
click at [262, 307] on button "x" at bounding box center [256, 304] width 30 height 16
click at [477, 311] on div "x + x ÷ 2 + 2 x ​ x y ⬚ 2 ⬚ n 7 8 9 + – ( ) √ 4 5 6 × ÷ , ⬚ < > 1 2 3 f(x) abc …" at bounding box center [392, 317] width 302 height 94
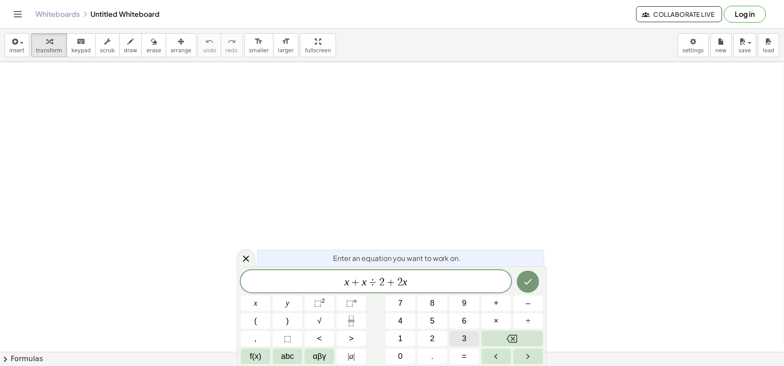
click at [457, 337] on button "3" at bounding box center [465, 339] width 30 height 16
click at [516, 334] on icon "Backspace" at bounding box center [512, 339] width 11 height 11
click at [497, 302] on span "+" at bounding box center [496, 303] width 5 height 12
click at [460, 340] on button "3" at bounding box center [465, 339] width 30 height 16
click at [258, 304] on button "x" at bounding box center [256, 304] width 30 height 16
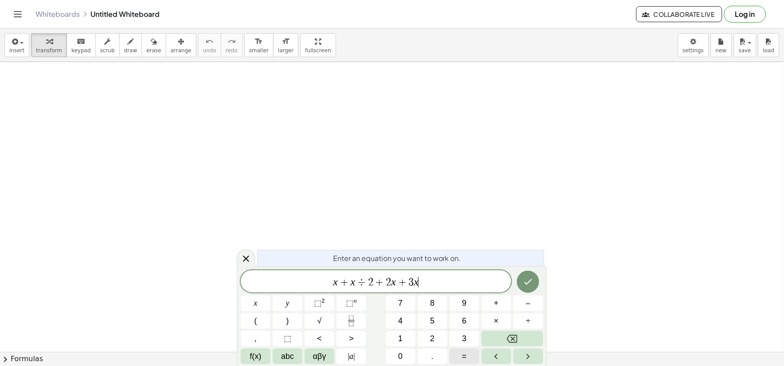
click at [464, 354] on span "=" at bounding box center [464, 357] width 5 height 12
click at [434, 324] on span "5" at bounding box center [432, 321] width 4 height 12
click at [526, 285] on icon "Done" at bounding box center [528, 282] width 11 height 11
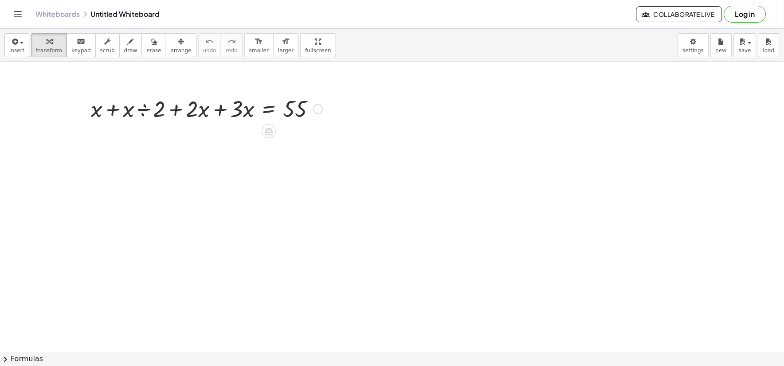
click at [111, 108] on div at bounding box center [206, 108] width 240 height 30
click at [139, 109] on div at bounding box center [206, 108] width 240 height 30
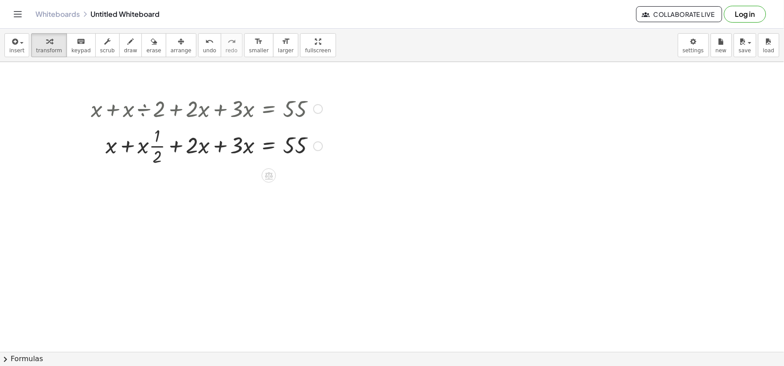
click at [131, 146] on div at bounding box center [206, 145] width 240 height 44
click at [153, 149] on div at bounding box center [206, 145] width 240 height 44
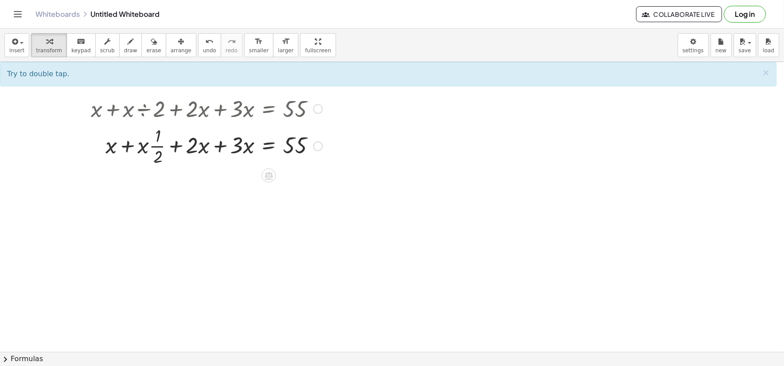
click at [153, 146] on div at bounding box center [206, 145] width 240 height 44
click at [154, 145] on div at bounding box center [206, 145] width 240 height 44
click at [160, 145] on div at bounding box center [206, 145] width 240 height 44
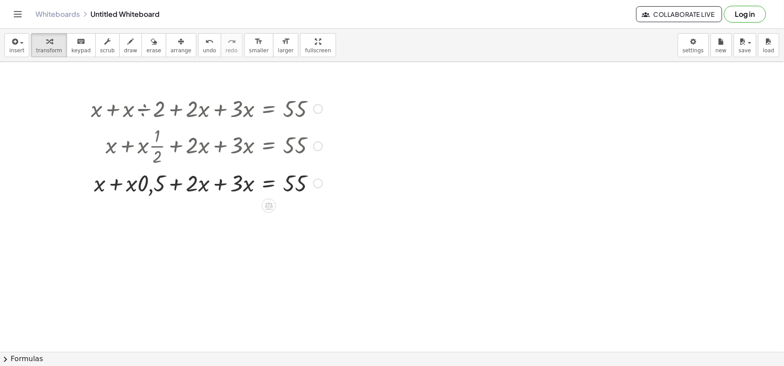
click at [114, 180] on div at bounding box center [206, 183] width 240 height 30
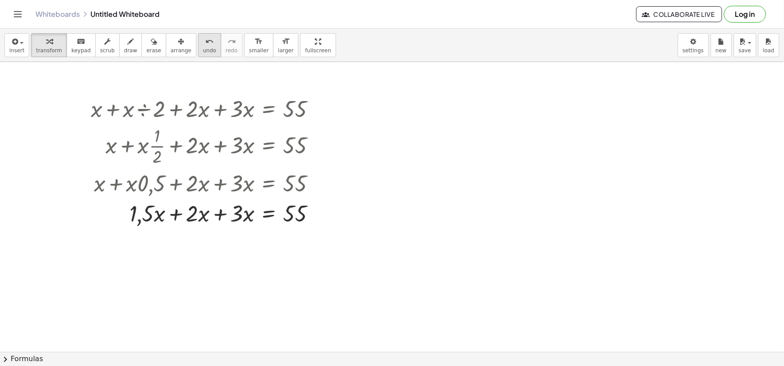
click at [205, 40] on icon "undo" at bounding box center [209, 41] width 8 height 11
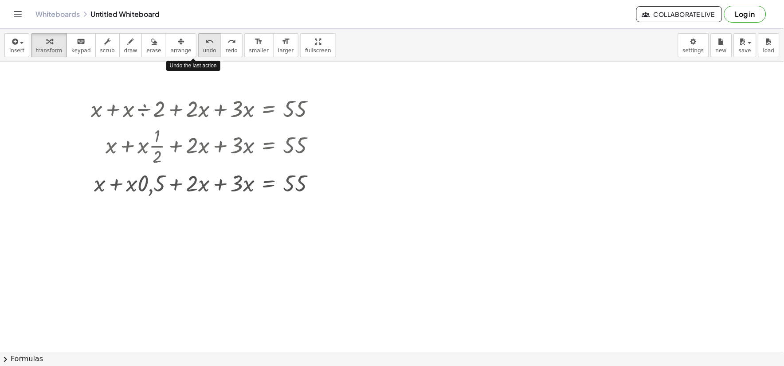
click at [205, 40] on icon "undo" at bounding box center [209, 41] width 8 height 11
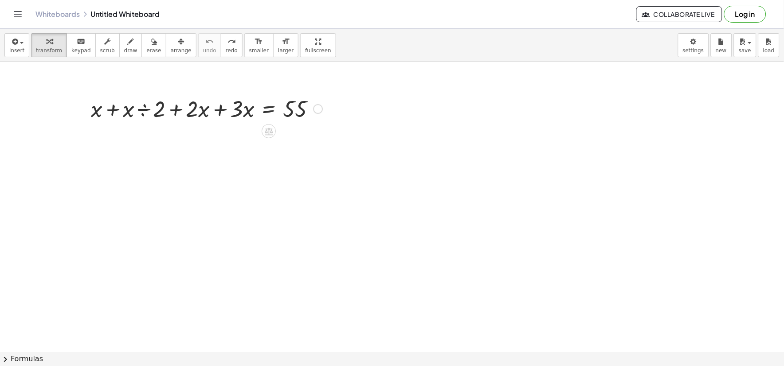
click at [111, 113] on div at bounding box center [206, 108] width 240 height 30
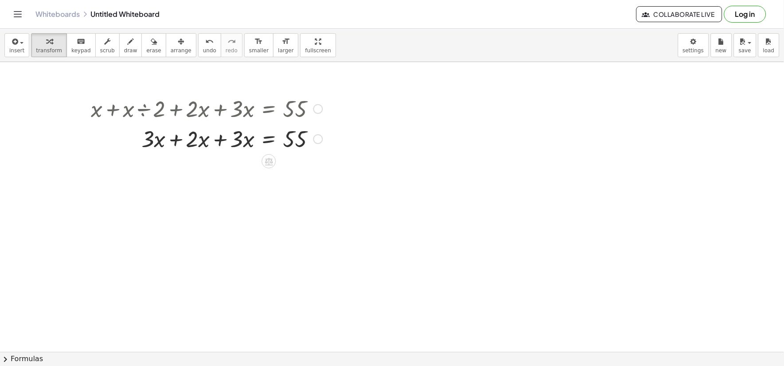
click at [219, 139] on div at bounding box center [206, 138] width 240 height 30
click at [219, 141] on div at bounding box center [206, 138] width 240 height 30
drag, startPoint x: 238, startPoint y: 138, endPoint x: 298, endPoint y: 159, distance: 63.8
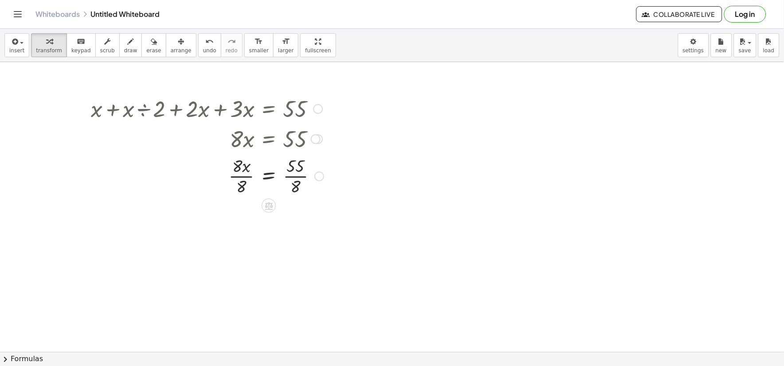
click at [246, 176] on div at bounding box center [207, 175] width 242 height 44
drag, startPoint x: 286, startPoint y: 176, endPoint x: 290, endPoint y: 176, distance: 4.5
click at [290, 176] on div at bounding box center [207, 175] width 242 height 44
click at [290, 177] on div at bounding box center [200, 175] width 256 height 44
click at [291, 220] on div at bounding box center [207, 220] width 242 height 44
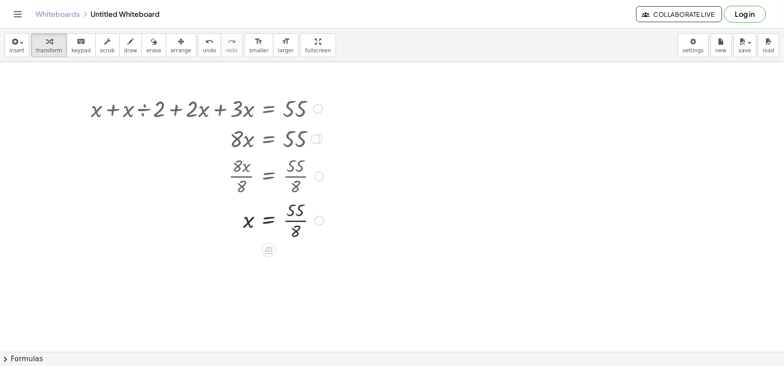
click at [291, 220] on div at bounding box center [207, 220] width 242 height 44
click at [12, 38] on icon "button" at bounding box center [14, 41] width 8 height 11
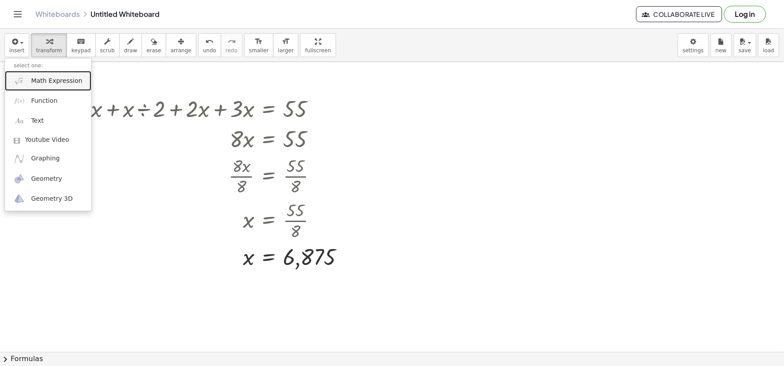
click at [47, 82] on span "Math Expression" at bounding box center [56, 81] width 51 height 9
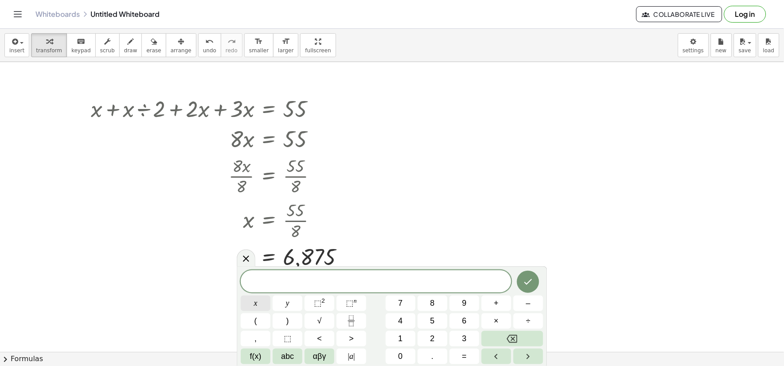
click at [253, 306] on button "x" at bounding box center [256, 304] width 30 height 16
click at [494, 307] on span "+" at bounding box center [496, 303] width 5 height 12
click at [461, 335] on button "3" at bounding box center [465, 339] width 30 height 16
click at [256, 309] on span "x" at bounding box center [256, 303] width 4 height 12
click at [527, 304] on span "–" at bounding box center [528, 303] width 4 height 12
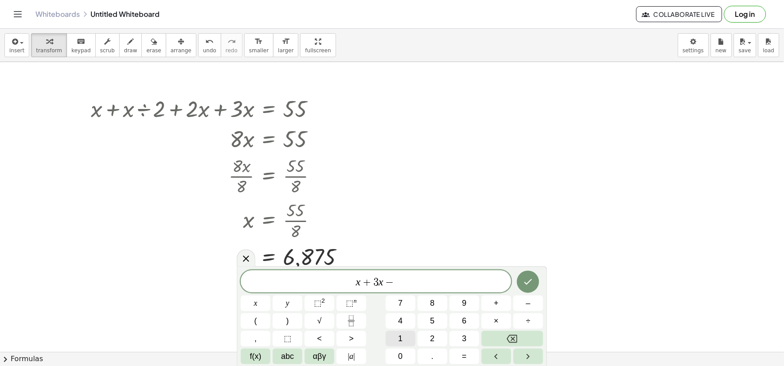
click at [406, 343] on button "1" at bounding box center [401, 339] width 30 height 16
click at [397, 358] on button "0" at bounding box center [401, 357] width 30 height 16
click at [464, 361] on span "=" at bounding box center [464, 357] width 5 height 12
click at [246, 302] on button "x" at bounding box center [256, 304] width 30 height 16
click at [493, 299] on button "+" at bounding box center [496, 304] width 30 height 16
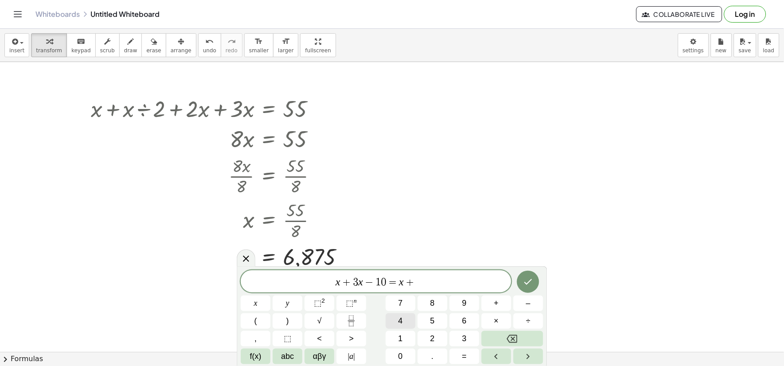
click at [401, 321] on span "4" at bounding box center [400, 321] width 4 height 12
click at [528, 276] on button "Done" at bounding box center [528, 282] width 22 height 22
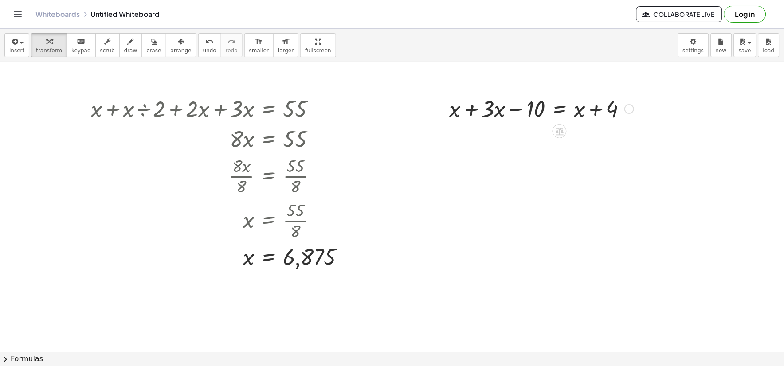
click at [470, 106] on div at bounding box center [541, 108] width 193 height 30
click at [512, 137] on div at bounding box center [541, 138] width 193 height 30
drag, startPoint x: 514, startPoint y: 143, endPoint x: 545, endPoint y: 143, distance: 31.0
click at [519, 143] on div at bounding box center [541, 138] width 193 height 30
click at [596, 139] on div at bounding box center [541, 138] width 193 height 30
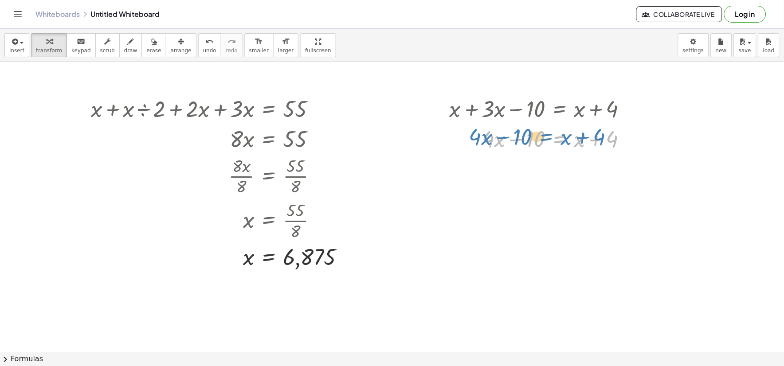
click at [578, 139] on div at bounding box center [541, 138] width 193 height 30
drag, startPoint x: 582, startPoint y: 147, endPoint x: 464, endPoint y: 154, distance: 118.1
click at [464, 154] on div "+ x + · 3 · x − 10 = + x + 4 + x + x · − 10 = + x + 4 · 4" at bounding box center [538, 123] width 204 height 65
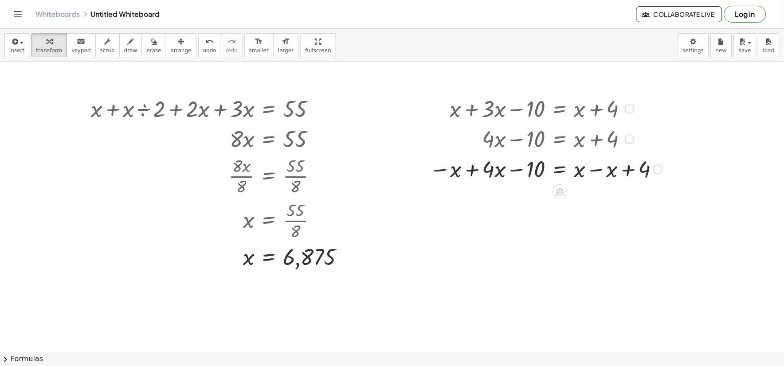
click at [592, 170] on div at bounding box center [546, 168] width 242 height 30
drag, startPoint x: 539, startPoint y: 171, endPoint x: 537, endPoint y: 179, distance: 8.7
click at [537, 179] on div at bounding box center [546, 168] width 242 height 30
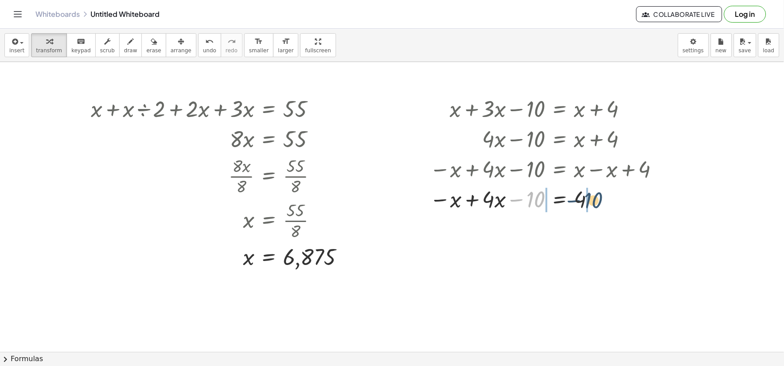
drag, startPoint x: 529, startPoint y: 189, endPoint x: 597, endPoint y: 188, distance: 68.3
click at [597, 188] on div at bounding box center [546, 199] width 242 height 30
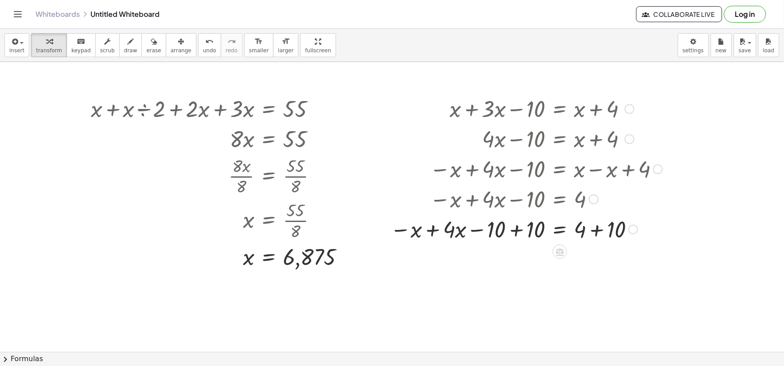
click at [514, 231] on div at bounding box center [526, 229] width 281 height 30
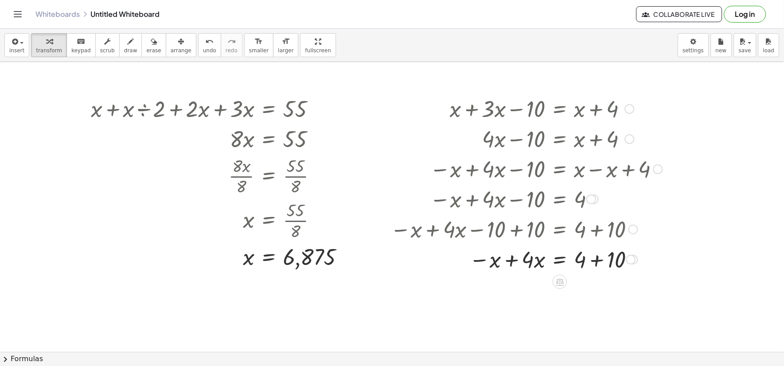
click at [595, 258] on div at bounding box center [526, 259] width 281 height 30
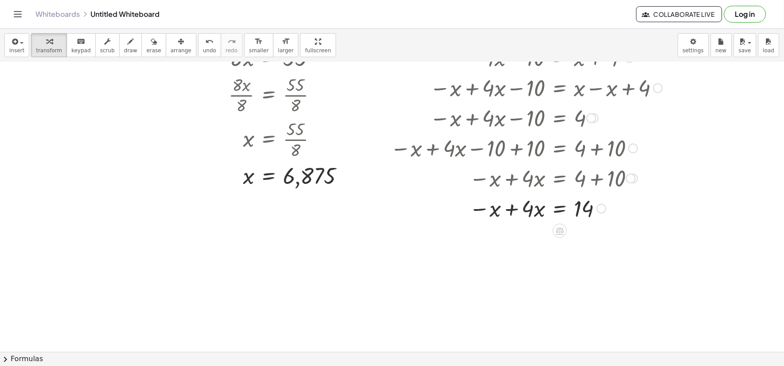
scroll to position [98, 0]
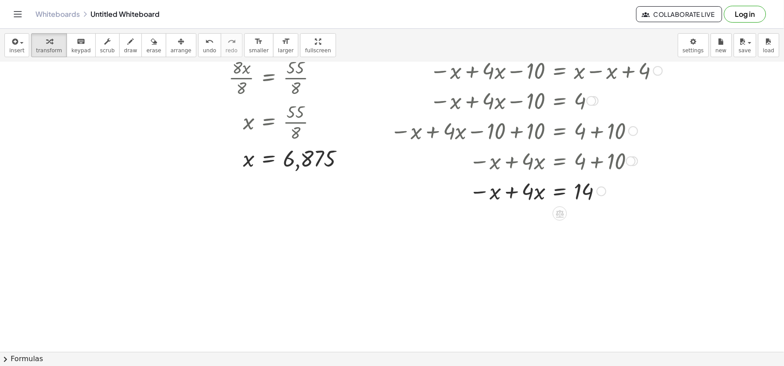
click at [509, 194] on div at bounding box center [526, 191] width 281 height 30
drag, startPoint x: 528, startPoint y: 228, endPoint x: 582, endPoint y: 233, distance: 54.8
click at [582, 233] on div at bounding box center [526, 221] width 281 height 30
click at [535, 262] on div at bounding box center [526, 258] width 281 height 44
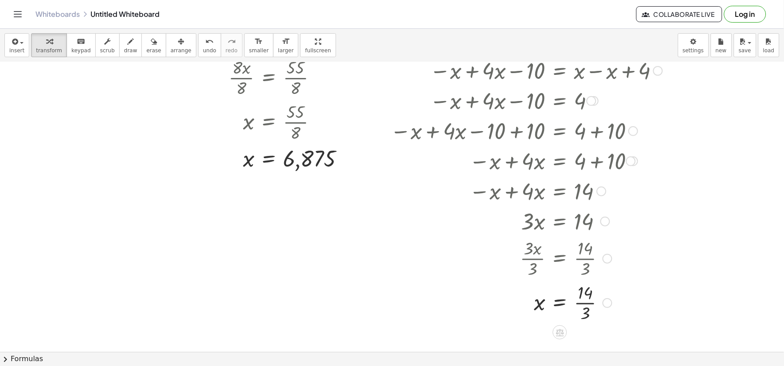
click at [590, 307] on div at bounding box center [526, 302] width 281 height 44
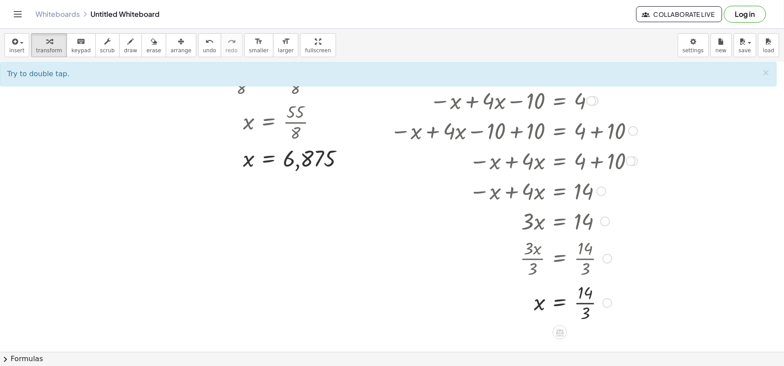
click at [584, 301] on div at bounding box center [526, 302] width 281 height 44
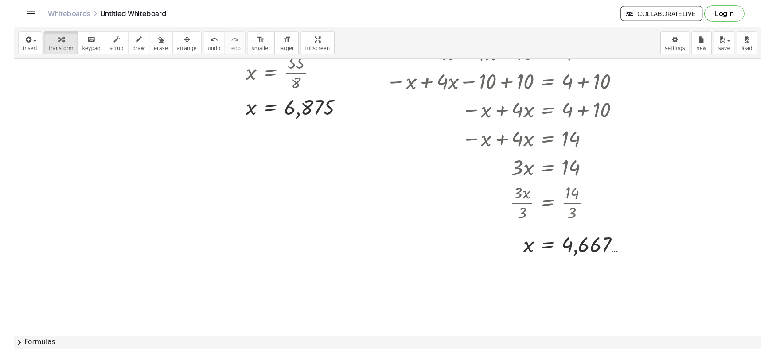
scroll to position [197, 0]
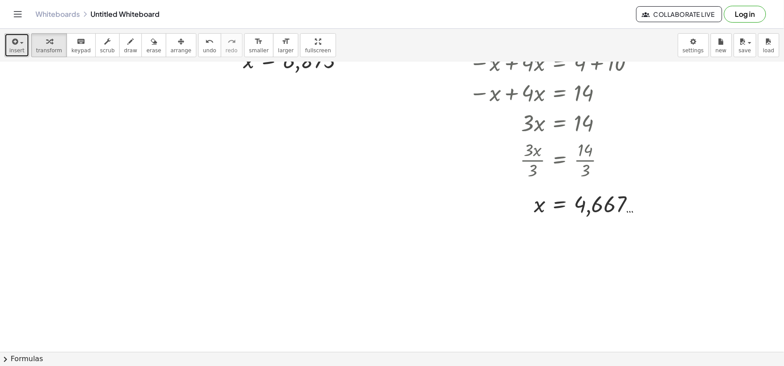
click at [9, 50] on span "insert" at bounding box center [16, 50] width 15 height 6
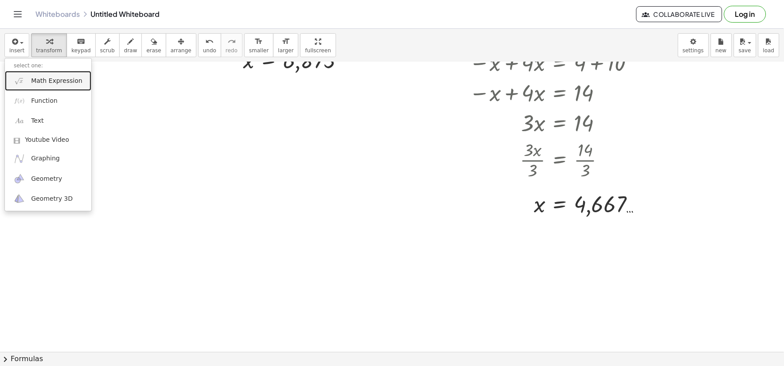
drag, startPoint x: 43, startPoint y: 80, endPoint x: 101, endPoint y: 169, distance: 106.1
click at [43, 80] on span "Math Expression" at bounding box center [56, 81] width 51 height 9
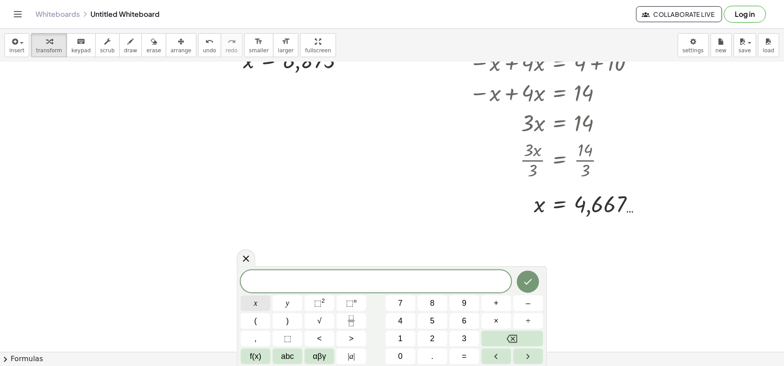
click at [254, 297] on button "x" at bounding box center [256, 304] width 30 height 16
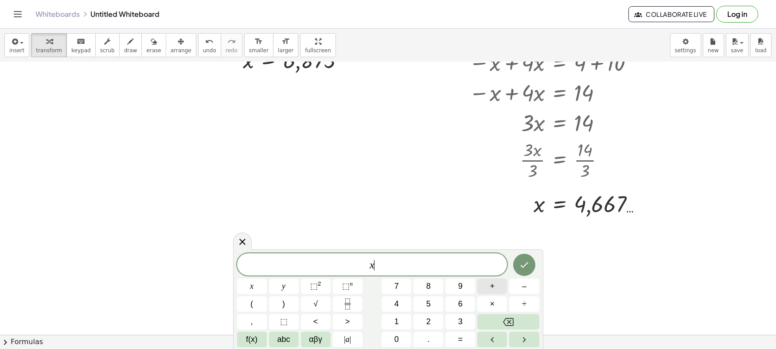
click at [489, 287] on button "+" at bounding box center [492, 287] width 30 height 16
click at [417, 316] on button "2" at bounding box center [429, 322] width 30 height 16
click at [254, 290] on button "x" at bounding box center [252, 287] width 30 height 16
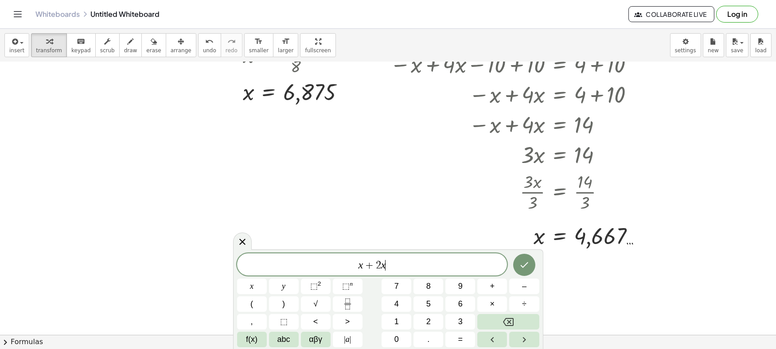
scroll to position [148, 0]
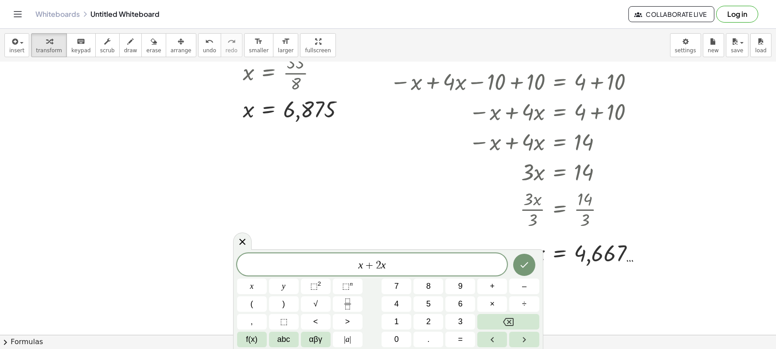
drag, startPoint x: 24, startPoint y: 194, endPoint x: 16, endPoint y: 113, distance: 81.1
click at [20, 153] on div at bounding box center [388, 204] width 776 height 580
drag, startPoint x: 16, startPoint y: 107, endPoint x: 160, endPoint y: 91, distance: 145.8
click at [15, 135] on div at bounding box center [388, 204] width 776 height 580
drag, startPoint x: 713, startPoint y: 223, endPoint x: 640, endPoint y: 226, distance: 73.2
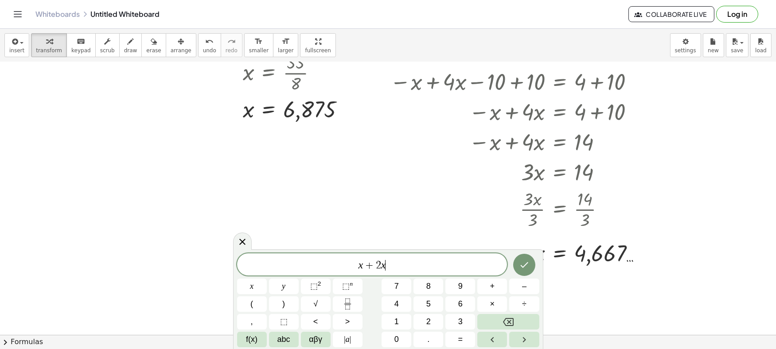
click at [717, 223] on div at bounding box center [388, 204] width 776 height 580
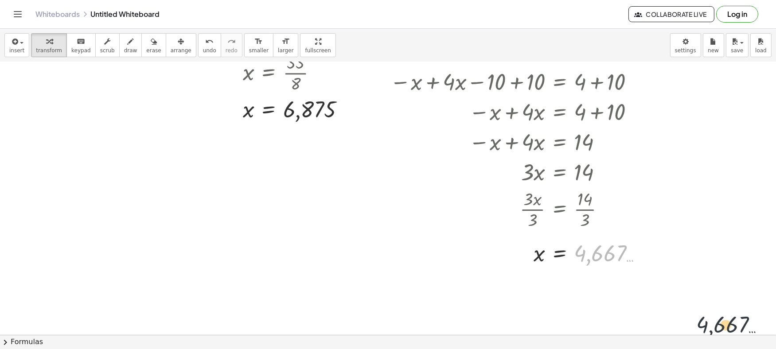
drag, startPoint x: 739, startPoint y: 329, endPoint x: 736, endPoint y: 309, distance: 20.6
click at [737, 312] on div "+ x + · x ÷ 2 + · 2 · x + · 3 · x = 55 + · 3 · x + · 2 · x + · 3 · x = 55 + · 3…" at bounding box center [388, 204] width 776 height 580
click at [203, 50] on span "undo" at bounding box center [209, 50] width 13 height 6
click at [583, 253] on div at bounding box center [508, 253] width 244 height 44
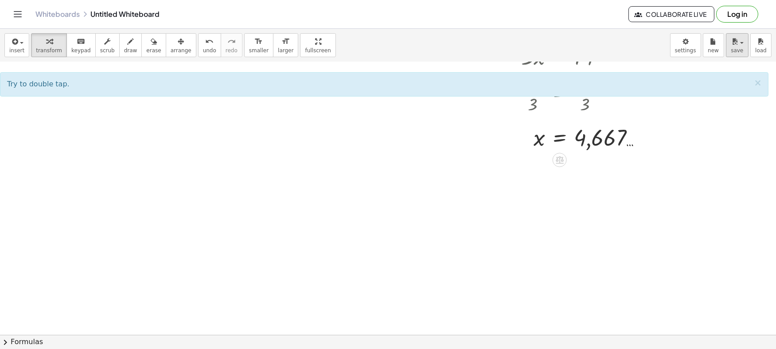
scroll to position [273, 0]
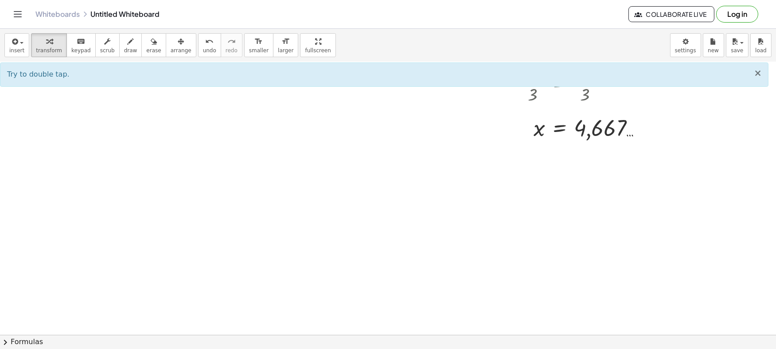
click at [760, 77] on span "×" at bounding box center [758, 73] width 8 height 11
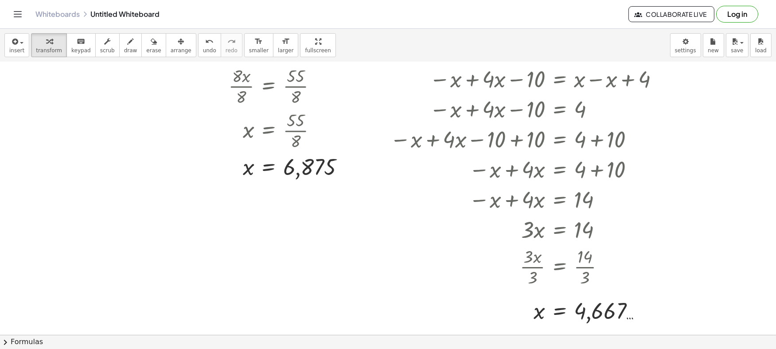
scroll to position [0, 0]
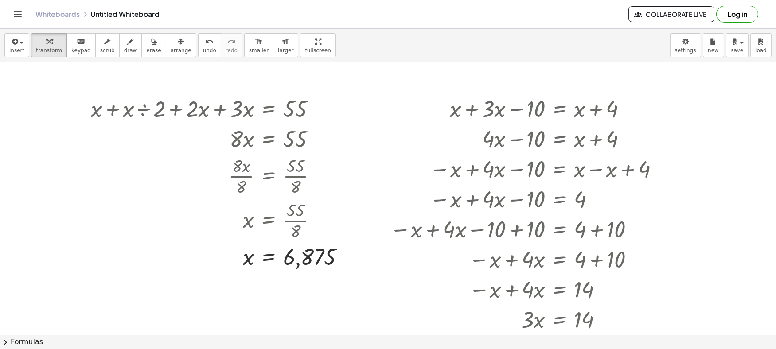
drag, startPoint x: 715, startPoint y: 124, endPoint x: 594, endPoint y: 125, distance: 120.1
click at [706, 125] on div at bounding box center [388, 335] width 776 height 547
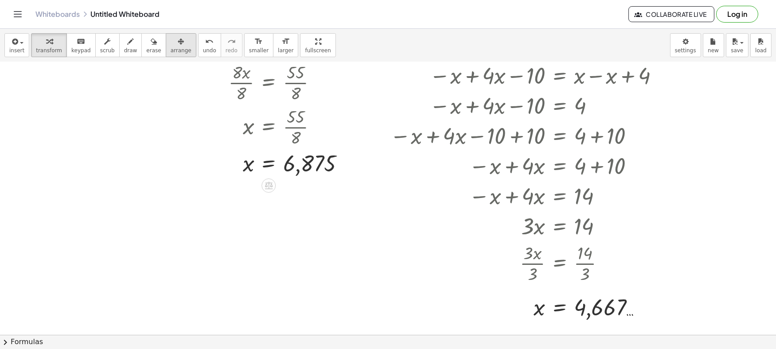
scroll to position [76, 0]
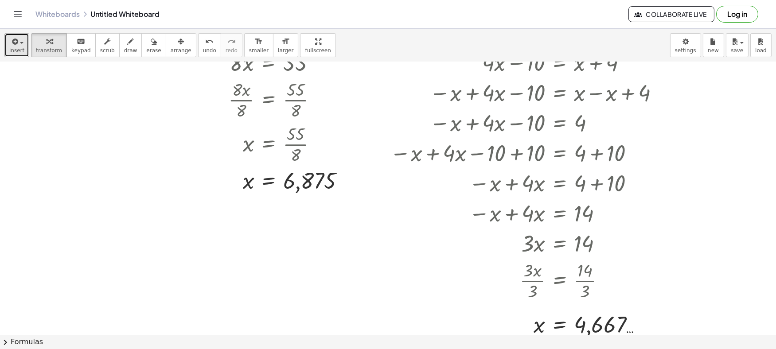
click at [6, 54] on button "insert" at bounding box center [16, 45] width 25 height 24
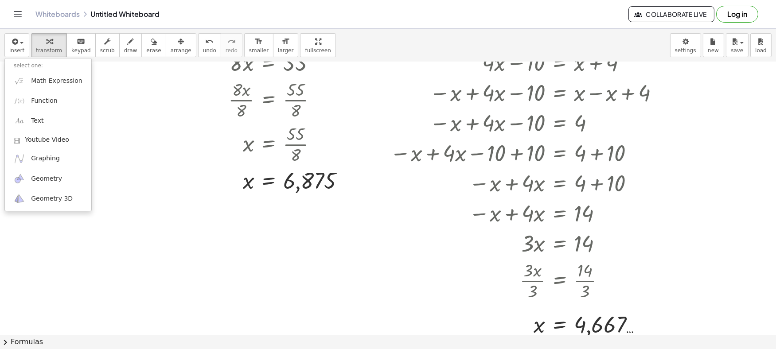
click at [381, 19] on div "Whiteboards Untitled Whiteboard Collaborate Live Log in" at bounding box center [388, 14] width 755 height 28
